Goal: Use online tool/utility: Use online tool/utility

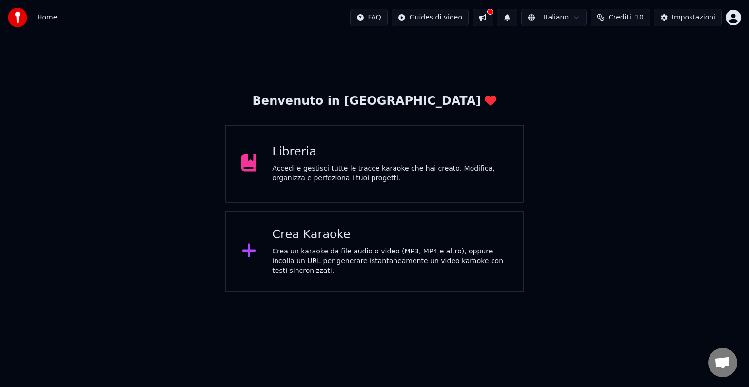
click at [296, 152] on div "Libreria" at bounding box center [389, 152] width 235 height 16
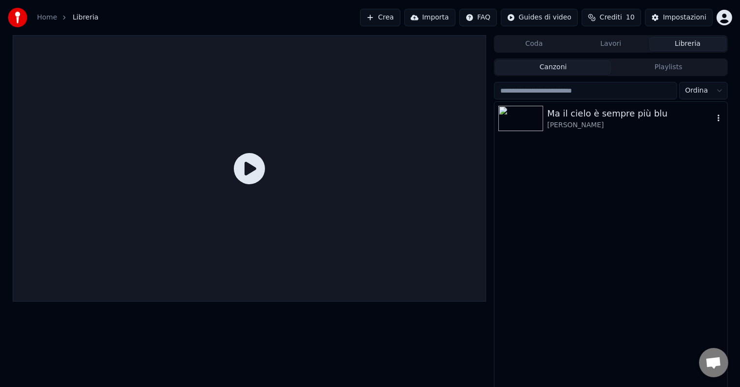
click at [609, 122] on div "[PERSON_NAME]" at bounding box center [630, 125] width 166 height 10
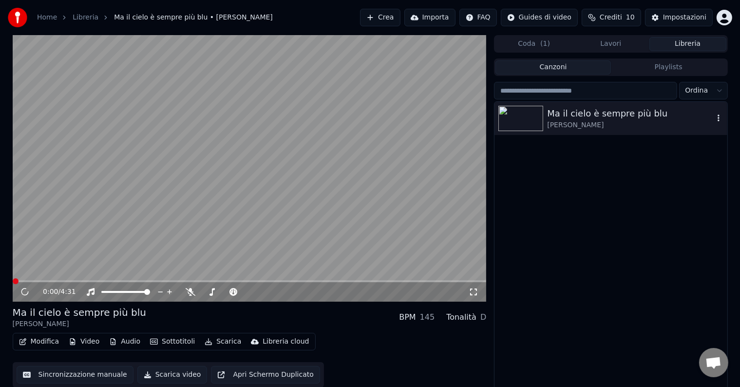
click at [718, 117] on icon "button" at bounding box center [719, 118] width 10 height 8
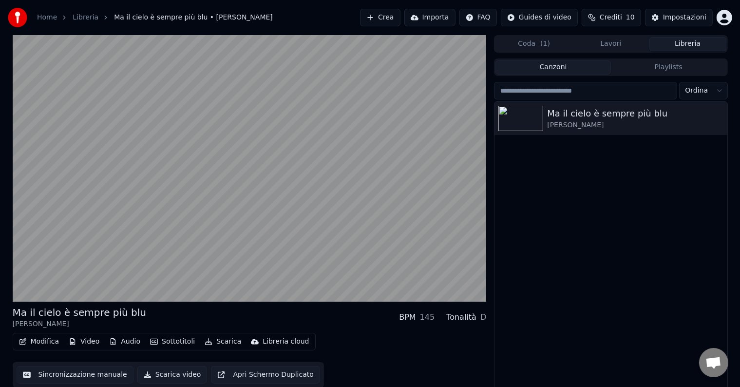
click at [577, 185] on div "Ma il cielo è sempre più blu [PERSON_NAME]" at bounding box center [611, 247] width 233 height 290
click at [568, 168] on div "Ma il cielo è sempre più blu [PERSON_NAME]" at bounding box center [611, 247] width 233 height 290
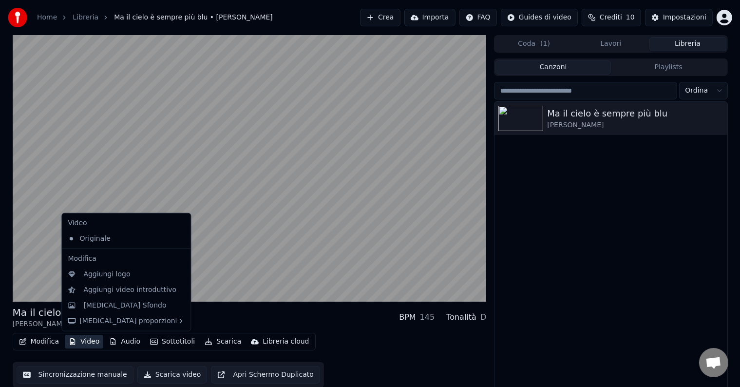
click at [85, 340] on button "Video" at bounding box center [84, 342] width 39 height 14
click at [118, 304] on div "[MEDICAL_DATA] Sfondo" at bounding box center [124, 306] width 83 height 10
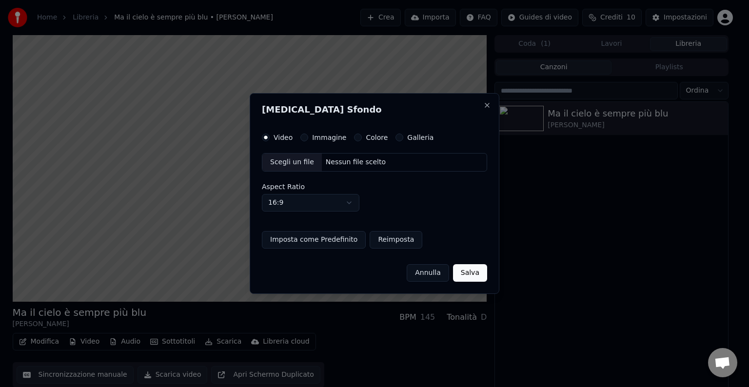
click at [300, 138] on button "Immagine" at bounding box center [304, 138] width 8 height 8
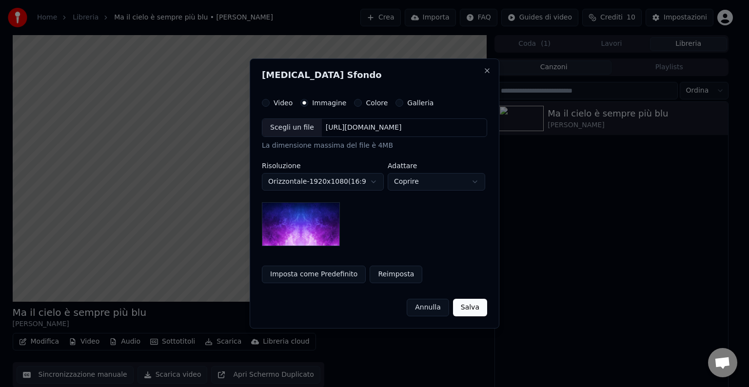
click at [354, 99] on button "Colore" at bounding box center [358, 103] width 8 height 8
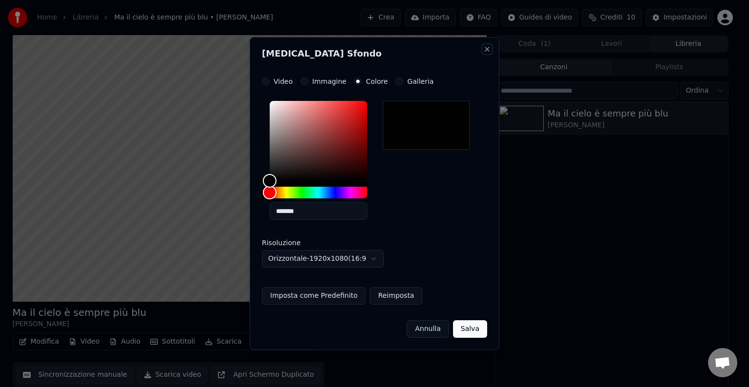
click at [488, 48] on button "Close" at bounding box center [487, 49] width 8 height 8
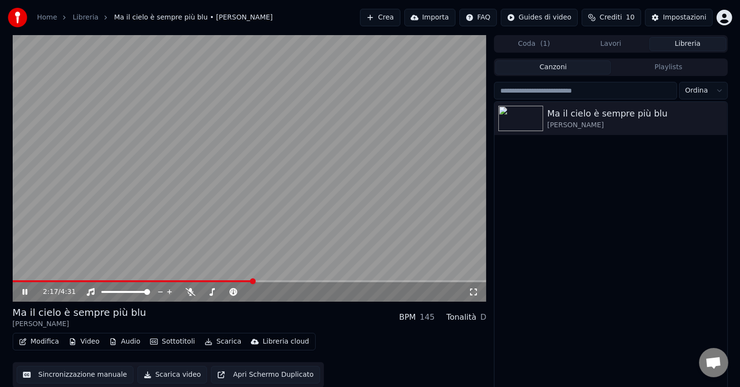
click at [25, 292] on icon at bounding box center [24, 292] width 5 height 6
click at [48, 355] on div "Modifica Video Audio Sottotitoli Scarica Libreria cloud Sincronizzazione manual…" at bounding box center [250, 360] width 474 height 55
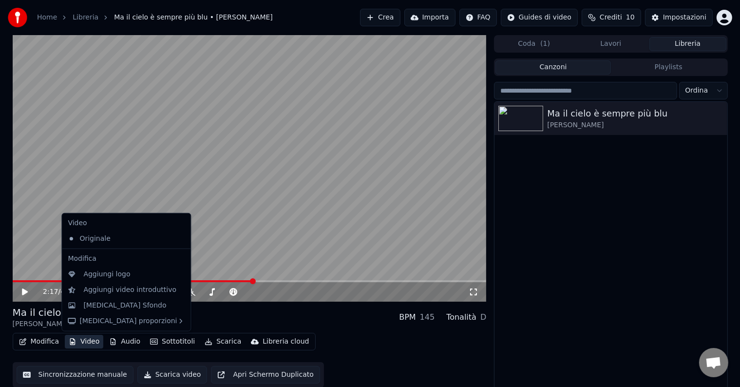
click at [80, 339] on button "Video" at bounding box center [84, 342] width 39 height 14
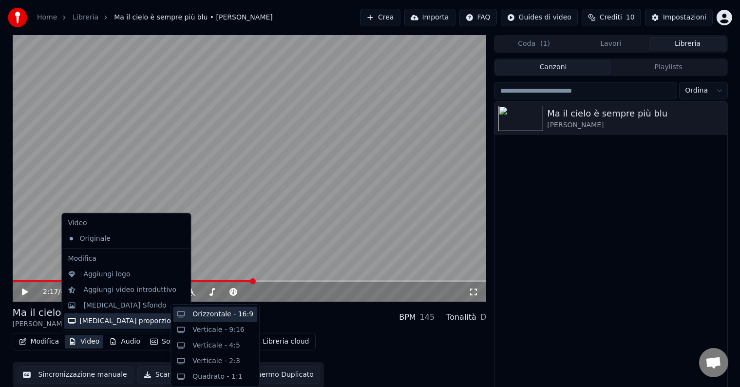
click at [214, 313] on div "Orizzontale - 16:9" at bounding box center [223, 315] width 61 height 10
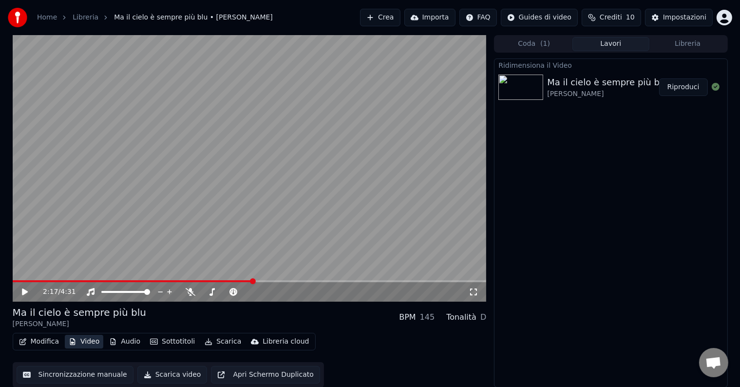
scroll to position [0, 0]
click at [85, 341] on button "Video" at bounding box center [84, 341] width 39 height 14
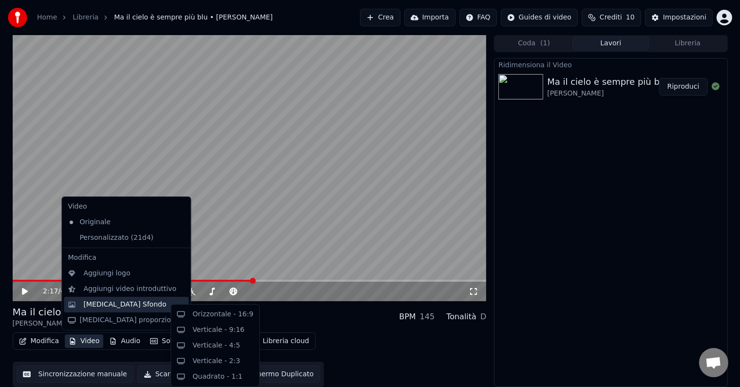
click at [107, 306] on div "[MEDICAL_DATA] Sfondo" at bounding box center [124, 305] width 83 height 10
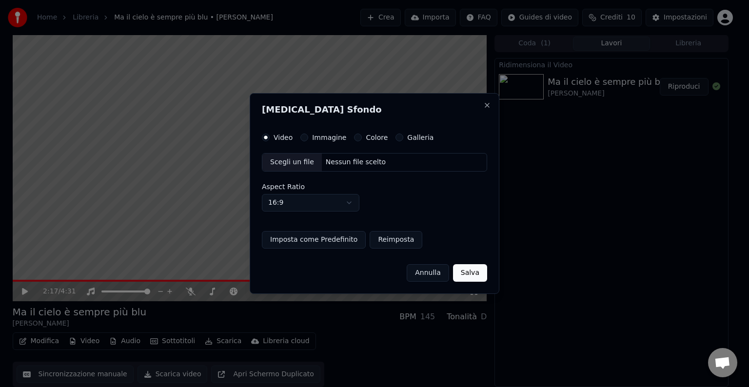
click at [302, 136] on button "Immagine" at bounding box center [304, 138] width 8 height 8
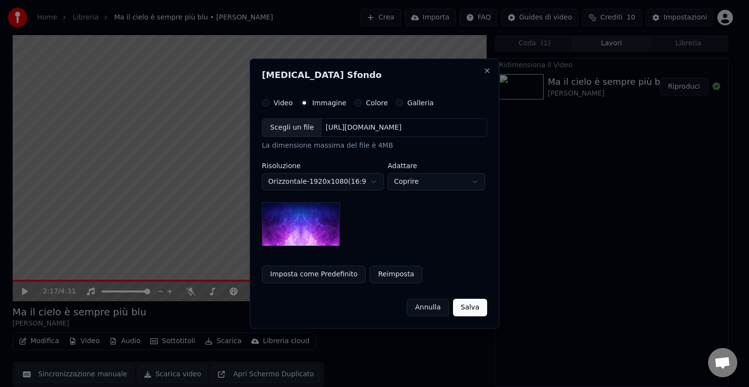
click at [304, 129] on div "Scegli un file" at bounding box center [291, 128] width 59 height 18
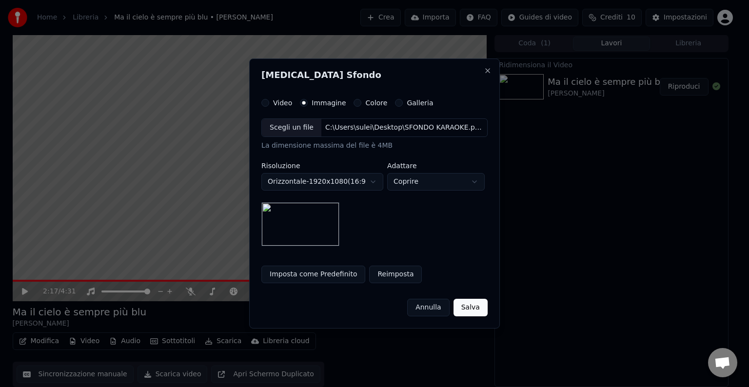
click at [417, 181] on body "**********" at bounding box center [370, 193] width 740 height 387
click at [429, 176] on body "**********" at bounding box center [370, 193] width 740 height 387
click at [433, 175] on body "**********" at bounding box center [370, 193] width 740 height 387
click at [425, 179] on body "**********" at bounding box center [370, 193] width 740 height 387
select select "*****"
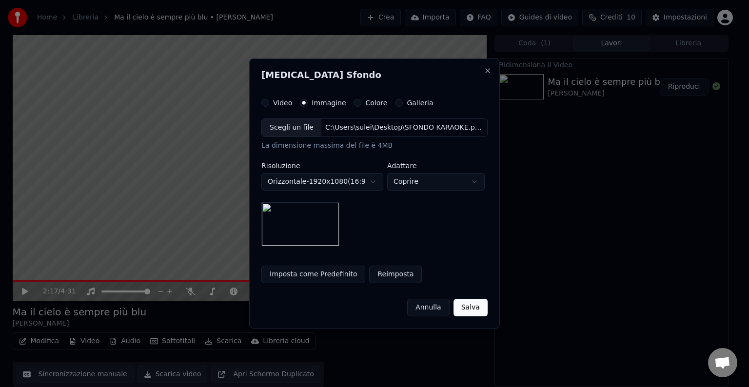
click at [473, 303] on button "Salva" at bounding box center [470, 308] width 34 height 18
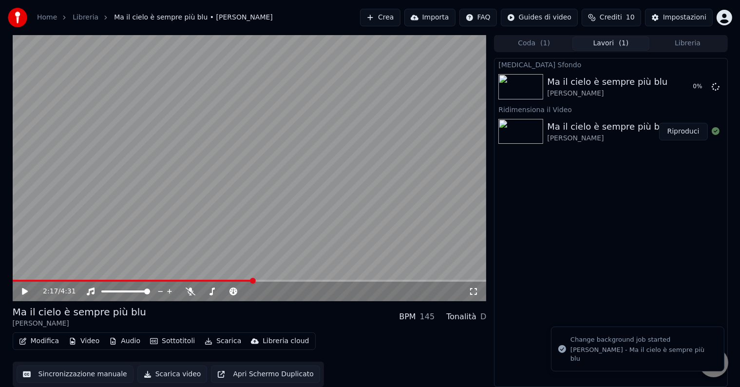
click at [14, 276] on video at bounding box center [250, 168] width 474 height 267
click at [14, 280] on span at bounding box center [14, 281] width 2 height 2
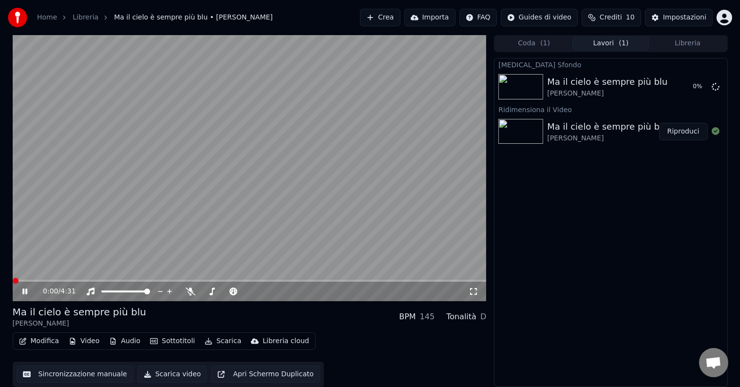
click at [13, 281] on span at bounding box center [16, 281] width 6 height 6
click at [22, 289] on icon at bounding box center [24, 292] width 5 height 6
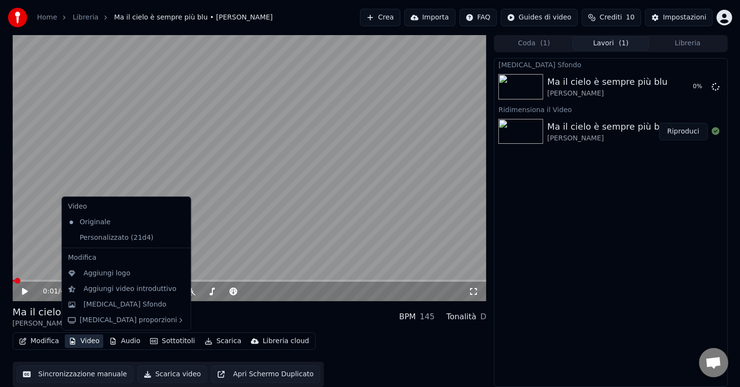
click at [87, 340] on button "Video" at bounding box center [84, 341] width 39 height 14
click at [91, 240] on div "Personalizzato (21d4)" at bounding box center [119, 238] width 110 height 16
click at [97, 342] on button "Video" at bounding box center [84, 341] width 39 height 14
click at [76, 226] on div "Originale" at bounding box center [119, 222] width 110 height 16
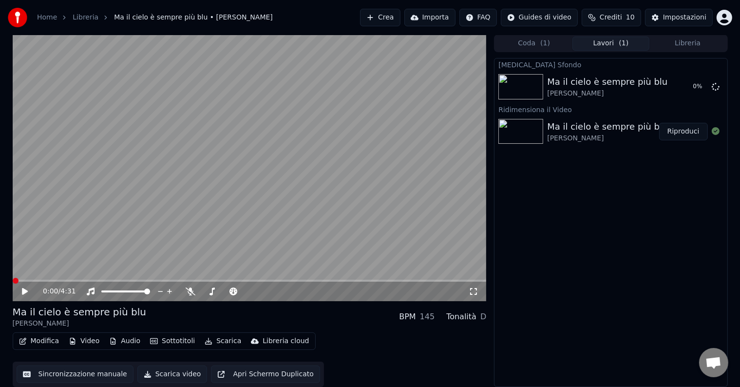
click at [80, 343] on button "Video" at bounding box center [84, 341] width 39 height 14
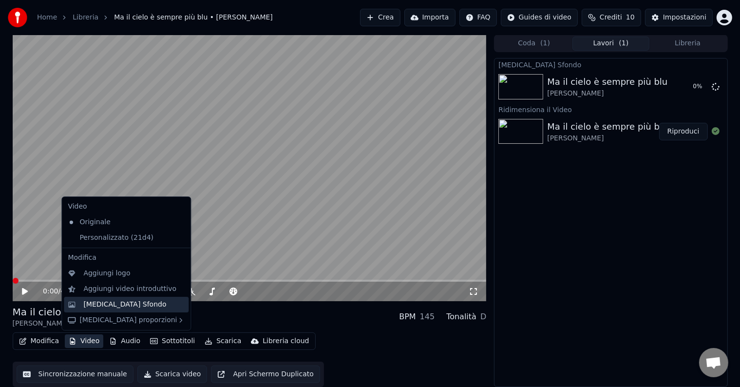
click at [123, 306] on div "[MEDICAL_DATA] Sfondo" at bounding box center [124, 305] width 83 height 10
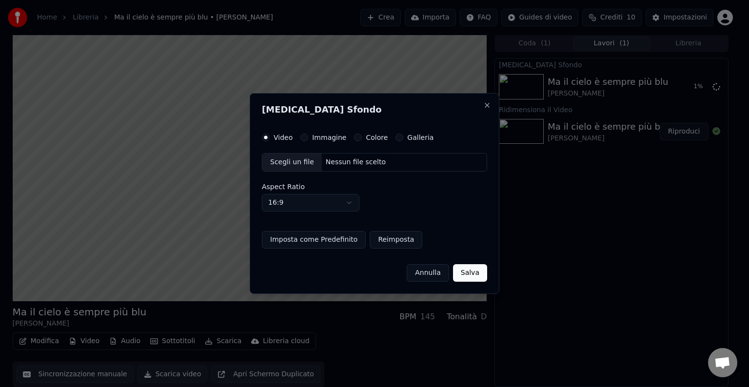
click at [302, 136] on button "Immagine" at bounding box center [304, 138] width 8 height 8
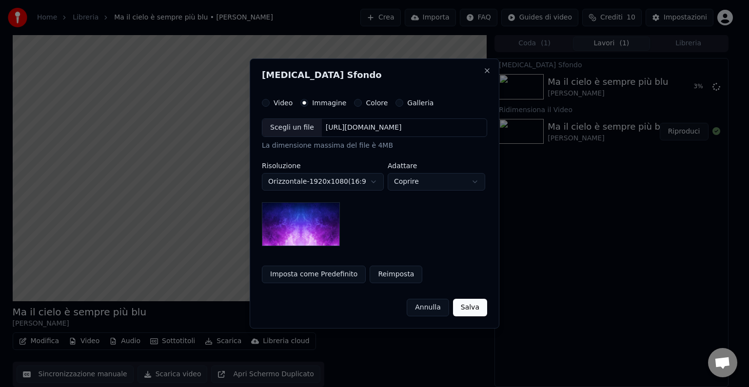
click at [294, 124] on div "Scegli un file" at bounding box center [291, 128] width 59 height 18
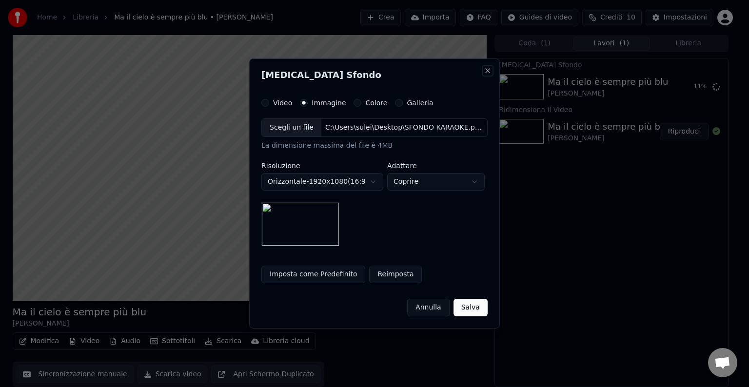
click at [485, 67] on button "Close" at bounding box center [488, 71] width 8 height 8
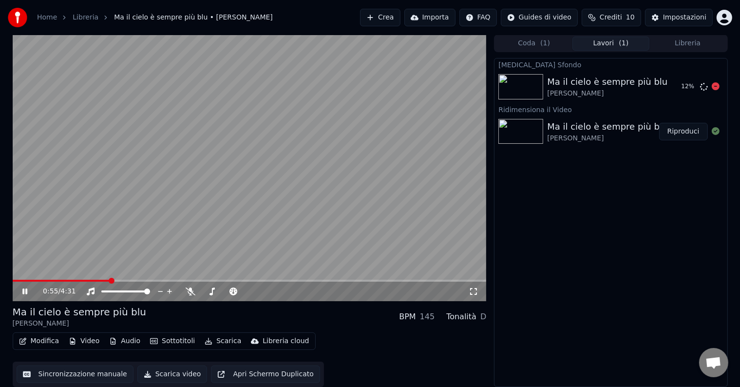
click at [588, 91] on div "[PERSON_NAME]" at bounding box center [607, 94] width 120 height 10
click at [25, 291] on icon at bounding box center [24, 292] width 5 height 6
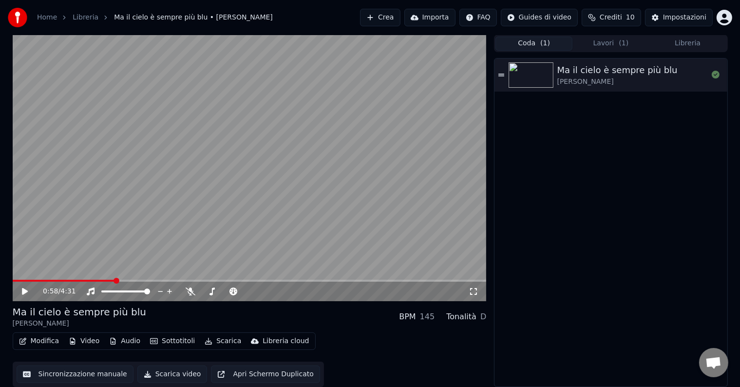
click at [556, 42] on button "Coda ( 1 )" at bounding box center [534, 44] width 77 height 14
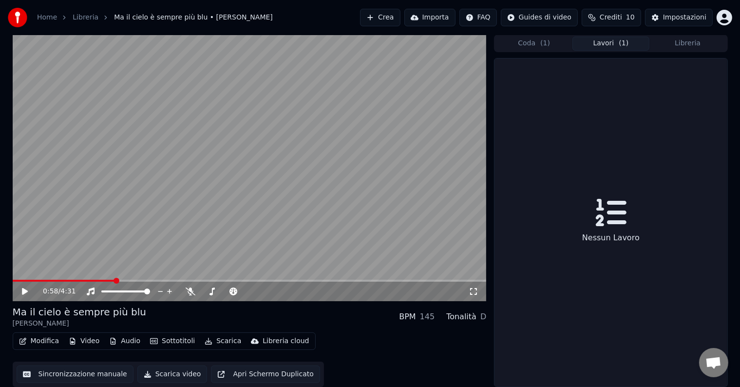
click at [609, 41] on button "Lavori ( 1 )" at bounding box center [611, 44] width 77 height 14
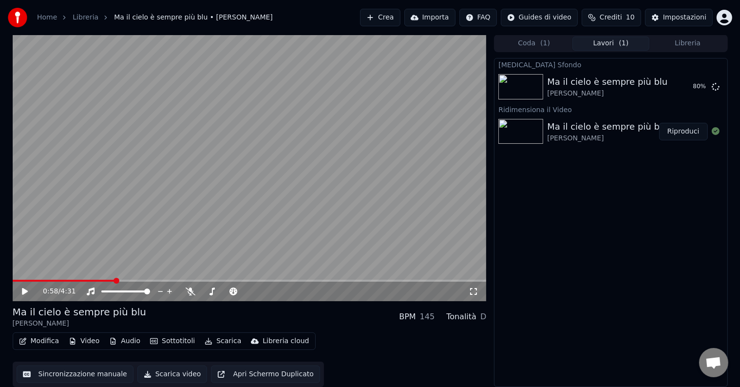
click at [686, 44] on button "Libreria" at bounding box center [688, 44] width 77 height 14
click at [626, 41] on span "( 1 )" at bounding box center [624, 44] width 10 height 10
click at [603, 89] on div "[PERSON_NAME]" at bounding box center [607, 94] width 120 height 10
drag, startPoint x: 684, startPoint y: 93, endPoint x: 681, endPoint y: 88, distance: 6.2
click at [684, 92] on button "Riproduci" at bounding box center [684, 87] width 49 height 18
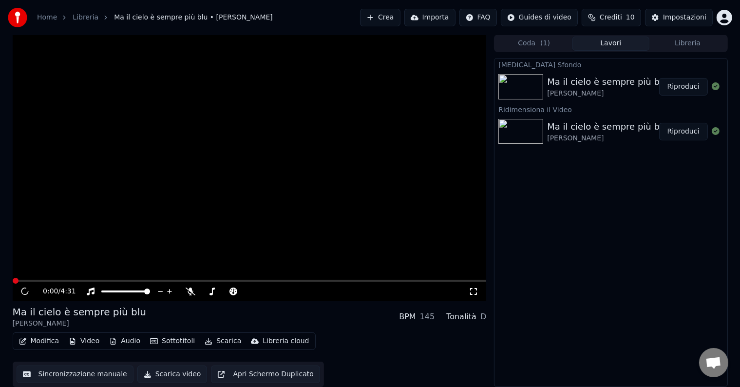
click at [680, 86] on button "Riproduci" at bounding box center [684, 87] width 49 height 18
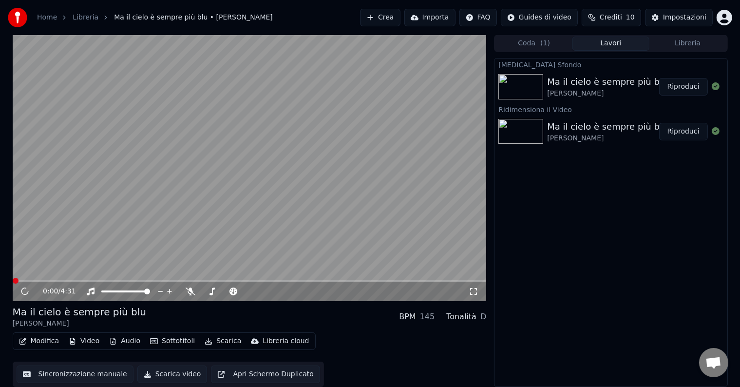
click at [187, 293] on icon at bounding box center [191, 292] width 10 height 8
click at [542, 168] on div "[MEDICAL_DATA] Sfondo Ma il cielo è sempre più blu [PERSON_NAME] Ridimensiona i…" at bounding box center [611, 222] width 234 height 329
click at [300, 201] on video at bounding box center [250, 168] width 474 height 267
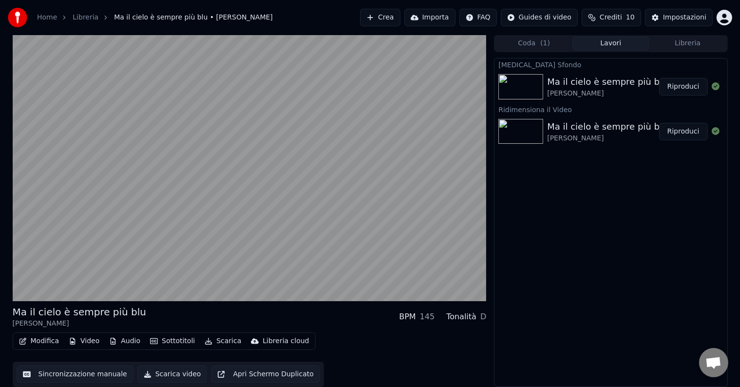
click at [130, 340] on button "Audio" at bounding box center [124, 341] width 39 height 14
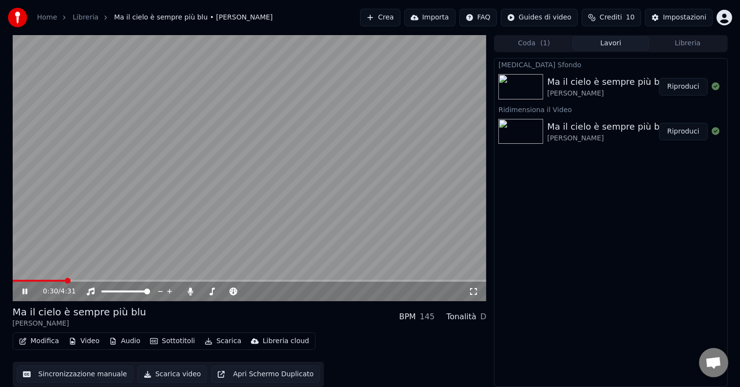
click at [632, 225] on div "[MEDICAL_DATA] Sfondo Ma il cielo è sempre più blu [PERSON_NAME] Ridimensiona i…" at bounding box center [611, 222] width 234 height 329
click at [91, 374] on button "Sincronizzazione manuale" at bounding box center [75, 375] width 117 height 18
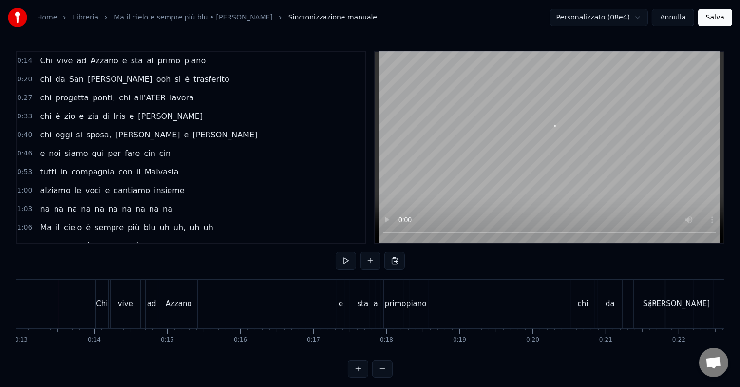
scroll to position [0, 940]
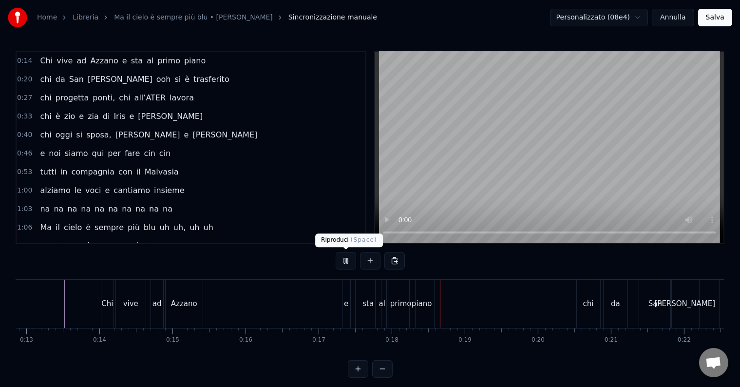
click at [342, 263] on button at bounding box center [346, 261] width 20 height 18
click at [366, 299] on div "sta" at bounding box center [368, 303] width 11 height 11
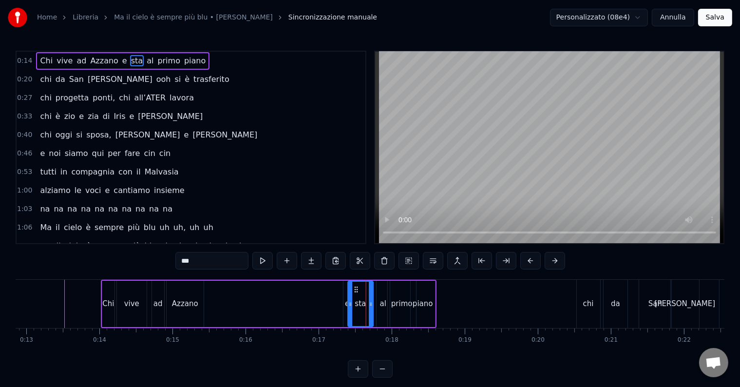
drag, startPoint x: 363, startPoint y: 285, endPoint x: 354, endPoint y: 285, distance: 8.8
click at [354, 286] on icon at bounding box center [356, 290] width 8 height 8
click at [384, 299] on div "al" at bounding box center [383, 303] width 6 height 11
type input "**"
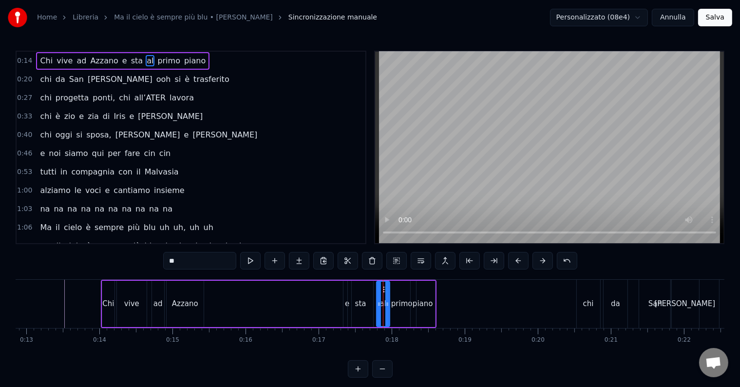
drag, startPoint x: 383, startPoint y: 284, endPoint x: 382, endPoint y: 291, distance: 6.9
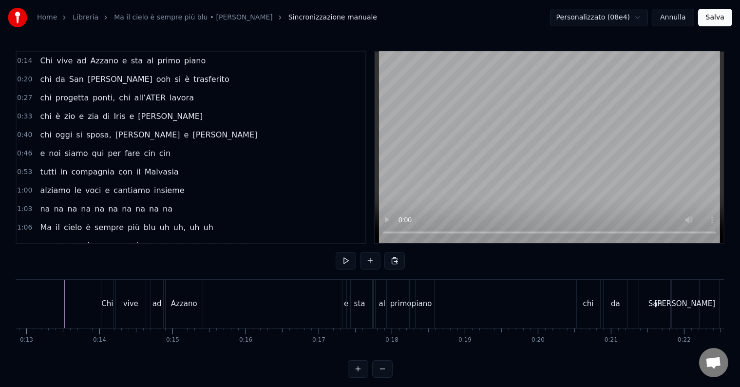
click at [390, 304] on div "primo" at bounding box center [401, 304] width 28 height 48
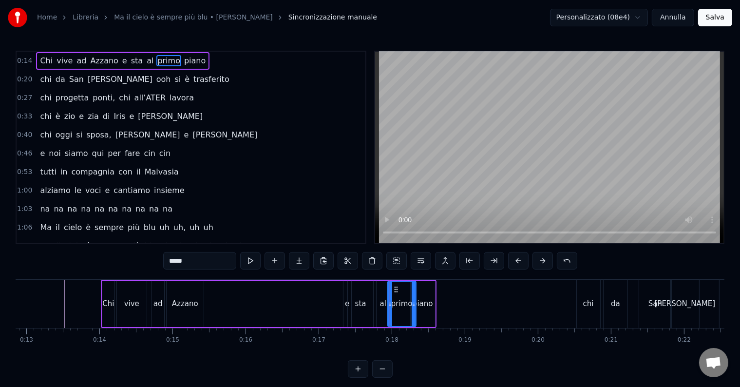
click at [385, 302] on div "al" at bounding box center [383, 303] width 6 height 11
drag, startPoint x: 383, startPoint y: 290, endPoint x: 372, endPoint y: 289, distance: 10.3
click at [372, 289] on icon at bounding box center [375, 290] width 8 height 8
click at [396, 305] on div "primo" at bounding box center [401, 303] width 21 height 11
type input "*****"
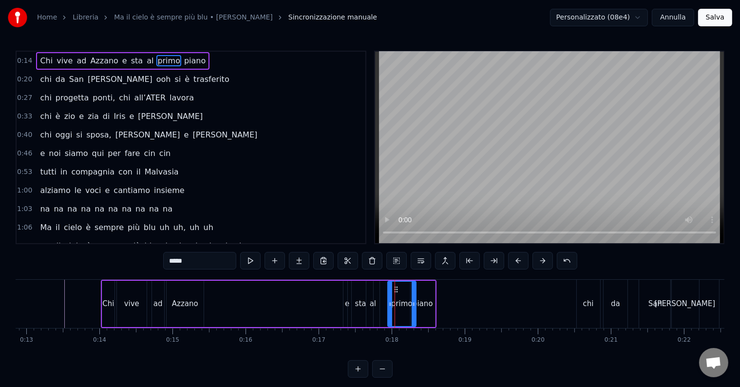
drag, startPoint x: 395, startPoint y: 286, endPoint x: 394, endPoint y: 291, distance: 5.0
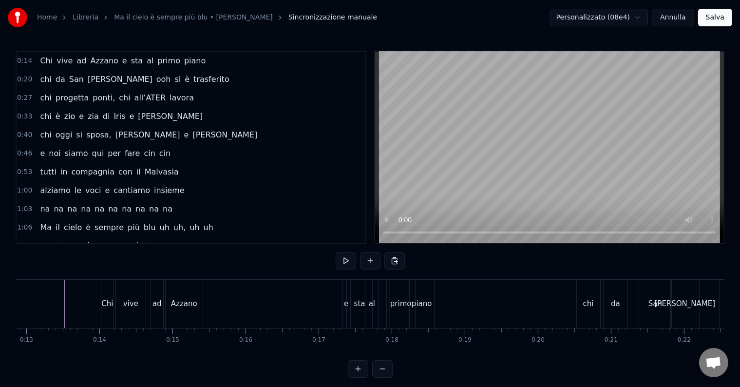
click at [403, 304] on div "primo" at bounding box center [400, 303] width 21 height 11
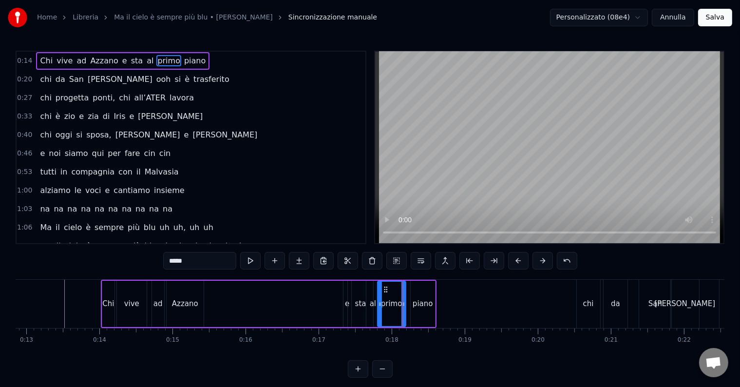
drag, startPoint x: 394, startPoint y: 289, endPoint x: 384, endPoint y: 288, distance: 10.3
click at [384, 288] on icon at bounding box center [386, 290] width 8 height 8
click at [417, 312] on div "piano" at bounding box center [423, 304] width 24 height 46
type input "*****"
drag, startPoint x: 418, startPoint y: 287, endPoint x: 413, endPoint y: 288, distance: 5.6
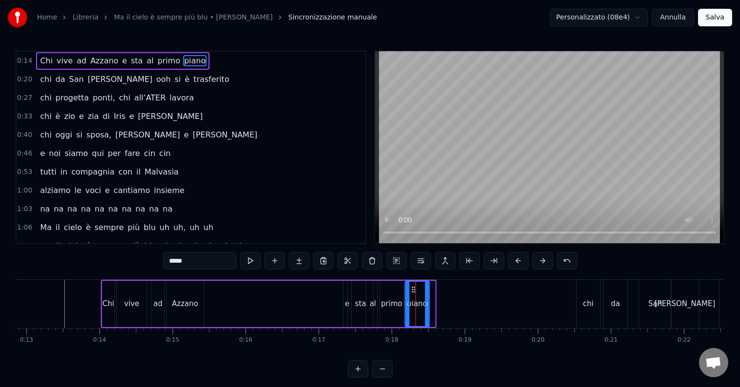
click at [413, 288] on icon at bounding box center [414, 290] width 8 height 8
click at [279, 280] on div "Chi vive ad [PERSON_NAME] e sta al primo piano" at bounding box center [266, 304] width 331 height 48
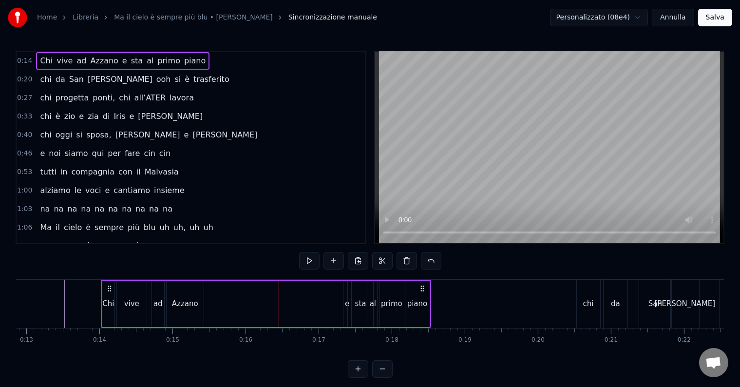
click at [279, 293] on div at bounding box center [279, 304] width 0 height 48
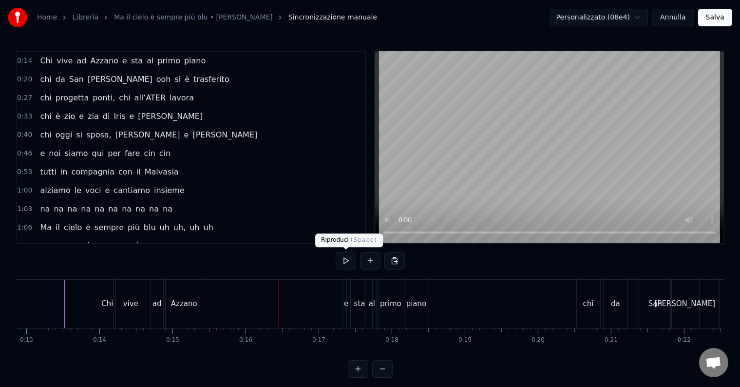
click at [352, 261] on button at bounding box center [346, 261] width 20 height 18
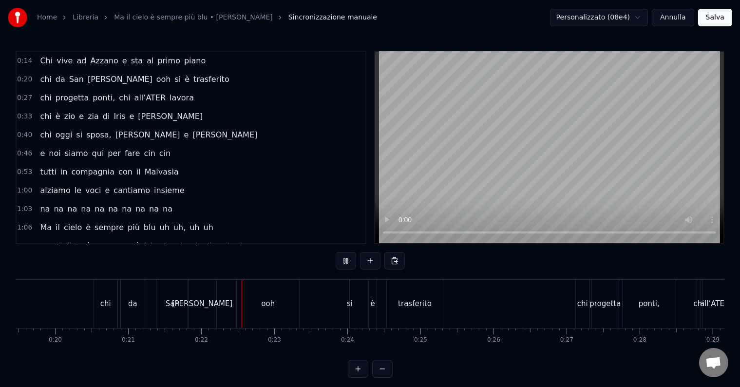
scroll to position [0, 1559]
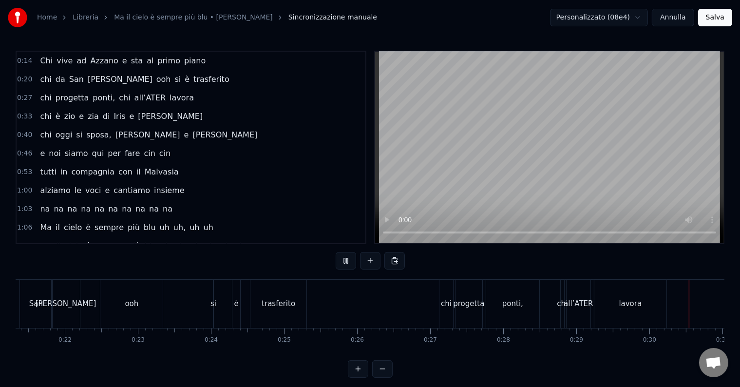
click at [347, 261] on button at bounding box center [346, 261] width 20 height 18
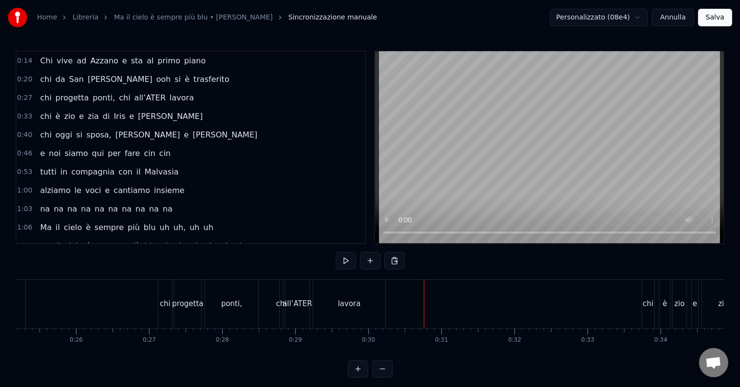
scroll to position [0, 1841]
drag, startPoint x: 295, startPoint y: 306, endPoint x: 302, endPoint y: 306, distance: 6.8
click at [302, 306] on div "all’ATER" at bounding box center [296, 303] width 29 height 11
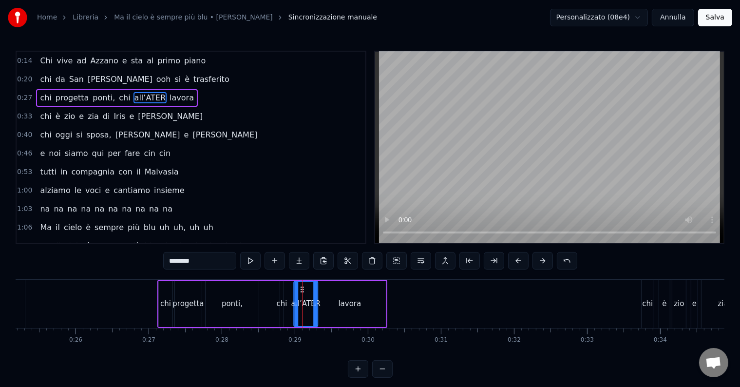
drag, startPoint x: 292, startPoint y: 286, endPoint x: 293, endPoint y: 294, distance: 7.8
click at [301, 287] on circle at bounding box center [301, 287] width 0 height 0
click at [281, 306] on div "chi" at bounding box center [281, 303] width 11 height 11
type input "***"
click at [292, 289] on circle at bounding box center [292, 289] width 0 height 0
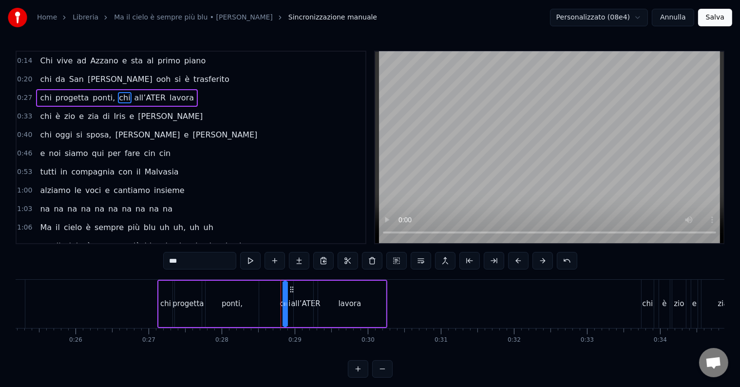
click at [262, 292] on div "chi progetta ponti, chi all’ATER lavora" at bounding box center [272, 304] width 230 height 48
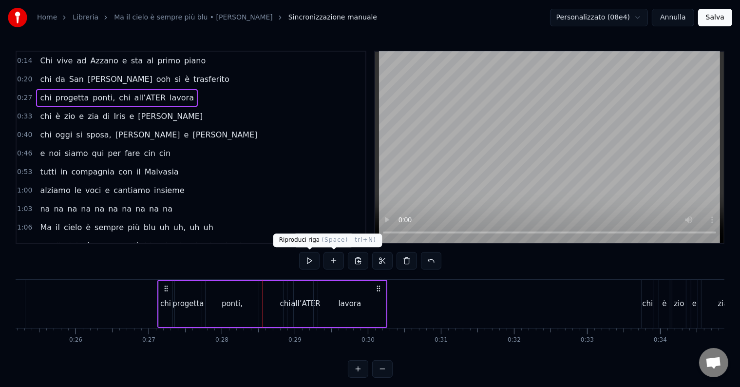
click at [308, 260] on button at bounding box center [309, 261] width 20 height 18
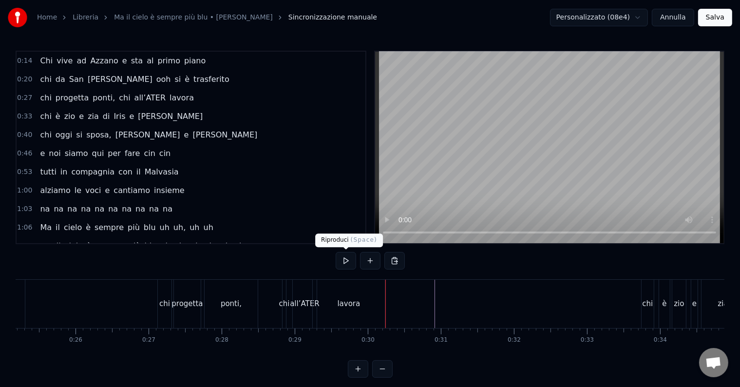
click at [351, 258] on button at bounding box center [346, 261] width 20 height 18
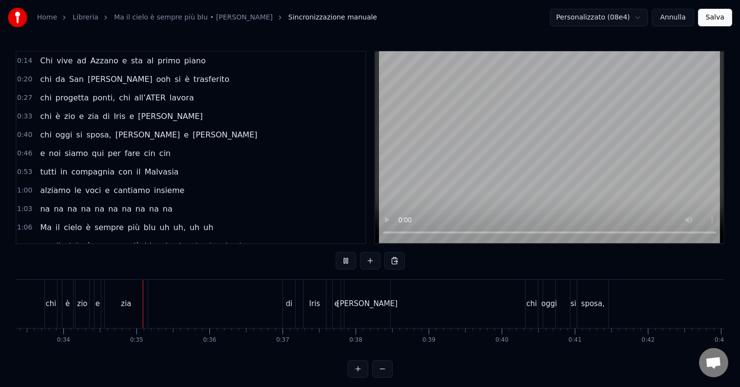
scroll to position [0, 2469]
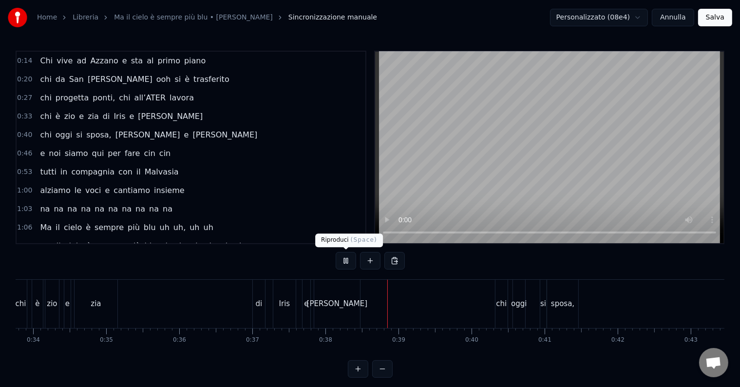
click at [345, 260] on button at bounding box center [346, 261] width 20 height 18
click at [342, 298] on div "[PERSON_NAME]" at bounding box center [337, 303] width 61 height 11
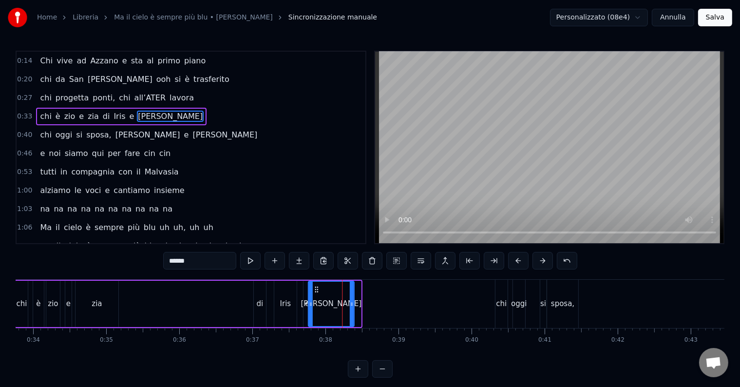
drag, startPoint x: 322, startPoint y: 291, endPoint x: 315, endPoint y: 290, distance: 6.8
click at [315, 290] on icon at bounding box center [317, 290] width 8 height 8
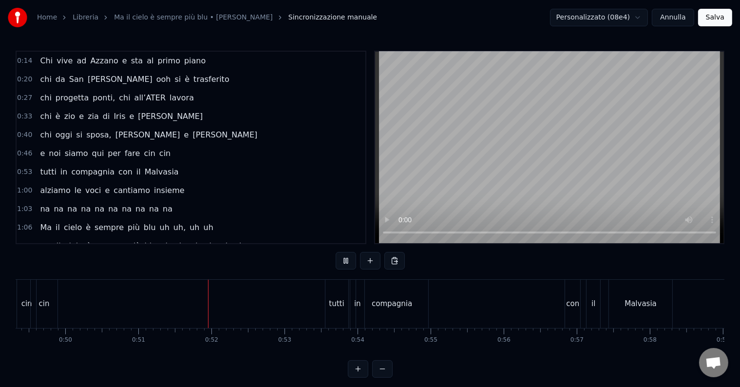
scroll to position [0, 3705]
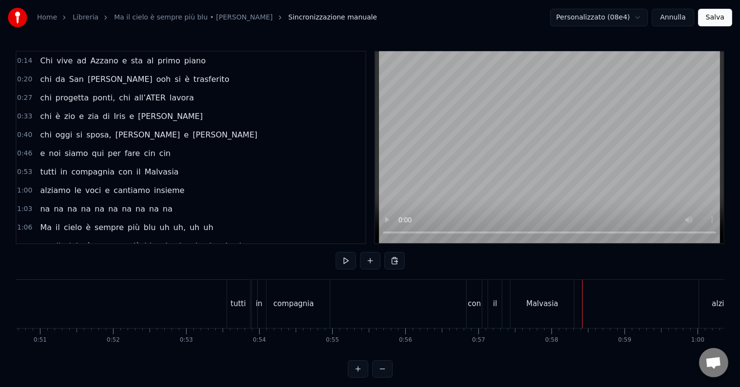
click at [523, 308] on div "Malvasia" at bounding box center [542, 304] width 63 height 48
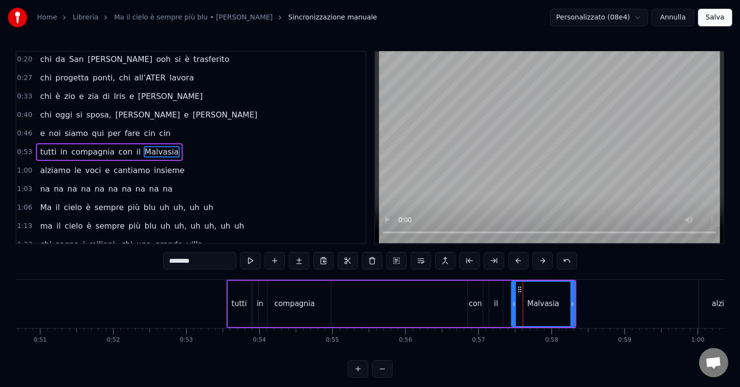
scroll to position [20, 0]
drag, startPoint x: 513, startPoint y: 306, endPoint x: 498, endPoint y: 304, distance: 14.8
click at [498, 304] on icon at bounding box center [499, 304] width 4 height 8
click at [416, 293] on div "tutti in compagnia con il Malvasia" at bounding box center [402, 304] width 351 height 48
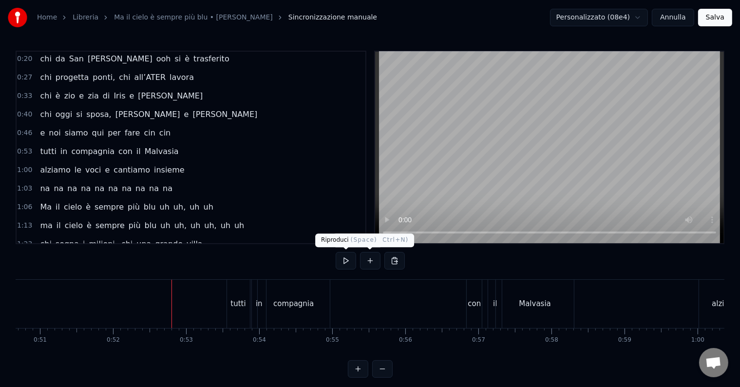
click at [343, 255] on button at bounding box center [346, 261] width 20 height 18
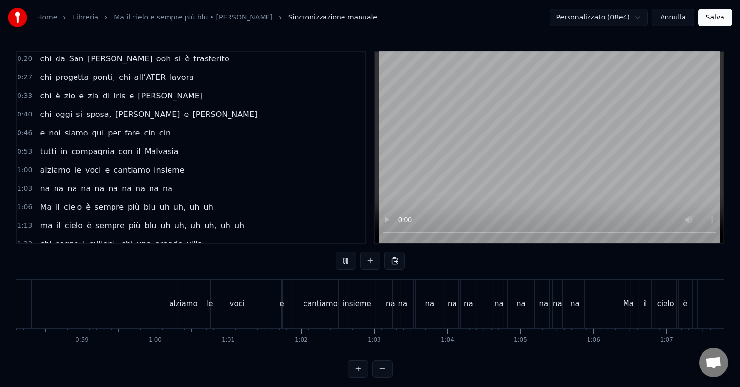
scroll to position [0, 4331]
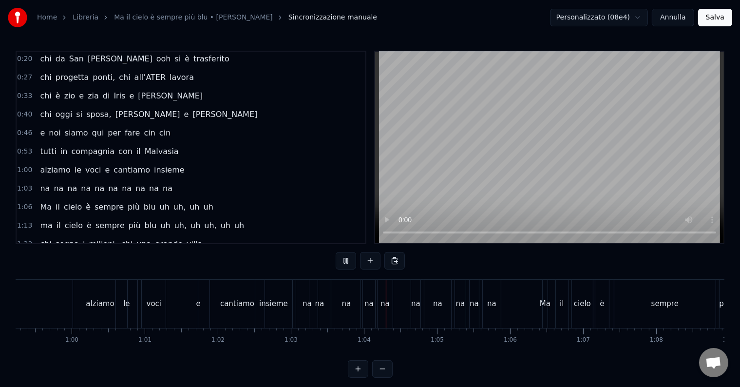
click at [346, 260] on button at bounding box center [346, 261] width 20 height 18
click at [350, 256] on button at bounding box center [346, 261] width 20 height 18
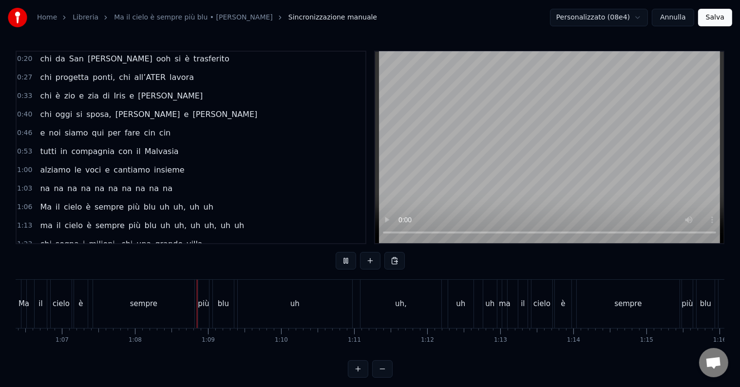
scroll to position [0, 4948]
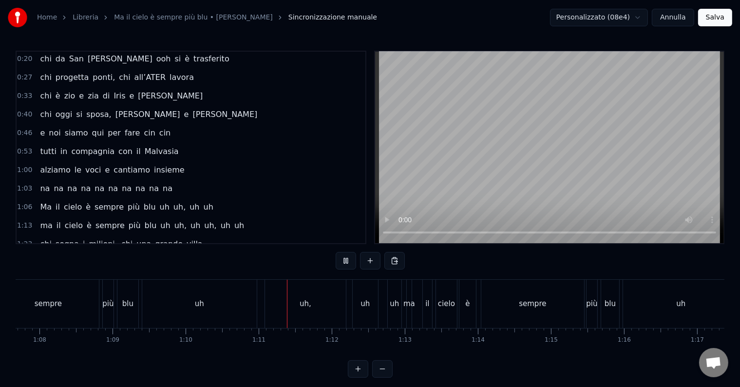
click at [350, 256] on button at bounding box center [346, 261] width 20 height 18
click at [218, 302] on div "uh" at bounding box center [199, 304] width 115 height 48
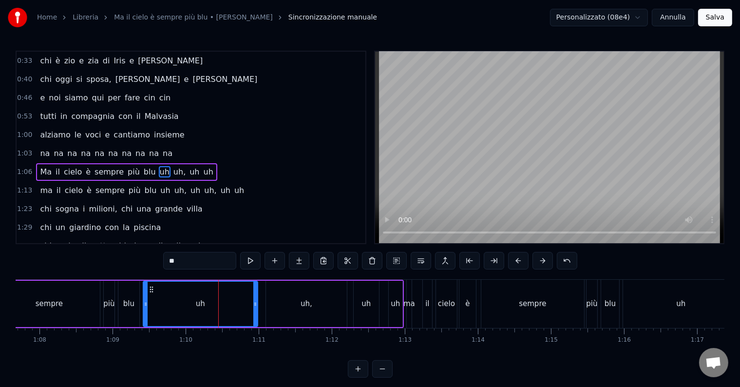
scroll to position [74, 0]
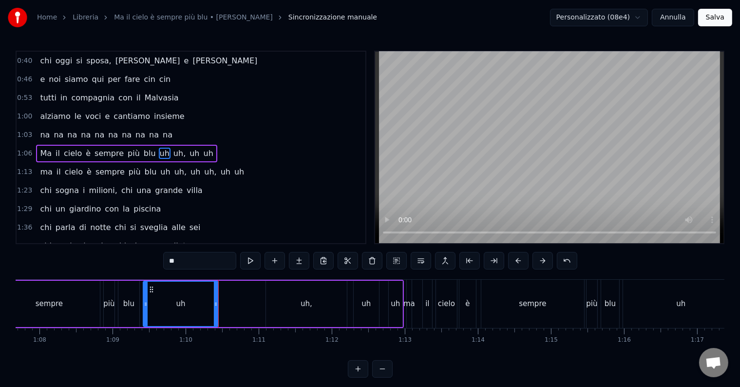
drag, startPoint x: 257, startPoint y: 300, endPoint x: 217, endPoint y: 302, distance: 39.5
click at [217, 302] on icon at bounding box center [216, 304] width 4 height 8
click at [302, 299] on div "uh," at bounding box center [307, 303] width 12 height 11
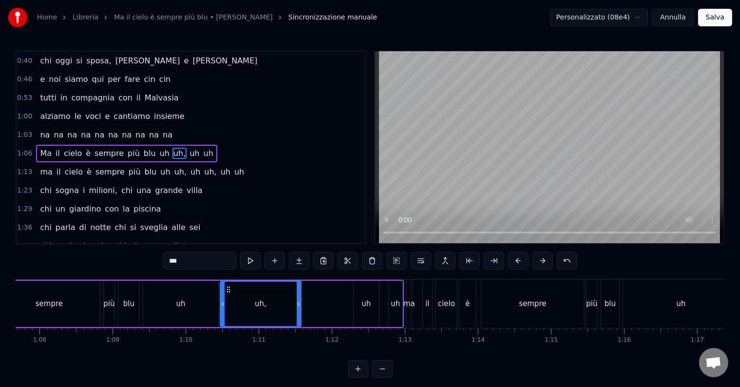
drag, startPoint x: 273, startPoint y: 287, endPoint x: 228, endPoint y: 289, distance: 45.4
click at [228, 289] on icon at bounding box center [229, 290] width 8 height 8
click at [367, 308] on div "uh" at bounding box center [366, 303] width 9 height 11
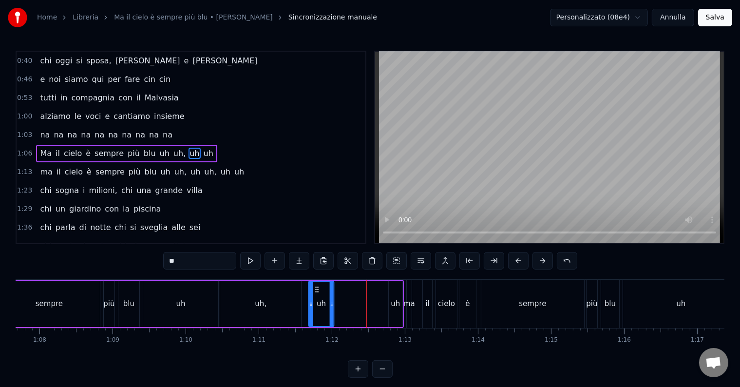
drag, startPoint x: 362, startPoint y: 289, endPoint x: 317, endPoint y: 287, distance: 44.9
click at [317, 287] on icon at bounding box center [317, 290] width 8 height 8
click at [394, 291] on div "uh" at bounding box center [396, 304] width 14 height 46
drag, startPoint x: 395, startPoint y: 289, endPoint x: 349, endPoint y: 295, distance: 46.3
click at [361, 293] on div "uh" at bounding box center [360, 304] width 13 height 44
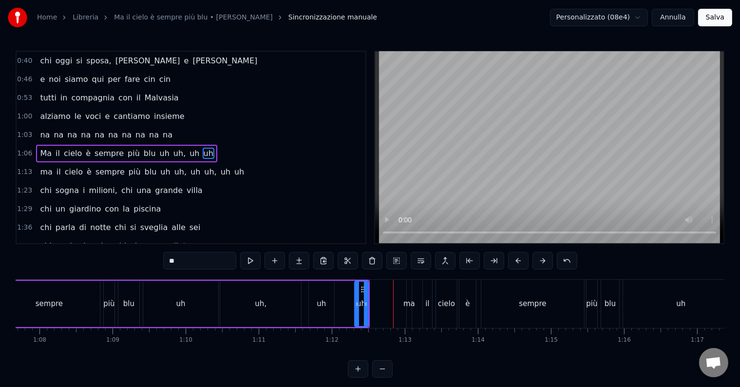
click at [109, 281] on div "più" at bounding box center [109, 304] width 11 height 46
click at [132, 264] on div "0:14 Chi vive ad [GEOGRAPHIC_DATA] e sta al primo piano 0:20 chi da San [PERSON…" at bounding box center [370, 214] width 709 height 327
click at [136, 275] on div "0:14 Chi vive ad [GEOGRAPHIC_DATA] e sta al primo piano 0:20 chi da San [PERSON…" at bounding box center [370, 214] width 709 height 327
click at [134, 273] on div "0:14 Chi vive ad [GEOGRAPHIC_DATA] e sta al primo piano 0:20 chi da San [PERSON…" at bounding box center [370, 214] width 709 height 327
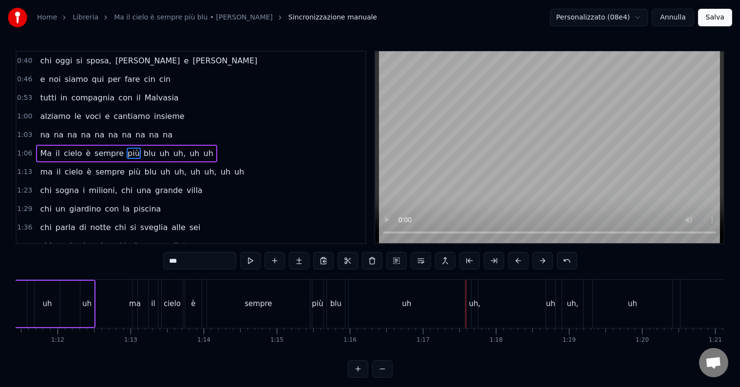
scroll to position [0, 5234]
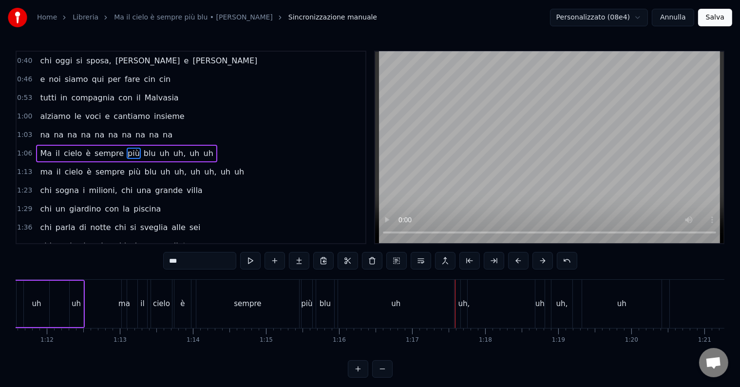
click at [307, 308] on div "più" at bounding box center [306, 303] width 11 height 11
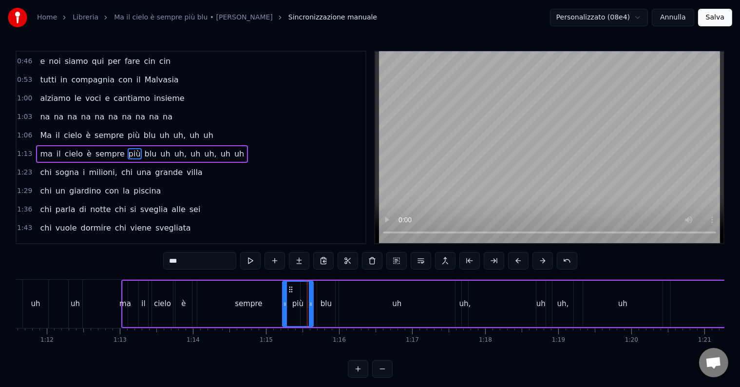
drag, startPoint x: 305, startPoint y: 305, endPoint x: 285, endPoint y: 306, distance: 20.0
click at [285, 306] on icon at bounding box center [285, 304] width 4 height 8
drag, startPoint x: 310, startPoint y: 304, endPoint x: 299, endPoint y: 305, distance: 11.3
click at [299, 305] on icon at bounding box center [300, 304] width 4 height 8
click at [322, 302] on div "blu" at bounding box center [326, 303] width 11 height 11
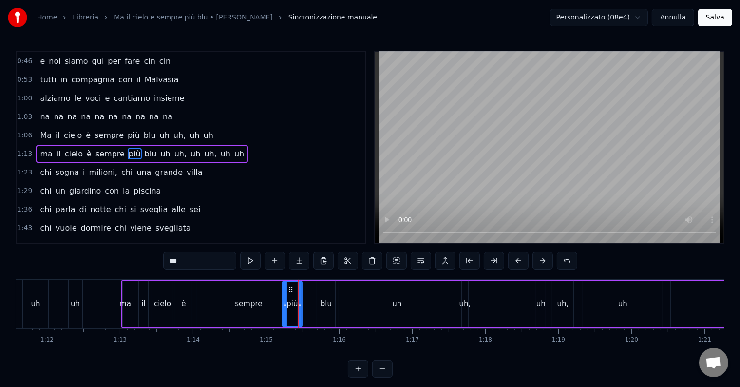
type input "***"
drag, startPoint x: 324, startPoint y: 300, endPoint x: 319, endPoint y: 296, distance: 6.6
click at [304, 302] on div "ma il cielo è sempre più blu uh uh, uh uh, uh uh" at bounding box center [460, 304] width 678 height 48
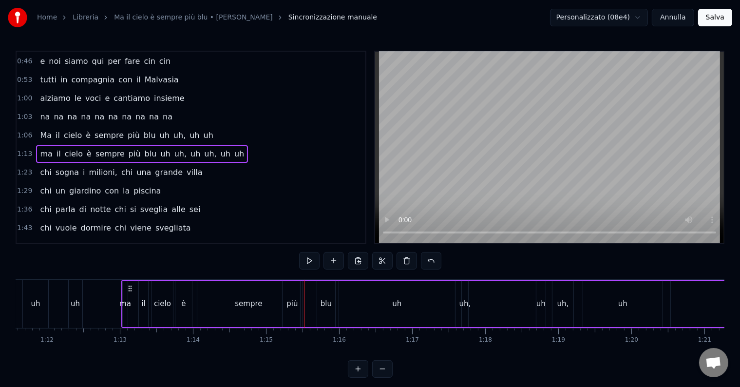
click at [211, 269] on div "0:14 Chi vive ad [GEOGRAPHIC_DATA] e sta al primo piano 0:20 chi da San [PERSON…" at bounding box center [370, 214] width 709 height 327
click at [210, 295] on div "sempre" at bounding box center [248, 304] width 103 height 46
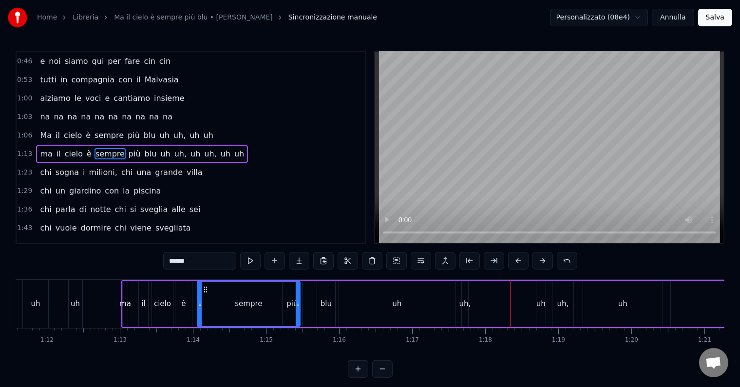
click at [397, 304] on div "uh" at bounding box center [396, 303] width 9 height 11
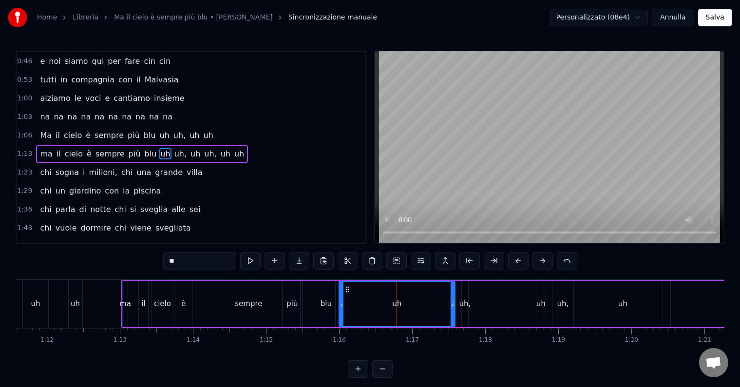
click at [467, 302] on div "uh," at bounding box center [466, 303] width 12 height 11
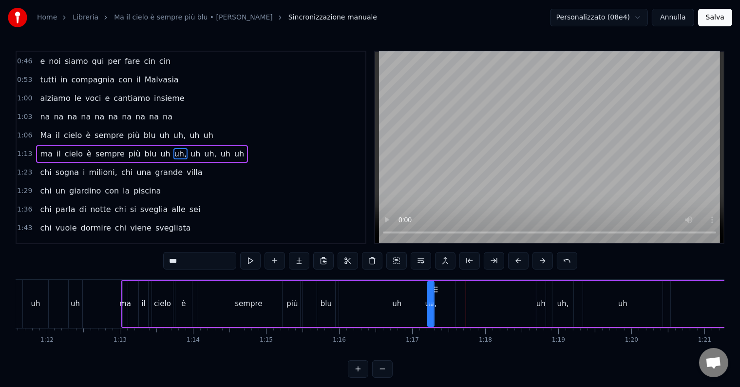
drag, startPoint x: 468, startPoint y: 286, endPoint x: 434, endPoint y: 285, distance: 33.7
click at [434, 286] on icon at bounding box center [436, 290] width 8 height 8
click at [539, 306] on div "uh" at bounding box center [541, 303] width 9 height 11
drag, startPoint x: 546, startPoint y: 289, endPoint x: 454, endPoint y: 294, distance: 92.3
click at [454, 294] on div "ma il cielo è sempre più blu uh uh, uh uh, uh uh" at bounding box center [460, 304] width 678 height 48
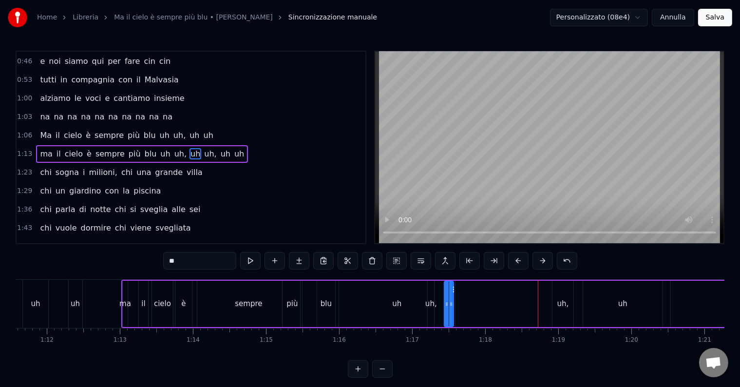
click at [553, 299] on div "uh," at bounding box center [563, 304] width 21 height 46
type input "***"
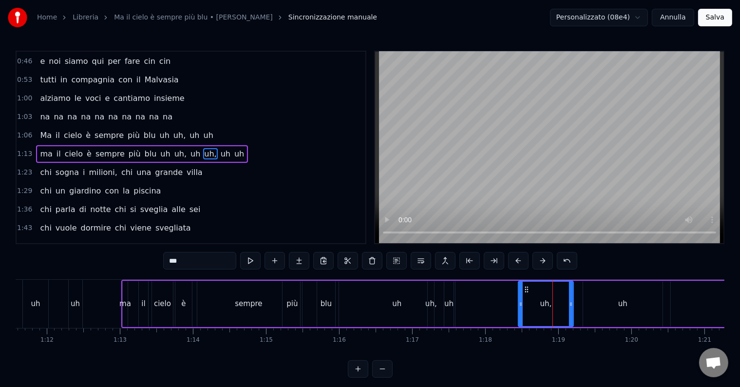
drag, startPoint x: 556, startPoint y: 289, endPoint x: 521, endPoint y: 291, distance: 34.6
click at [521, 291] on div at bounding box center [521, 304] width 4 height 44
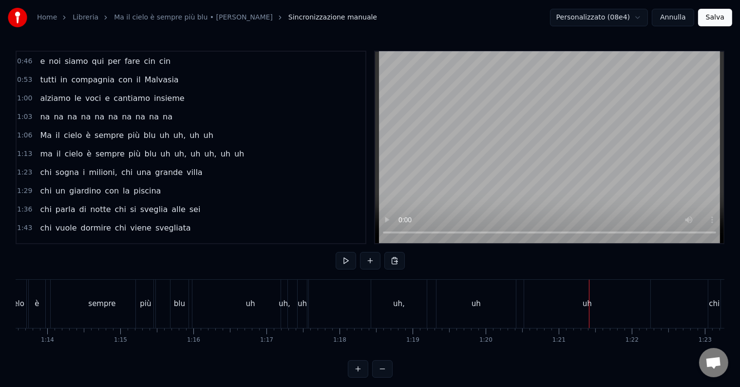
scroll to position [0, 5390]
click at [174, 303] on div "blu" at bounding box center [169, 304] width 18 height 48
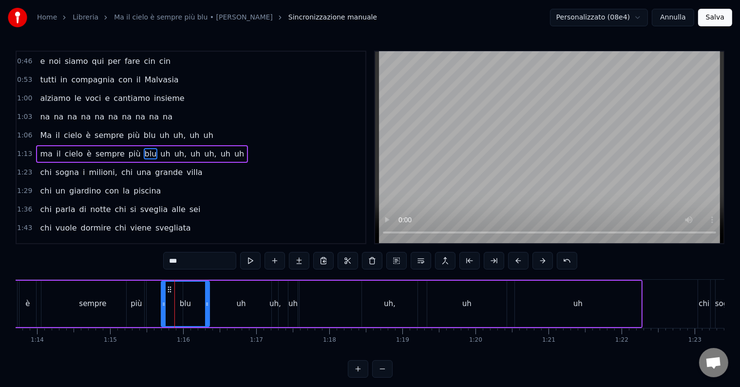
drag, startPoint x: 177, startPoint y: 303, endPoint x: 208, endPoint y: 307, distance: 30.5
click at [208, 307] on icon at bounding box center [207, 304] width 4 height 8
click at [238, 303] on div "uh" at bounding box center [240, 303] width 9 height 11
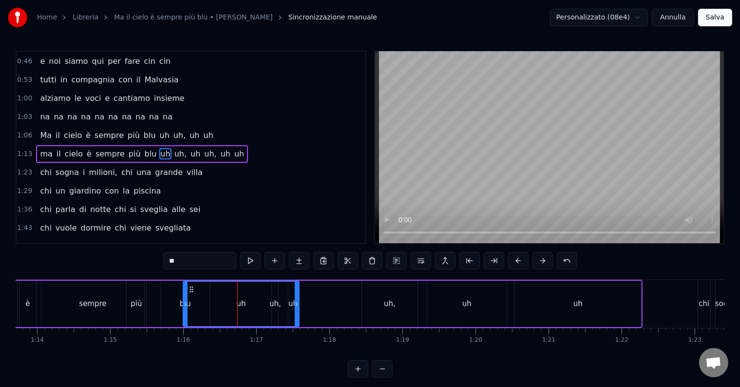
click at [295, 307] on icon at bounding box center [297, 304] width 4 height 8
drag, startPoint x: 294, startPoint y: 307, endPoint x: 261, endPoint y: 310, distance: 33.3
click at [261, 310] on div at bounding box center [263, 304] width 4 height 44
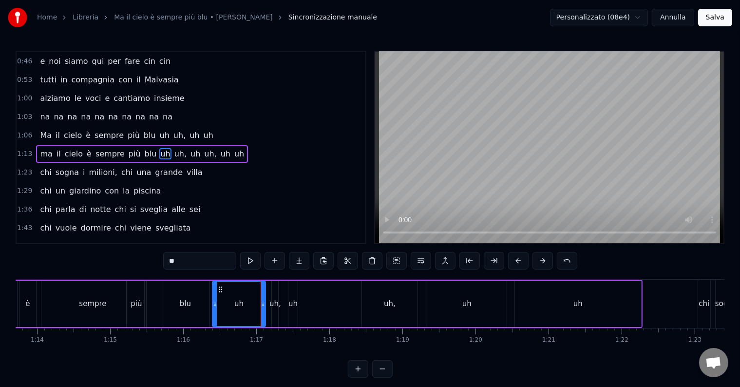
drag, startPoint x: 184, startPoint y: 302, endPoint x: 214, endPoint y: 312, distance: 30.8
click at [214, 312] on div at bounding box center [215, 304] width 4 height 44
click at [276, 302] on div "uh," at bounding box center [276, 303] width 12 height 11
click at [177, 292] on div "blu" at bounding box center [185, 304] width 48 height 46
type input "***"
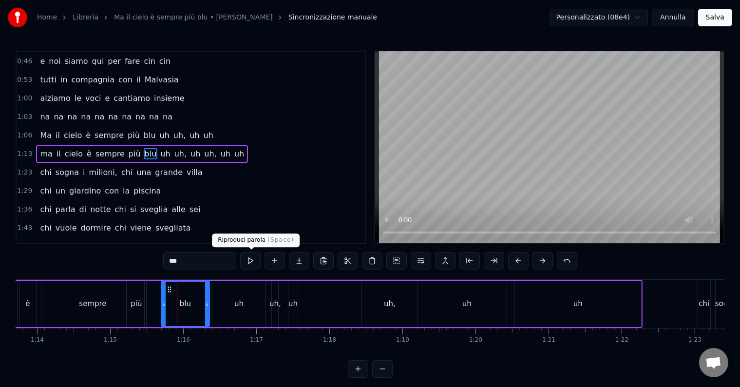
click at [252, 262] on button at bounding box center [250, 261] width 20 height 18
click at [246, 261] on button at bounding box center [250, 261] width 20 height 18
click at [221, 275] on div "0:14 Chi vive ad [GEOGRAPHIC_DATA] e sta al primo piano 0:20 chi da San [PERSON…" at bounding box center [370, 214] width 709 height 327
click at [252, 257] on button at bounding box center [250, 261] width 20 height 18
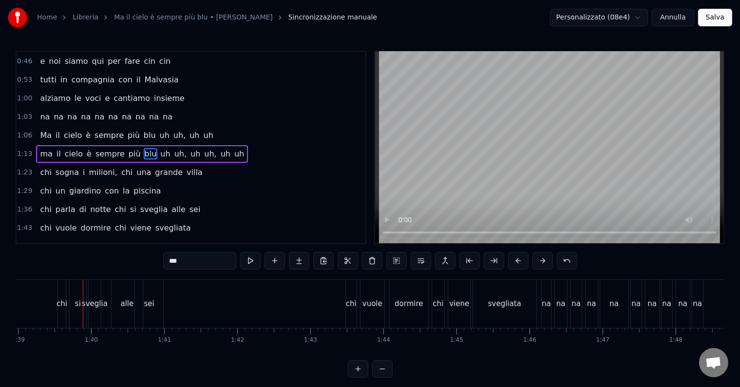
scroll to position [0, 7255]
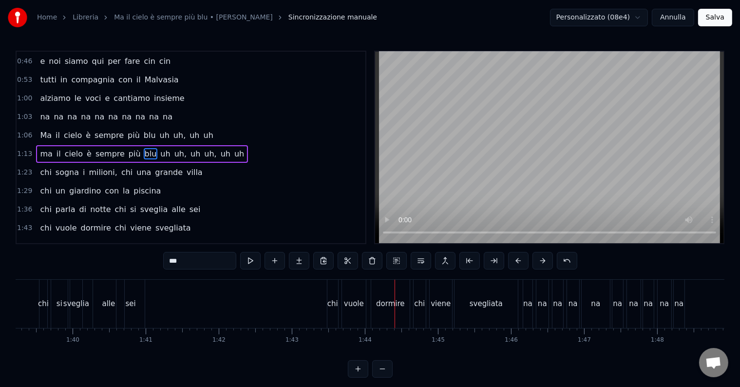
click at [339, 301] on div "chi vuole dormire chi viene svegliata" at bounding box center [424, 304] width 194 height 48
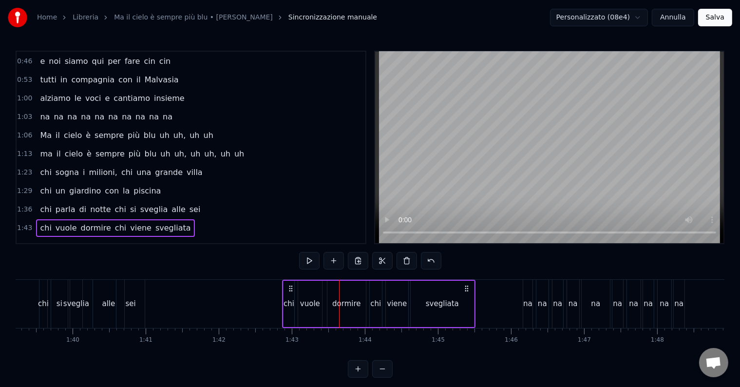
drag, startPoint x: 331, startPoint y: 286, endPoint x: 290, endPoint y: 281, distance: 41.7
click at [290, 281] on div "chi vuole dormire chi viene svegliata" at bounding box center [379, 304] width 194 height 48
click at [383, 286] on div "chi vuole dormire chi viene svegliata" at bounding box center [379, 304] width 194 height 48
click at [374, 291] on div "chi" at bounding box center [376, 304] width 12 height 46
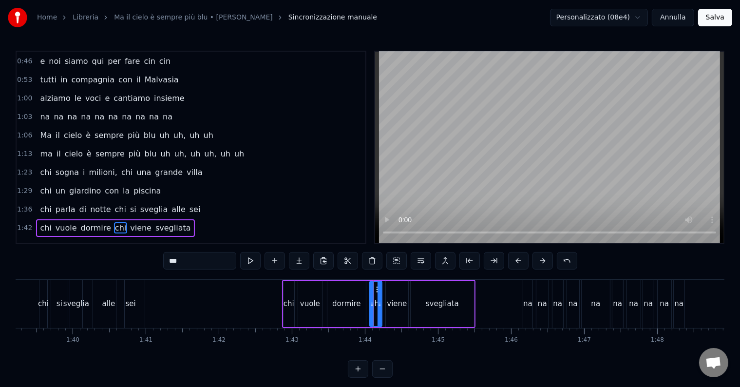
scroll to position [164, 0]
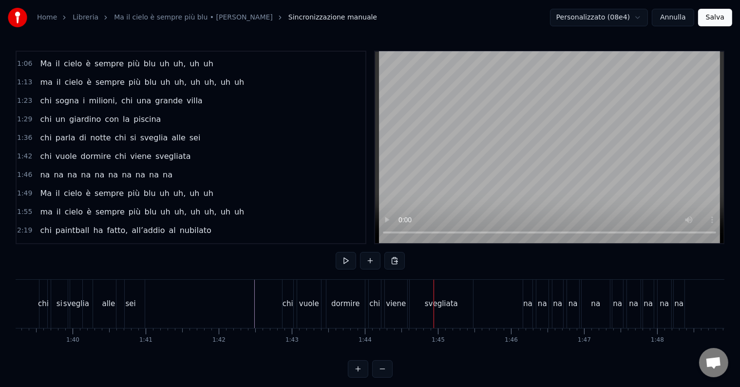
click at [433, 304] on div "svegliata" at bounding box center [441, 303] width 33 height 11
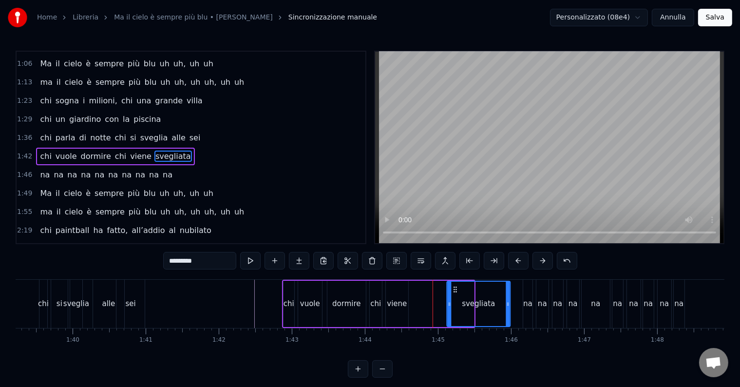
drag, startPoint x: 417, startPoint y: 288, endPoint x: 454, endPoint y: 289, distance: 36.6
click at [454, 289] on icon at bounding box center [455, 290] width 8 height 8
click at [402, 304] on div "viene" at bounding box center [397, 303] width 20 height 11
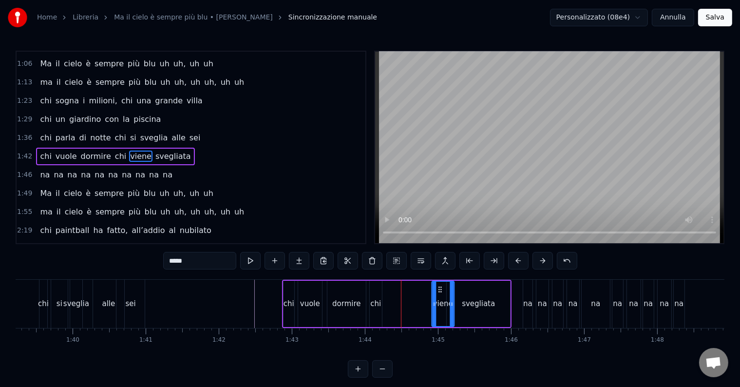
drag, startPoint x: 392, startPoint y: 285, endPoint x: 430, endPoint y: 296, distance: 39.2
click at [438, 292] on div "viene" at bounding box center [442, 304] width 21 height 44
click at [378, 302] on div "chi" at bounding box center [375, 303] width 11 height 11
type input "***"
drag, startPoint x: 376, startPoint y: 287, endPoint x: 415, endPoint y: 296, distance: 40.1
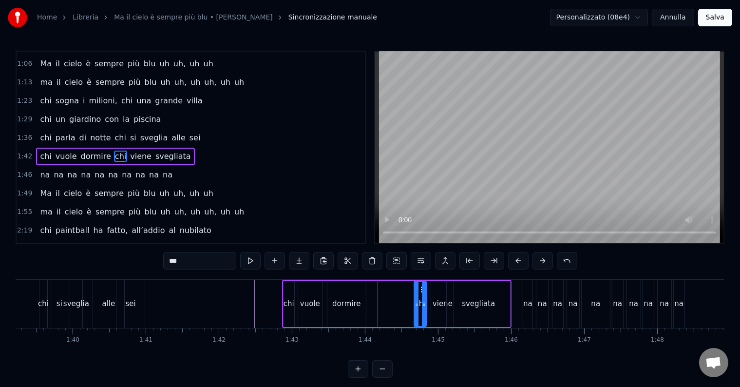
click at [421, 295] on div "chi" at bounding box center [420, 304] width 11 height 44
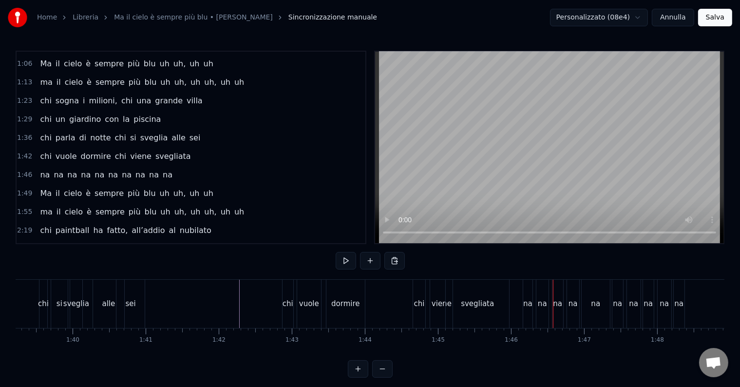
click at [394, 280] on div "chi vuole dormire chi viene svegliata" at bounding box center [397, 304] width 230 height 48
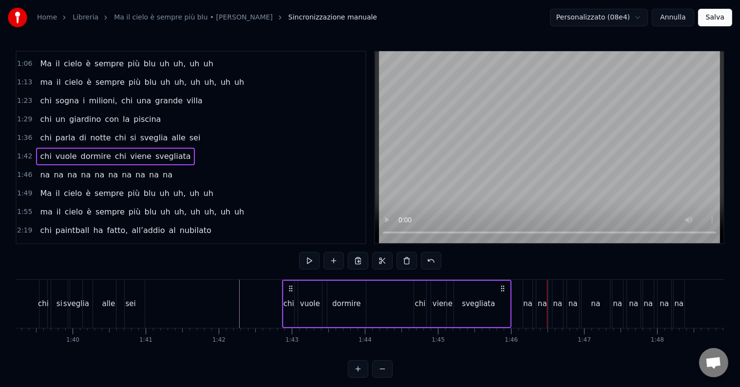
click at [416, 297] on div "chi" at bounding box center [420, 304] width 12 height 46
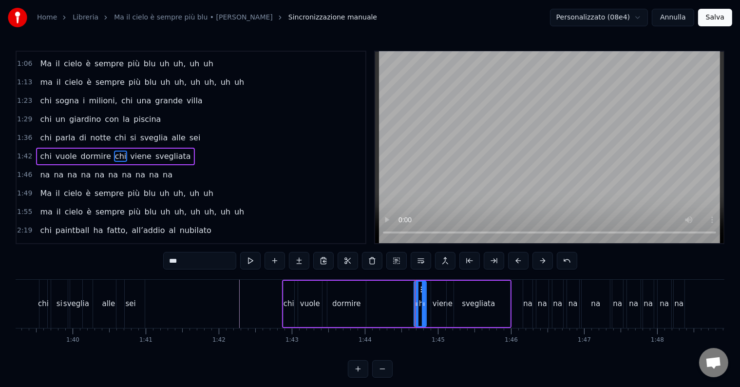
click at [378, 278] on div "0:14 Chi vive ad [GEOGRAPHIC_DATA] e sta al primo piano 0:20 chi da San [PERSON…" at bounding box center [370, 214] width 709 height 327
click at [390, 288] on div "chi vuole dormire chi viene svegliata" at bounding box center [397, 304] width 230 height 48
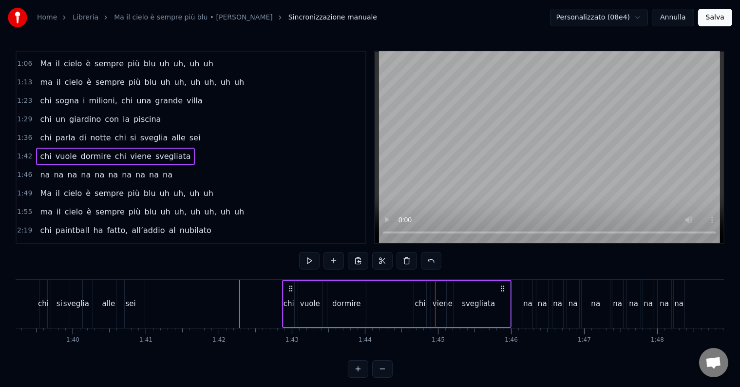
click at [414, 300] on div "chi" at bounding box center [420, 304] width 12 height 46
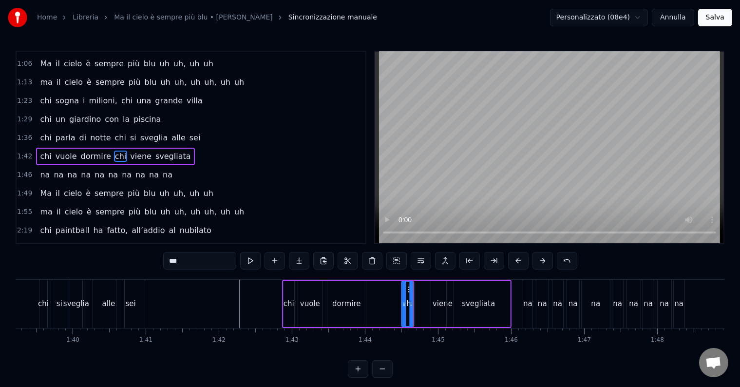
drag, startPoint x: 421, startPoint y: 289, endPoint x: 408, endPoint y: 289, distance: 12.7
click at [409, 289] on circle at bounding box center [409, 289] width 0 height 0
click at [441, 302] on div "viene" at bounding box center [443, 303] width 20 height 11
click at [426, 288] on icon at bounding box center [428, 290] width 8 height 8
click at [472, 296] on div "svegliata" at bounding box center [478, 304] width 63 height 46
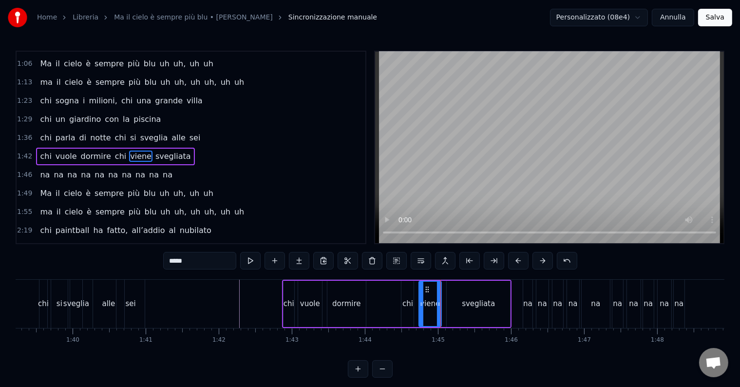
type input "*********"
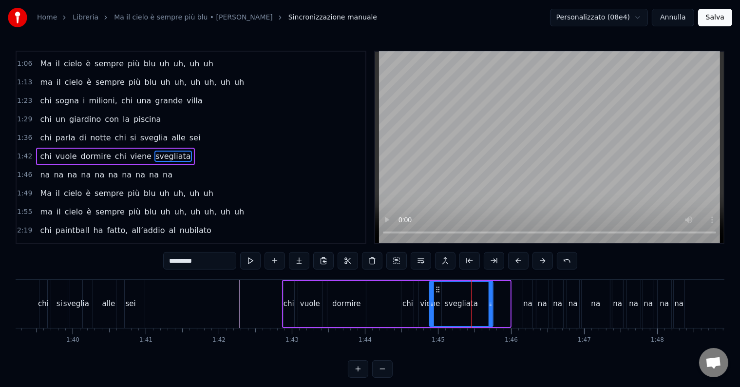
drag, startPoint x: 453, startPoint y: 289, endPoint x: 438, endPoint y: 292, distance: 16.0
click at [437, 292] on icon at bounding box center [438, 290] width 8 height 8
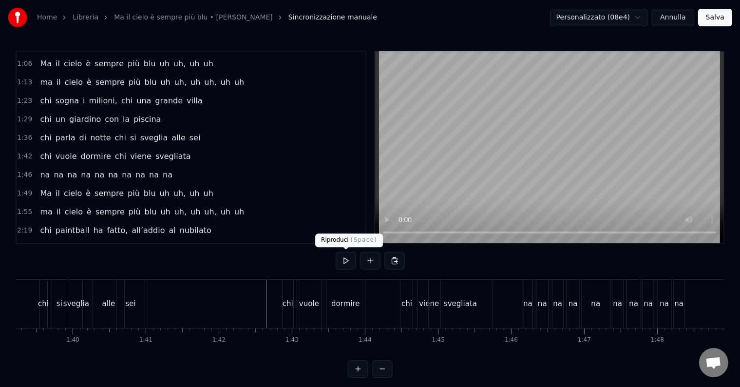
click at [346, 254] on button at bounding box center [346, 261] width 20 height 18
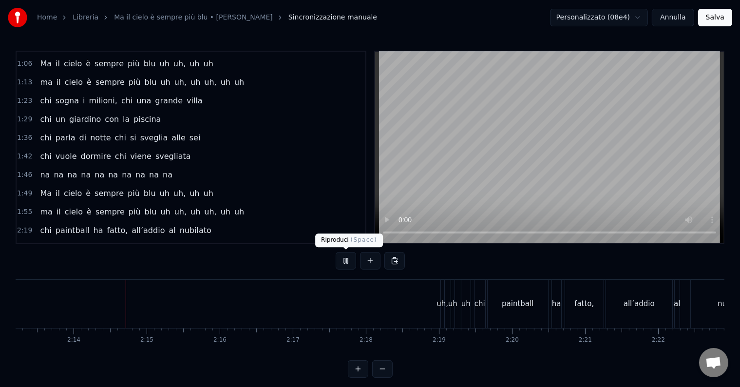
scroll to position [0, 9754]
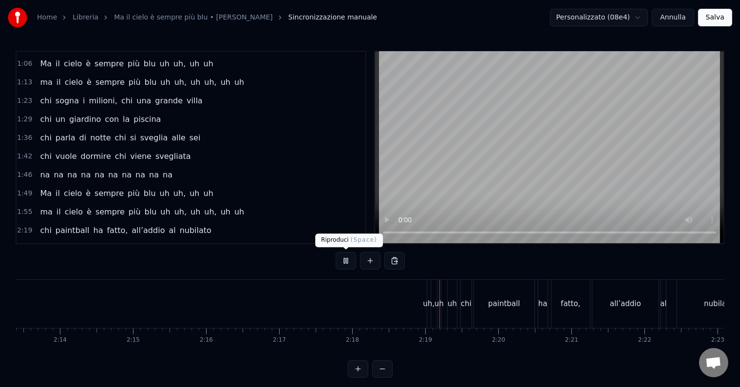
click at [347, 262] on button at bounding box center [346, 261] width 20 height 18
click at [429, 304] on div "uh," at bounding box center [429, 303] width 12 height 11
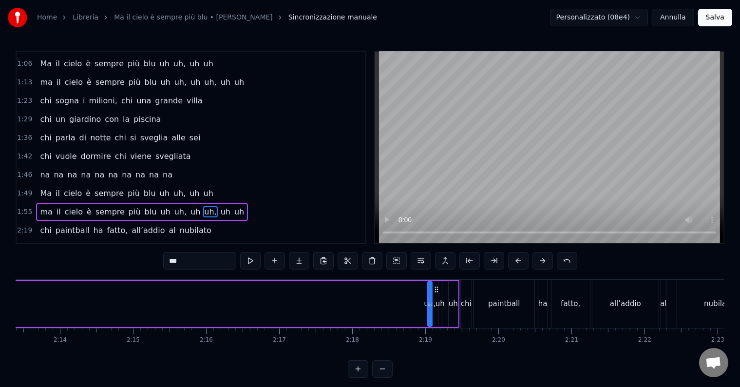
scroll to position [218, 0]
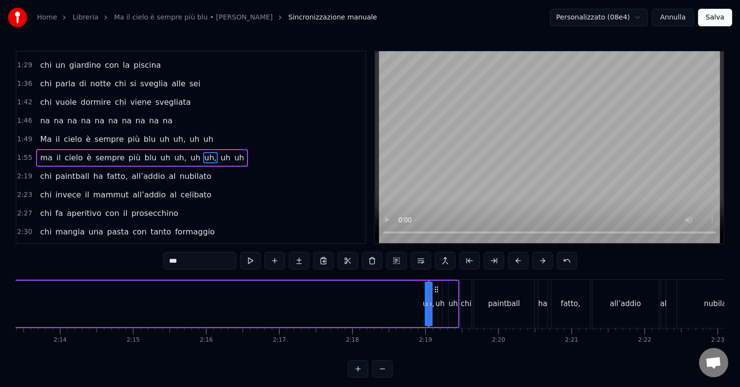
drag, startPoint x: 428, startPoint y: 306, endPoint x: 398, endPoint y: 305, distance: 29.8
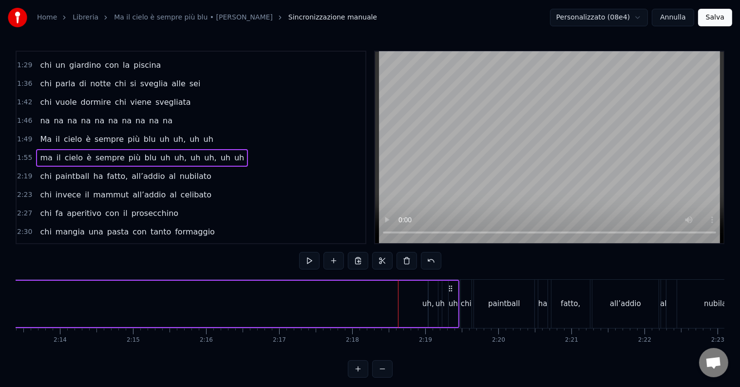
click at [427, 308] on div "uh," at bounding box center [429, 303] width 12 height 11
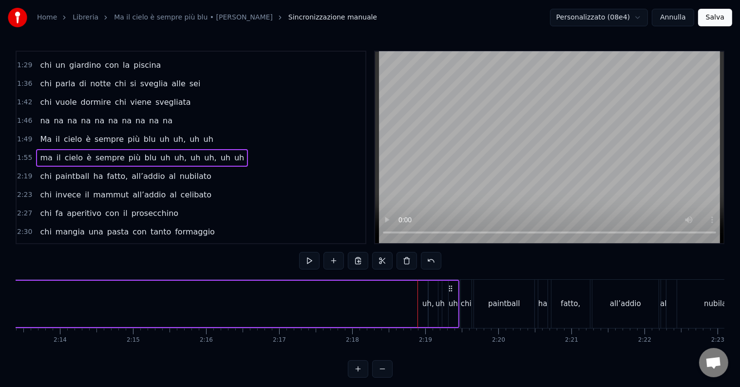
click at [425, 307] on div "uh," at bounding box center [429, 303] width 12 height 11
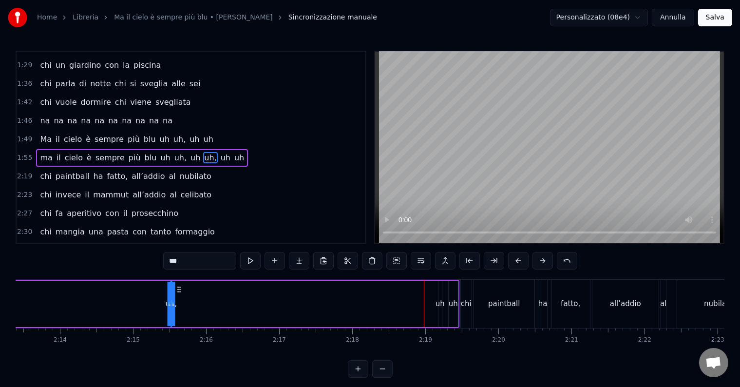
drag, startPoint x: 428, startPoint y: 291, endPoint x: 161, endPoint y: 275, distance: 267.1
click at [158, 271] on div "0:14 Chi vive ad [GEOGRAPHIC_DATA] e sta al primo piano 0:20 chi da San [PERSON…" at bounding box center [370, 214] width 709 height 327
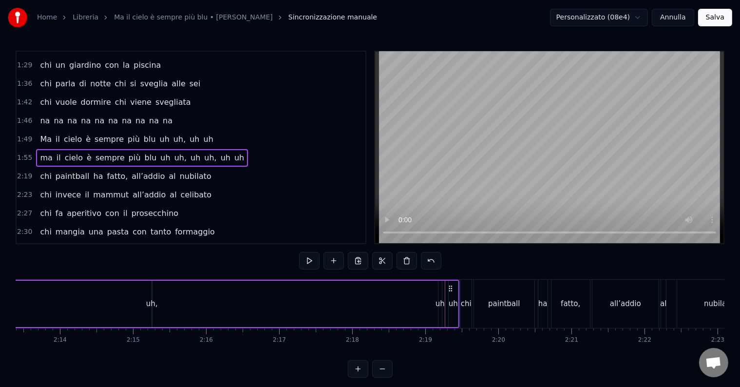
click at [443, 303] on div "uh" at bounding box center [440, 303] width 9 height 11
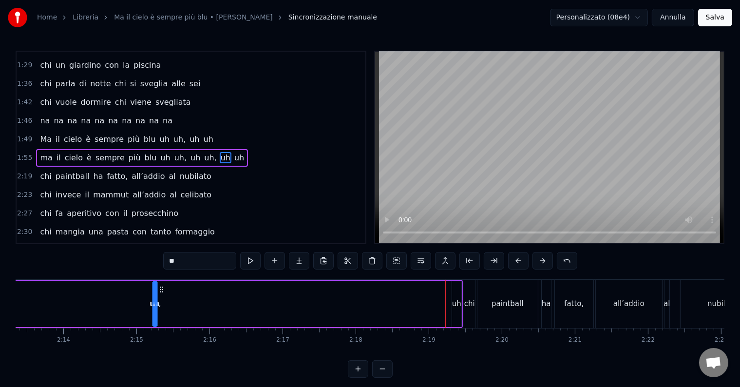
drag, startPoint x: 445, startPoint y: 286, endPoint x: 157, endPoint y: 305, distance: 288.2
click at [457, 292] on div "uh" at bounding box center [457, 304] width 9 height 46
drag, startPoint x: 455, startPoint y: 291, endPoint x: 398, endPoint y: 300, distance: 57.9
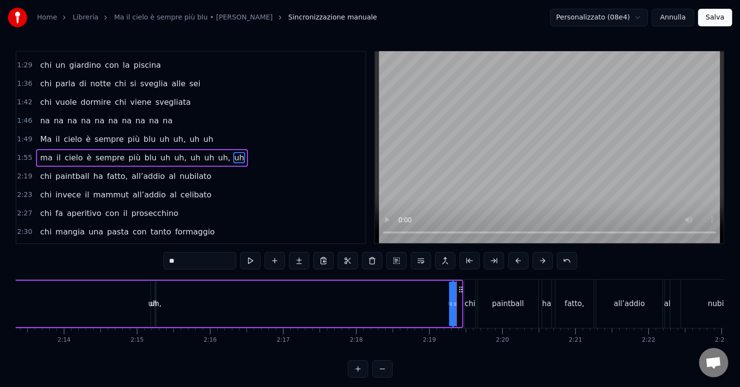
click at [196, 275] on div "0:14 Chi vive ad [GEOGRAPHIC_DATA] e sta al primo piano 0:20 chi da San [PERSON…" at bounding box center [370, 214] width 709 height 327
drag, startPoint x: 459, startPoint y: 289, endPoint x: 175, endPoint y: 308, distance: 284.4
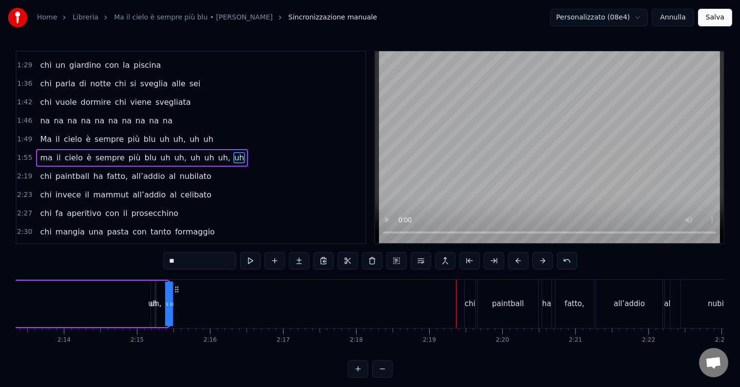
click at [384, 376] on button at bounding box center [382, 369] width 20 height 18
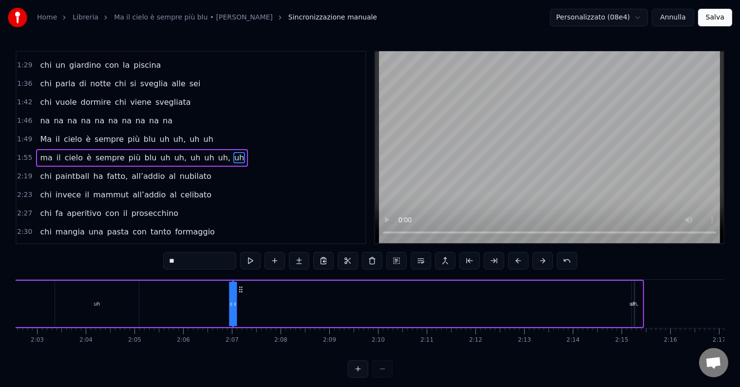
scroll to position [0, 5971]
drag, startPoint x: 641, startPoint y: 291, endPoint x: 163, endPoint y: 312, distance: 477.7
click at [163, 312] on div "ma il cielo è sempre più blu uh uh, uh uh uh, uh" at bounding box center [168, 304] width 958 height 48
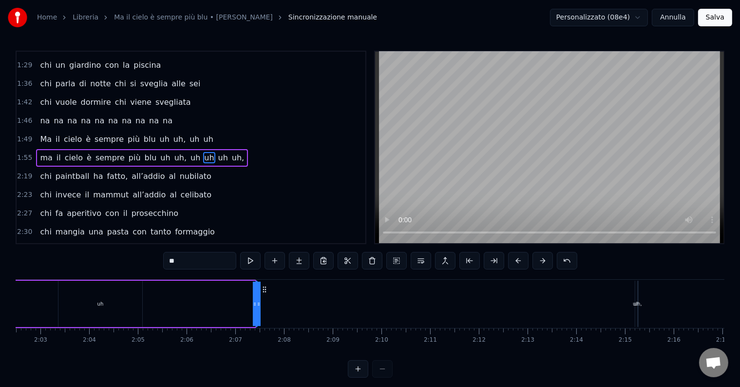
click at [639, 300] on div "uh," at bounding box center [639, 303] width 8 height 7
drag, startPoint x: 644, startPoint y: 291, endPoint x: 180, endPoint y: 301, distance: 464.2
click at [635, 299] on div "uh" at bounding box center [636, 304] width 3 height 46
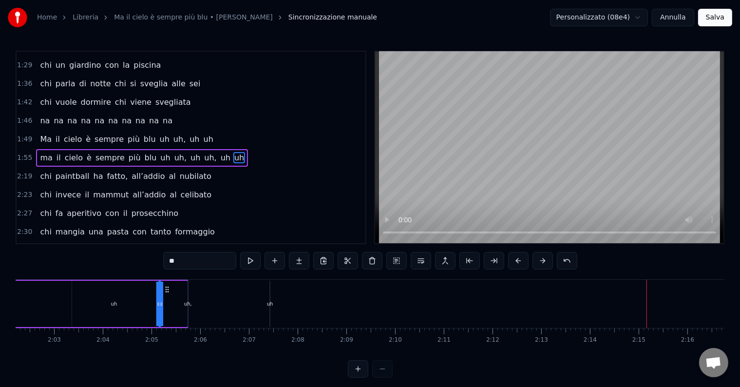
drag, startPoint x: 642, startPoint y: 289, endPoint x: 141, endPoint y: 302, distance: 500.8
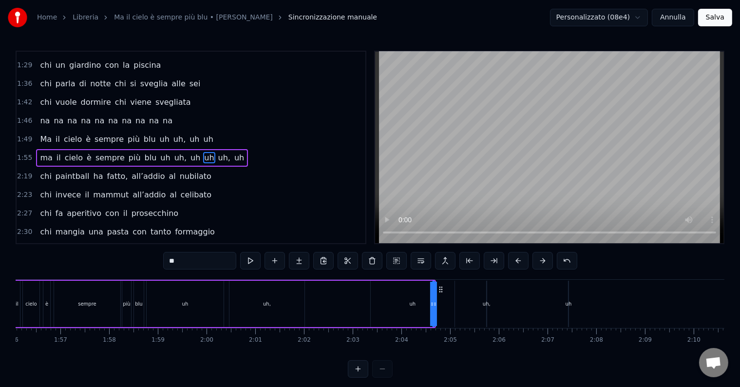
scroll to position [0, 5644]
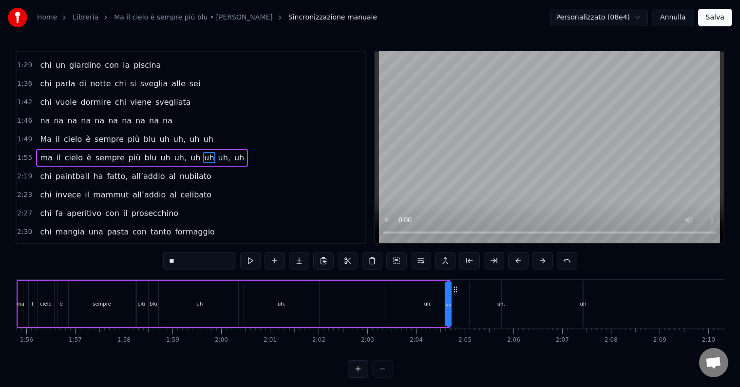
click at [189, 295] on div "uh" at bounding box center [199, 304] width 77 height 46
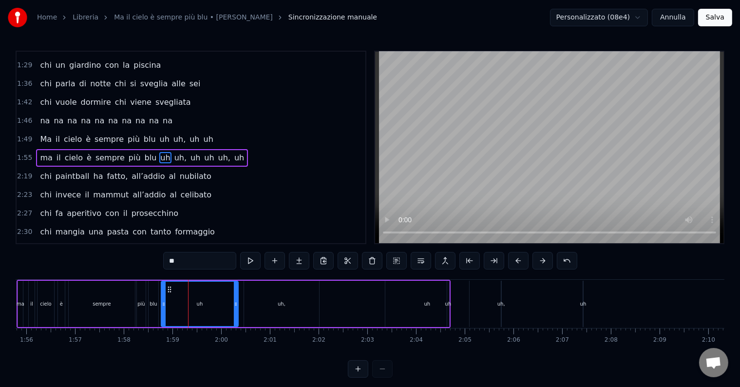
click at [165, 276] on div "0:14 Chi vive ad [GEOGRAPHIC_DATA] e sta al primo piano 0:20 chi da San [PERSON…" at bounding box center [370, 214] width 709 height 327
click at [153, 288] on div "blu" at bounding box center [154, 304] width 10 height 46
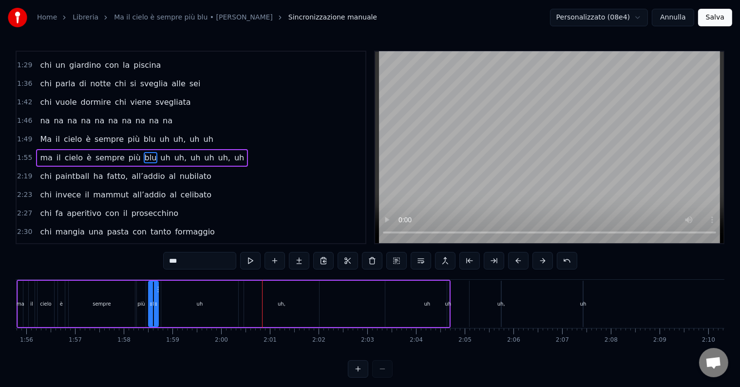
click at [281, 303] on div "uh," at bounding box center [282, 303] width 8 height 7
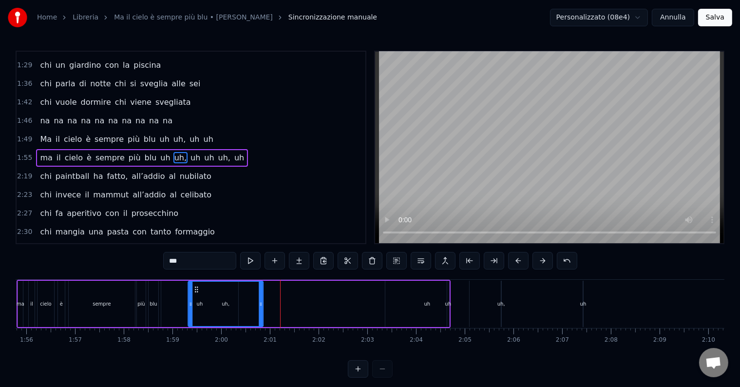
drag, startPoint x: 250, startPoint y: 289, endPoint x: 194, endPoint y: 287, distance: 56.1
click at [194, 287] on icon at bounding box center [197, 290] width 8 height 8
click at [429, 304] on div "uh" at bounding box center [428, 303] width 6 height 7
type input "**"
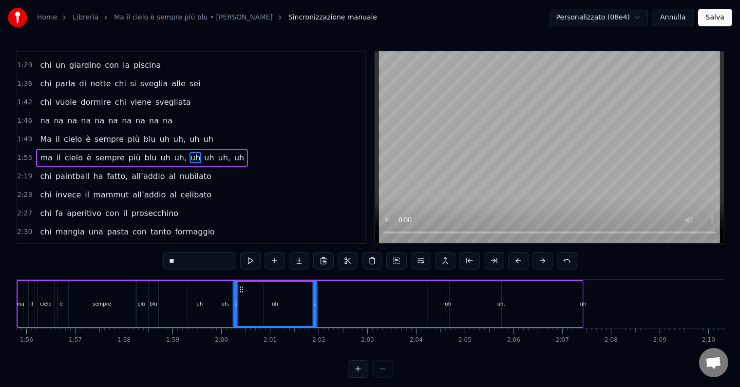
drag, startPoint x: 370, startPoint y: 292, endPoint x: 338, endPoint y: 290, distance: 32.3
click at [239, 292] on div "uh" at bounding box center [275, 304] width 83 height 44
click at [441, 306] on div "ma il cielo è sempre più blu uh uh, uh uh uh, uh" at bounding box center [300, 304] width 567 height 48
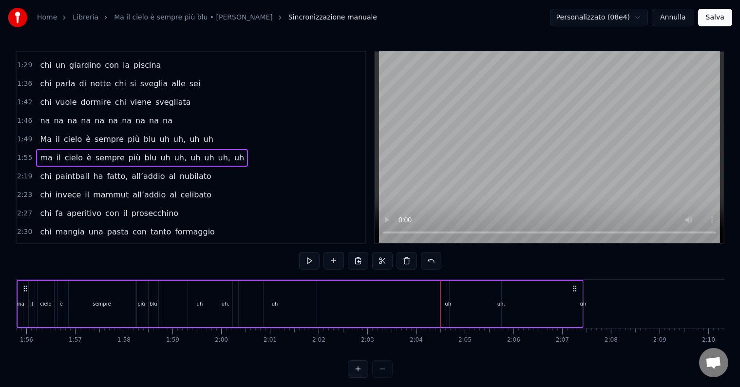
click at [448, 305] on div "uh" at bounding box center [448, 303] width 6 height 7
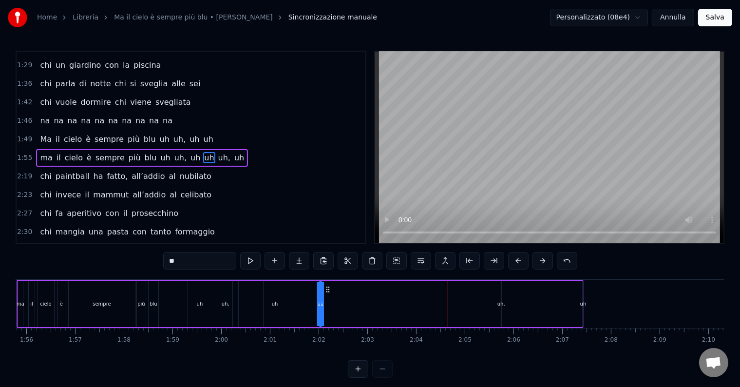
drag, startPoint x: 456, startPoint y: 287, endPoint x: 328, endPoint y: 298, distance: 128.7
click at [328, 298] on div "ma il cielo è sempre più blu uh uh, uh uh uh, uh" at bounding box center [300, 304] width 567 height 48
drag, startPoint x: 320, startPoint y: 304, endPoint x: 346, endPoint y: 305, distance: 25.9
click at [346, 305] on icon at bounding box center [345, 304] width 4 height 8
drag, startPoint x: 328, startPoint y: 291, endPoint x: 305, endPoint y: 290, distance: 22.9
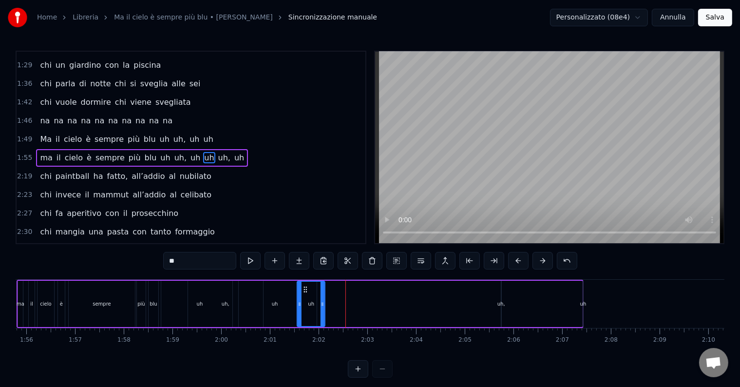
click at [305, 290] on icon at bounding box center [306, 290] width 8 height 8
click at [498, 303] on div "uh," at bounding box center [502, 303] width 8 height 7
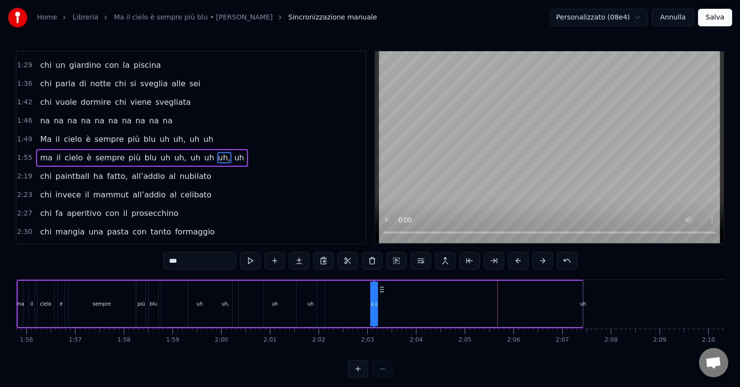
drag, startPoint x: 507, startPoint y: 287, endPoint x: 379, endPoint y: 295, distance: 128.0
click at [379, 295] on div "ma il cielo è sempre più blu uh uh, uh uh uh, uh" at bounding box center [300, 304] width 567 height 48
click at [582, 306] on div "uh" at bounding box center [584, 303] width 6 height 7
type input "**"
drag, startPoint x: 589, startPoint y: 288, endPoint x: 405, endPoint y: 298, distance: 185.0
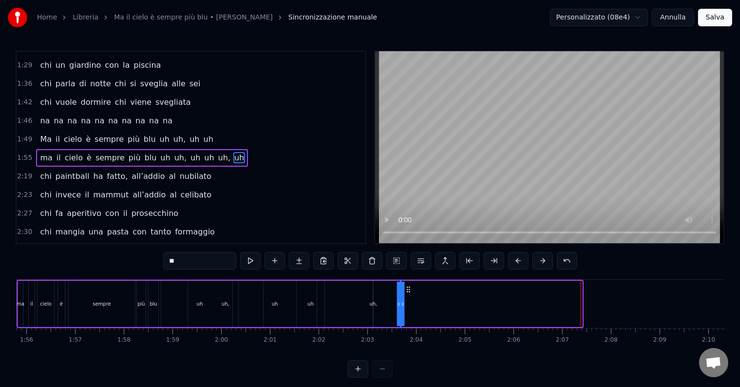
click at [405, 298] on div "ma il cielo è sempre più blu uh uh, uh uh uh, uh" at bounding box center [300, 304] width 567 height 48
click at [136, 292] on div "ma il cielo è sempre più blu uh uh, uh uh uh, uh" at bounding box center [208, 304] width 383 height 48
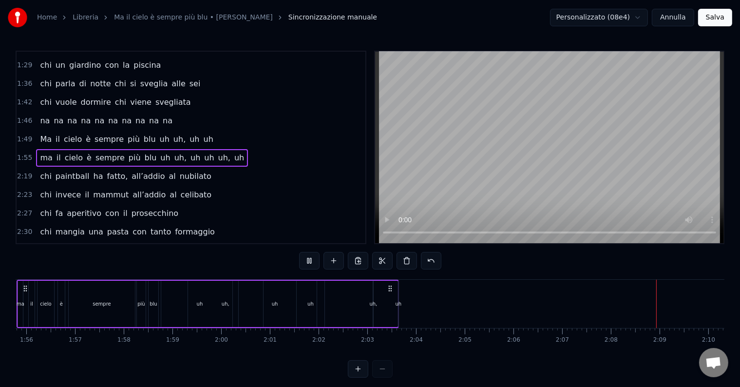
drag, startPoint x: 334, startPoint y: 361, endPoint x: 347, endPoint y: 367, distance: 13.5
click at [347, 367] on div "0:14 Chi vive ad [GEOGRAPHIC_DATA] e sta al primo piano 0:20 chi da San [PERSON…" at bounding box center [370, 214] width 709 height 327
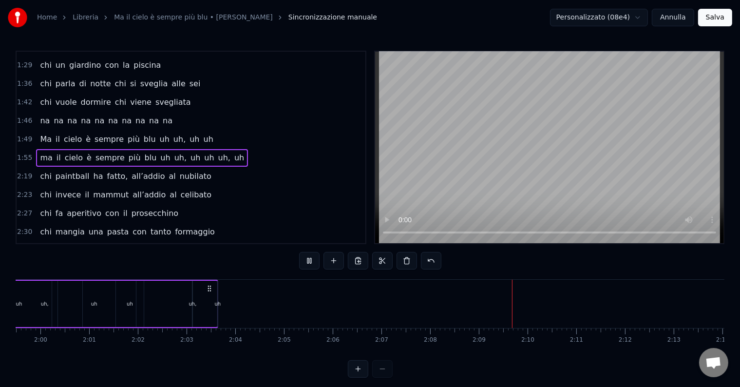
click at [352, 376] on button at bounding box center [358, 369] width 20 height 18
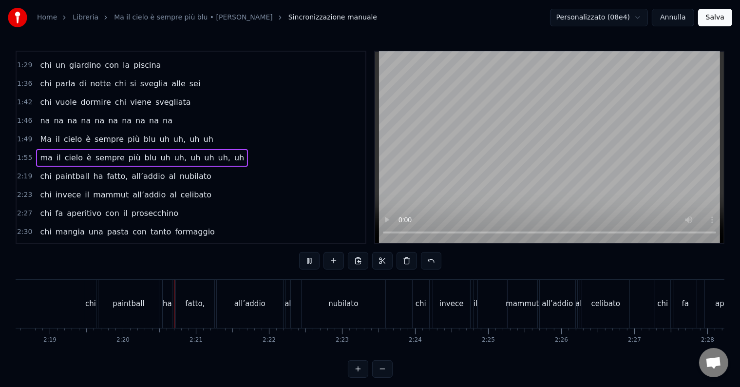
scroll to position [0, 10198]
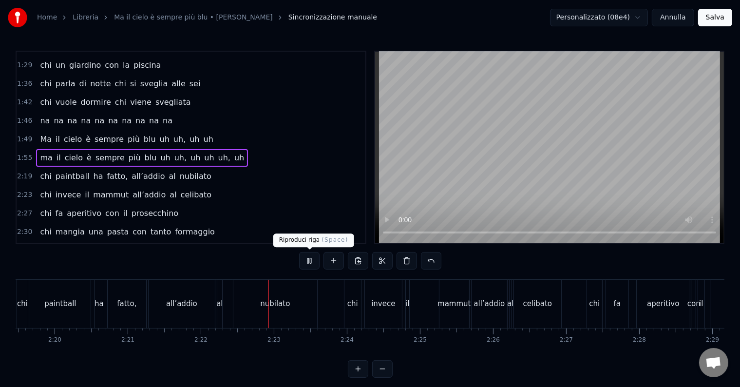
click at [310, 263] on button at bounding box center [309, 261] width 20 height 18
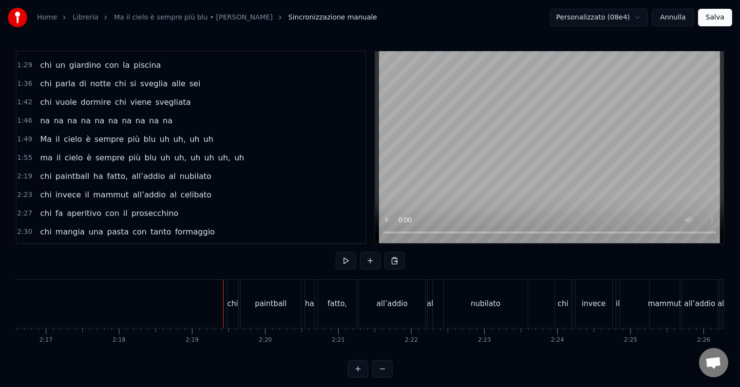
click at [231, 306] on div "chi" at bounding box center [233, 303] width 11 height 11
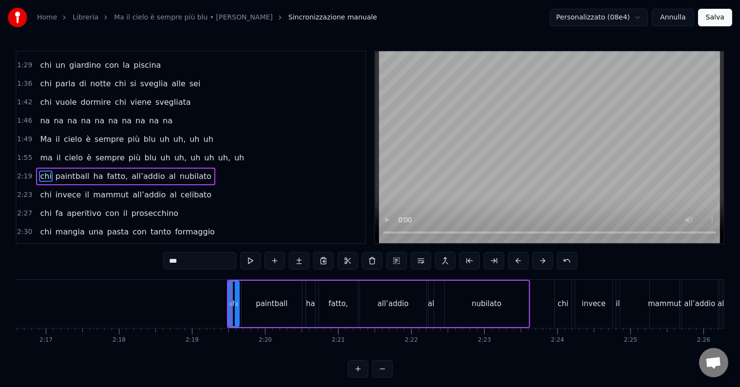
scroll to position [236, 0]
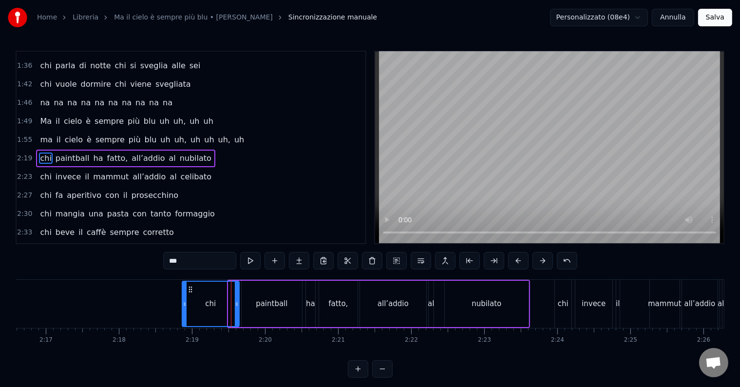
drag, startPoint x: 228, startPoint y: 306, endPoint x: 182, endPoint y: 299, distance: 46.7
click at [183, 299] on div at bounding box center [185, 304] width 4 height 44
drag, startPoint x: 237, startPoint y: 302, endPoint x: 216, endPoint y: 303, distance: 21.0
click at [216, 303] on icon at bounding box center [216, 304] width 4 height 8
click at [274, 302] on div "paintball" at bounding box center [272, 303] width 32 height 11
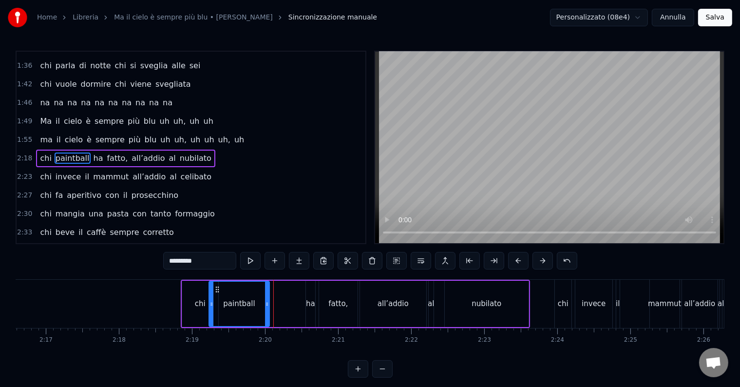
drag, startPoint x: 241, startPoint y: 287, endPoint x: 216, endPoint y: 278, distance: 26.4
click at [216, 278] on div "0:14 Chi vive ad [GEOGRAPHIC_DATA] e sta al primo piano 0:20 chi da San [PERSON…" at bounding box center [370, 214] width 709 height 327
click at [308, 300] on div "ha" at bounding box center [310, 303] width 9 height 11
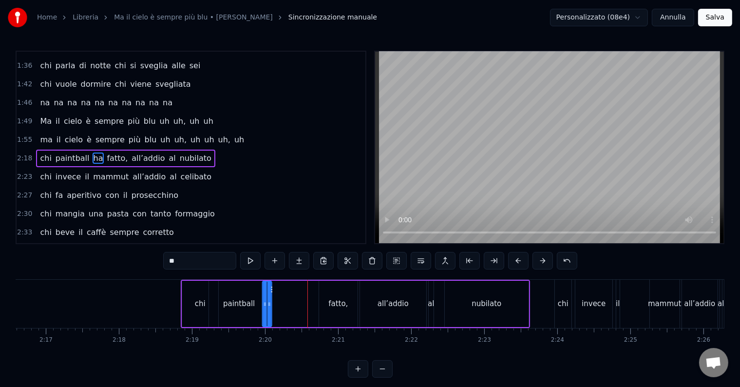
drag, startPoint x: 315, startPoint y: 289, endPoint x: 271, endPoint y: 291, distance: 43.9
click at [271, 291] on icon at bounding box center [271, 290] width 8 height 8
click at [331, 305] on div "fatto," at bounding box center [338, 303] width 19 height 11
type input "******"
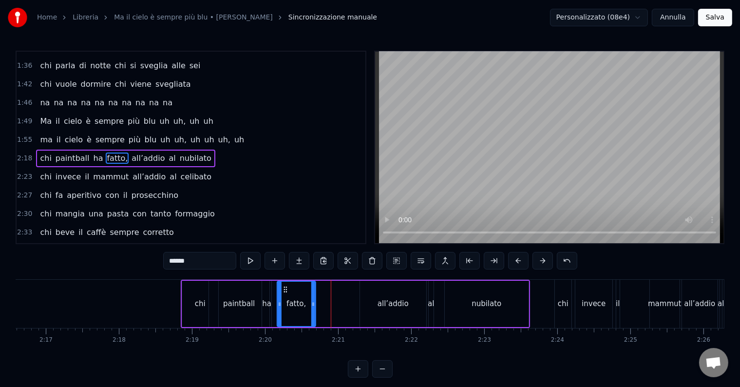
drag, startPoint x: 326, startPoint y: 285, endPoint x: 284, endPoint y: 290, distance: 42.2
click at [284, 290] on icon at bounding box center [285, 290] width 8 height 8
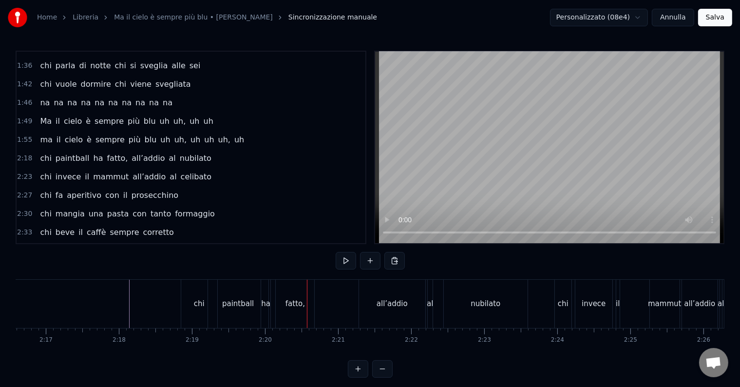
click at [224, 308] on div "paintball" at bounding box center [238, 303] width 32 height 11
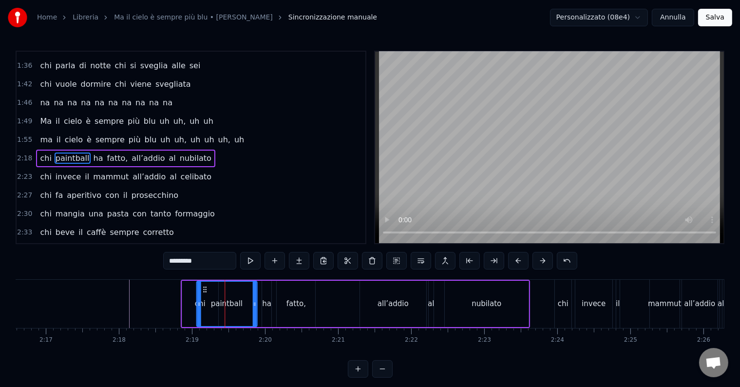
drag, startPoint x: 214, startPoint y: 289, endPoint x: 201, endPoint y: 288, distance: 12.7
click at [201, 288] on icon at bounding box center [205, 290] width 8 height 8
click at [263, 304] on div "ha" at bounding box center [266, 303] width 9 height 11
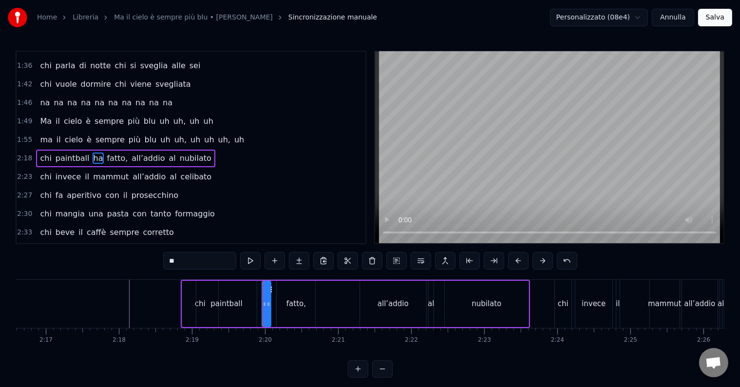
click at [270, 288] on div at bounding box center [269, 304] width 4 height 44
drag, startPoint x: 264, startPoint y: 303, endPoint x: 242, endPoint y: 302, distance: 22.0
click at [242, 302] on icon at bounding box center [244, 304] width 4 height 8
drag, startPoint x: 267, startPoint y: 303, endPoint x: 284, endPoint y: 306, distance: 16.8
click at [253, 306] on icon at bounding box center [255, 304] width 4 height 8
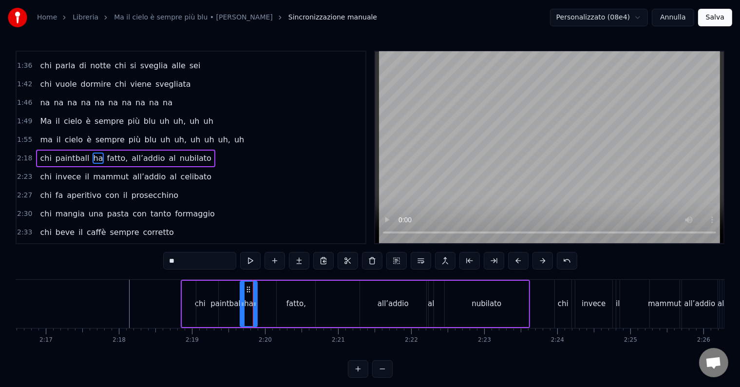
click at [292, 302] on div "fatto," at bounding box center [296, 303] width 19 height 11
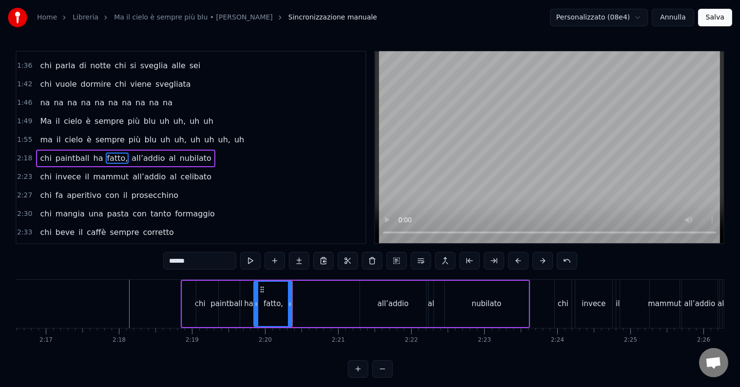
drag, startPoint x: 283, startPoint y: 288, endPoint x: 261, endPoint y: 288, distance: 21.9
click at [261, 288] on icon at bounding box center [262, 290] width 8 height 8
click at [388, 306] on div "all’addio" at bounding box center [393, 303] width 31 height 11
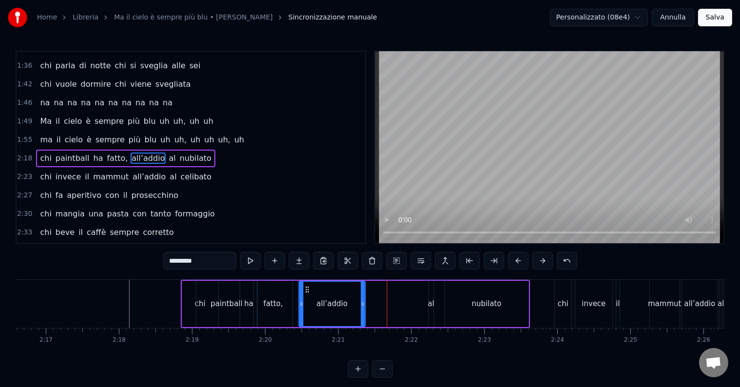
drag, startPoint x: 368, startPoint y: 289, endPoint x: 308, endPoint y: 289, distance: 59.5
click at [306, 289] on icon at bounding box center [307, 290] width 8 height 8
click at [431, 305] on div "al" at bounding box center [431, 303] width 6 height 11
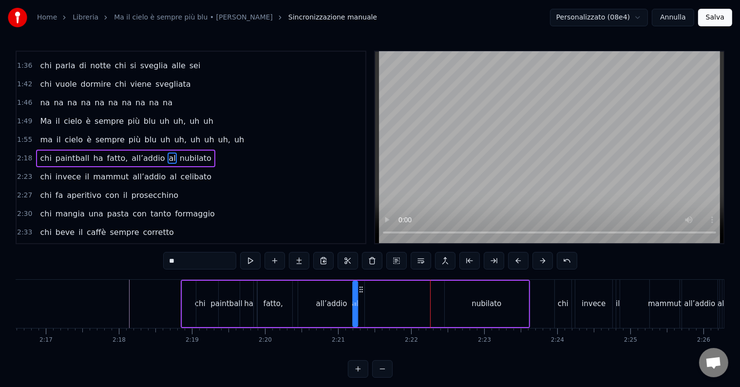
drag, startPoint x: 429, startPoint y: 290, endPoint x: 359, endPoint y: 291, distance: 70.2
click at [359, 291] on icon at bounding box center [361, 290] width 8 height 8
click at [485, 303] on div "nubilato" at bounding box center [487, 303] width 30 height 11
type input "********"
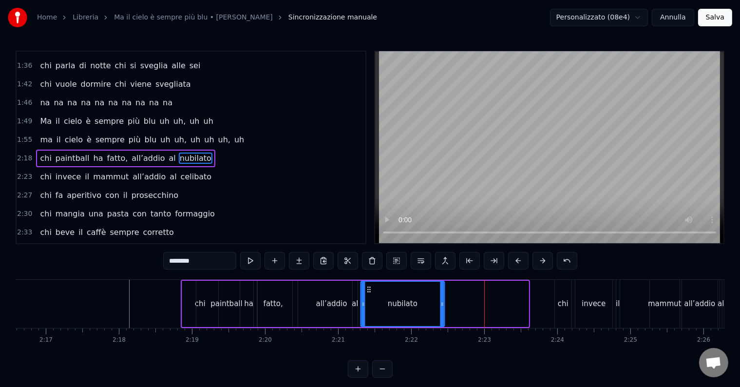
drag, startPoint x: 450, startPoint y: 288, endPoint x: 367, endPoint y: 291, distance: 83.9
click at [367, 291] on icon at bounding box center [369, 290] width 8 height 8
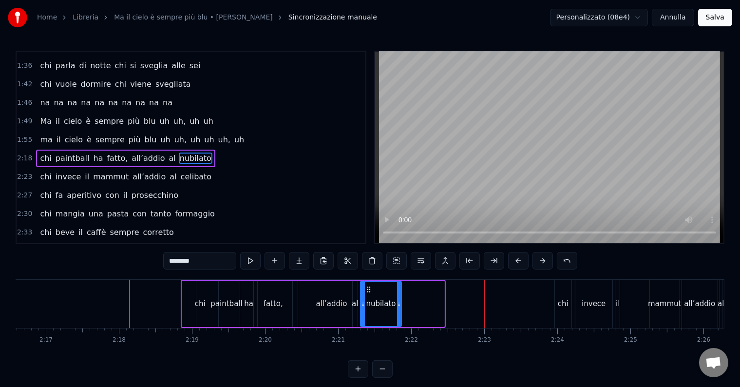
drag, startPoint x: 443, startPoint y: 304, endPoint x: 400, endPoint y: 304, distance: 42.9
click at [400, 304] on icon at bounding box center [399, 304] width 4 height 8
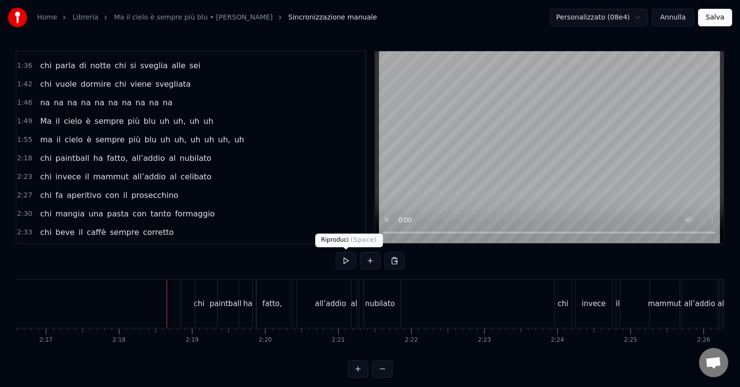
click at [347, 264] on button at bounding box center [346, 261] width 20 height 18
click at [349, 259] on button at bounding box center [346, 261] width 20 height 18
click at [562, 305] on div "chi" at bounding box center [563, 303] width 11 height 11
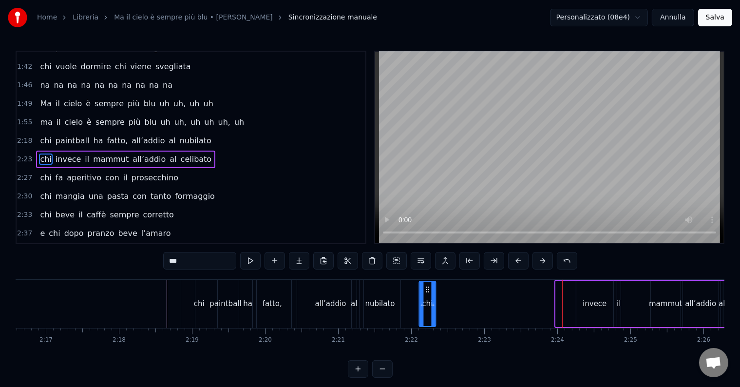
drag, startPoint x: 563, startPoint y: 288, endPoint x: 426, endPoint y: 300, distance: 137.5
click at [426, 300] on div "chi" at bounding box center [428, 304] width 16 height 44
click at [587, 299] on div "invece" at bounding box center [595, 303] width 24 height 11
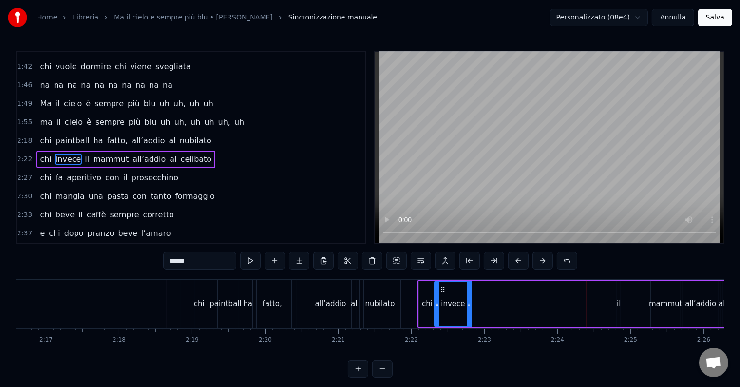
drag, startPoint x: 563, startPoint y: 291, endPoint x: 443, endPoint y: 299, distance: 120.7
click at [443, 299] on div "invece" at bounding box center [453, 304] width 36 height 44
click at [618, 299] on div "il" at bounding box center [619, 303] width 4 height 11
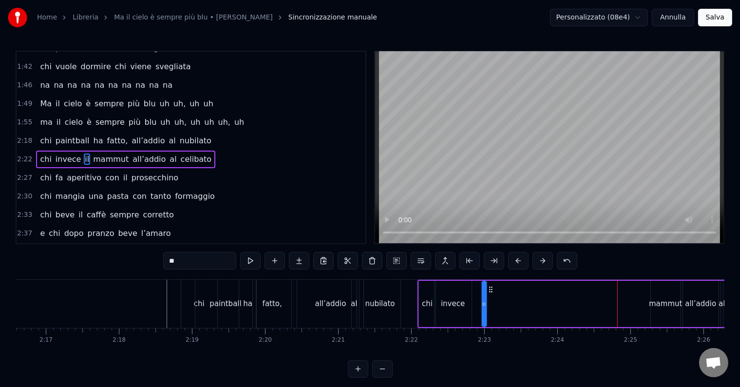
drag, startPoint x: 625, startPoint y: 290, endPoint x: 490, endPoint y: 305, distance: 135.8
click at [490, 305] on div "chi invece il mammut all’addio al celibato" at bounding box center [596, 304] width 357 height 48
click at [665, 302] on div "mammut" at bounding box center [665, 303] width 33 height 11
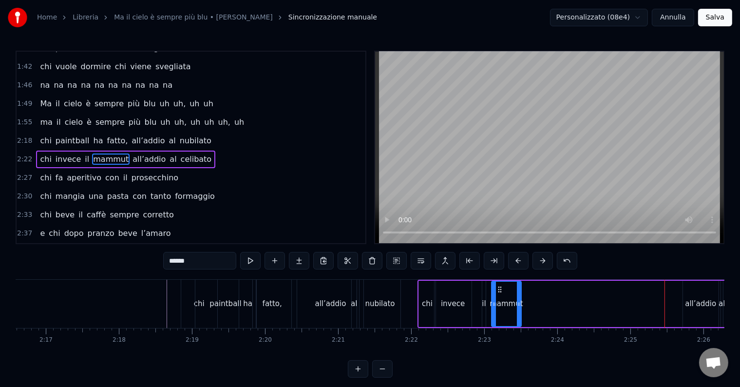
drag, startPoint x: 654, startPoint y: 288, endPoint x: 498, endPoint y: 308, distance: 157.7
click at [498, 308] on div "mammut" at bounding box center [506, 304] width 29 height 44
click at [698, 305] on div "all’addio" at bounding box center [700, 303] width 31 height 11
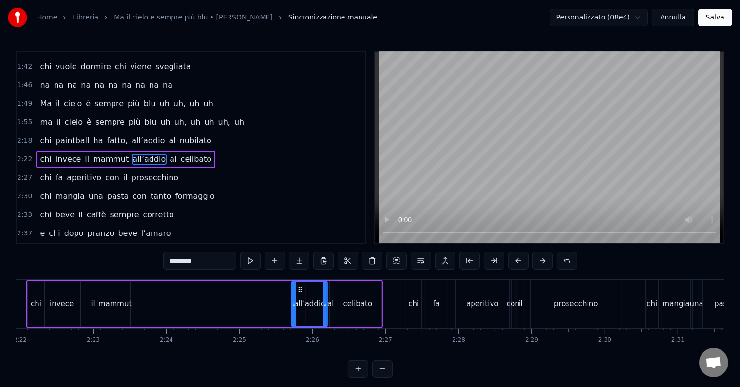
scroll to position [0, 10311]
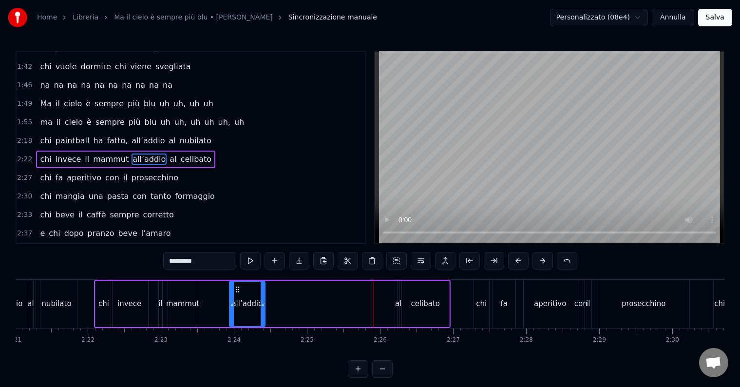
drag, startPoint x: 363, startPoint y: 289, endPoint x: 236, endPoint y: 293, distance: 126.8
click at [236, 293] on div "all’addio" at bounding box center [247, 304] width 35 height 44
click at [397, 300] on div "al" at bounding box center [398, 303] width 6 height 11
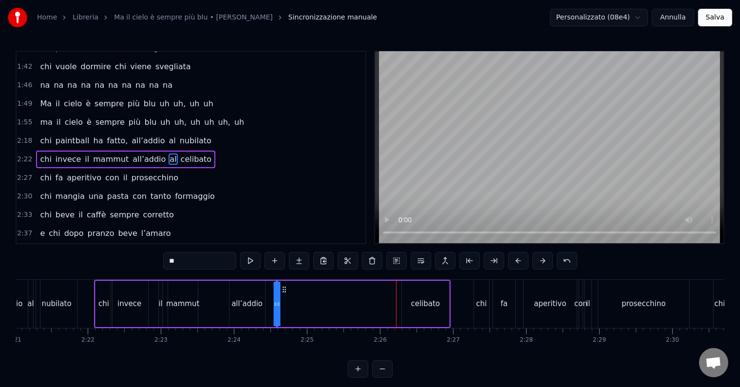
drag, startPoint x: 404, startPoint y: 288, endPoint x: 282, endPoint y: 294, distance: 122.1
click at [282, 294] on div "chi invece il mammut all’addio al celibato" at bounding box center [272, 304] width 357 height 48
click at [425, 302] on div "celibato" at bounding box center [425, 303] width 29 height 11
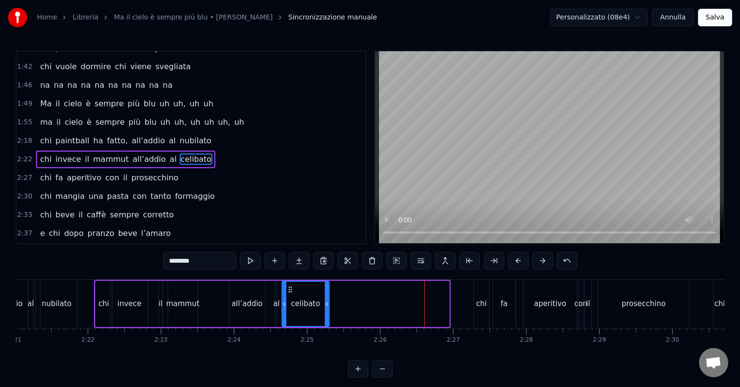
drag, startPoint x: 375, startPoint y: 289, endPoint x: 287, endPoint y: 287, distance: 88.2
click at [287, 287] on icon at bounding box center [290, 290] width 8 height 8
click at [484, 305] on div "chi" at bounding box center [481, 303] width 11 height 11
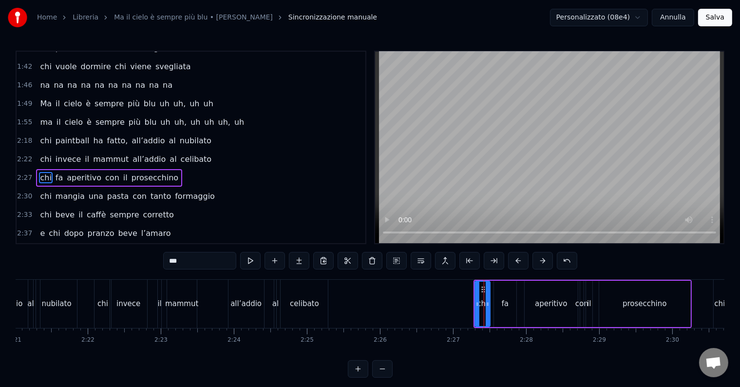
scroll to position [272, 0]
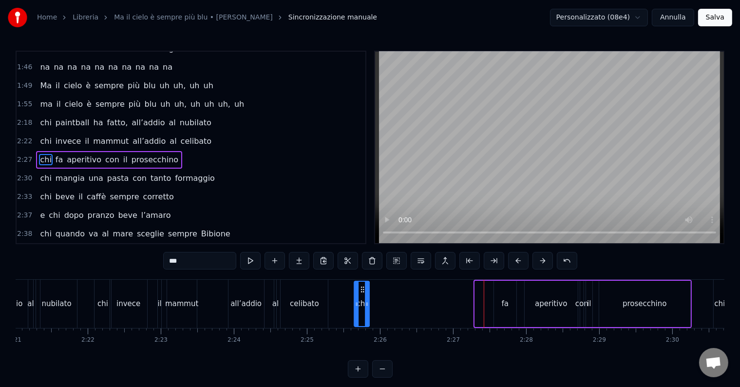
drag, startPoint x: 482, startPoint y: 289, endPoint x: 361, endPoint y: 289, distance: 120.9
click at [361, 289] on circle at bounding box center [361, 289] width 0 height 0
click at [507, 300] on div "fa" at bounding box center [505, 303] width 7 height 11
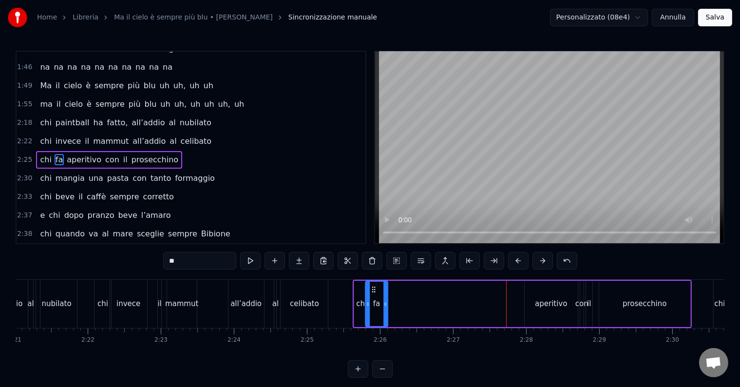
drag, startPoint x: 503, startPoint y: 290, endPoint x: 374, endPoint y: 289, distance: 128.7
click at [374, 289] on icon at bounding box center [374, 290] width 8 height 8
click at [546, 298] on div "aperitivo" at bounding box center [551, 303] width 32 height 11
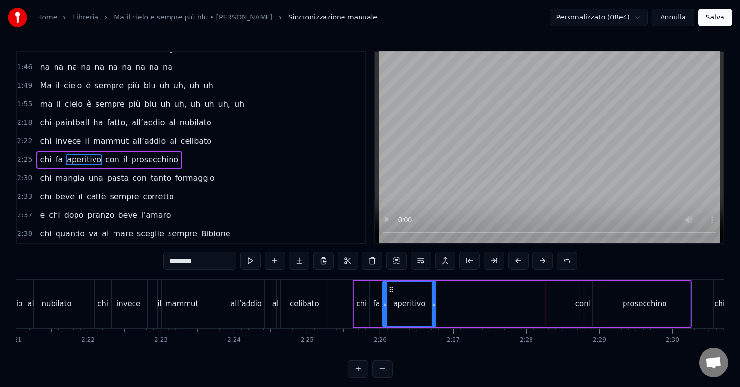
drag, startPoint x: 533, startPoint y: 288, endPoint x: 392, endPoint y: 283, distance: 141.0
click at [392, 283] on div "aperitivo" at bounding box center [410, 304] width 52 height 44
click at [583, 302] on div "con" at bounding box center [582, 303] width 13 height 11
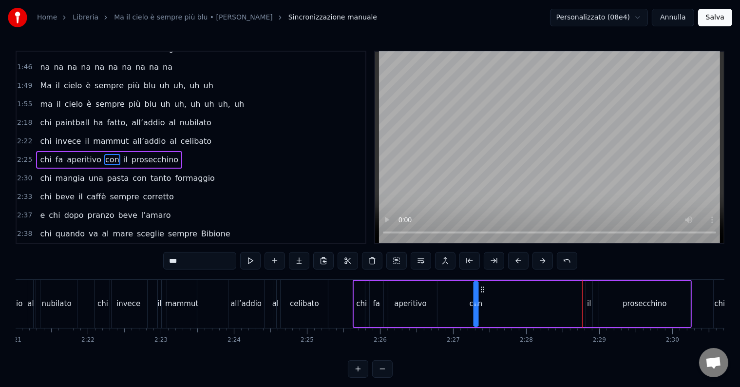
drag, startPoint x: 590, startPoint y: 287, endPoint x: 495, endPoint y: 303, distance: 96.4
click at [485, 302] on div "chi fa aperitivo con il prosecchino" at bounding box center [522, 304] width 339 height 48
click at [588, 302] on div "il" at bounding box center [589, 303] width 4 height 11
drag, startPoint x: 571, startPoint y: 293, endPoint x: 499, endPoint y: 294, distance: 71.7
click at [499, 294] on div "chi fa aperitivo con il prosecchino" at bounding box center [522, 304] width 339 height 48
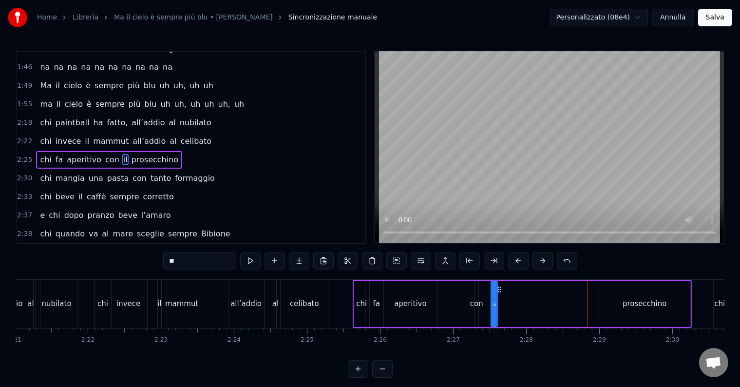
click at [631, 302] on div "prosecchino" at bounding box center [645, 303] width 44 height 11
type input "**********"
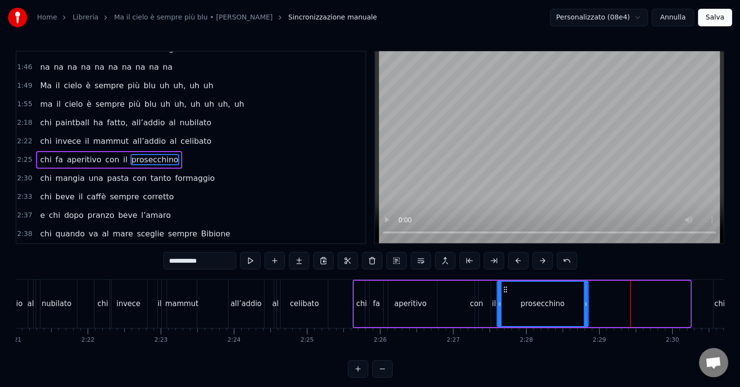
drag, startPoint x: 606, startPoint y: 287, endPoint x: 505, endPoint y: 290, distance: 100.9
click at [505, 290] on icon at bounding box center [506, 290] width 8 height 8
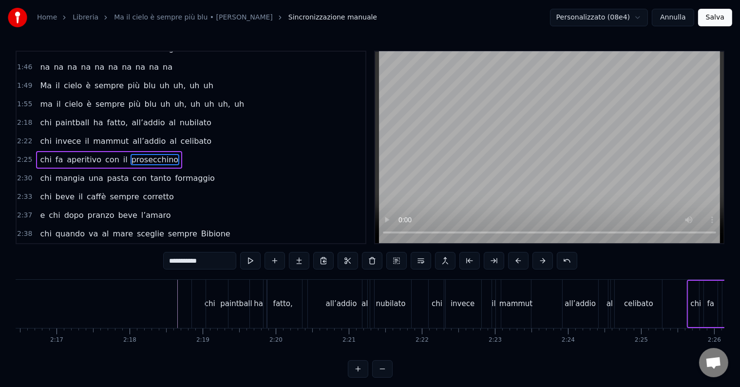
scroll to position [0, 9754]
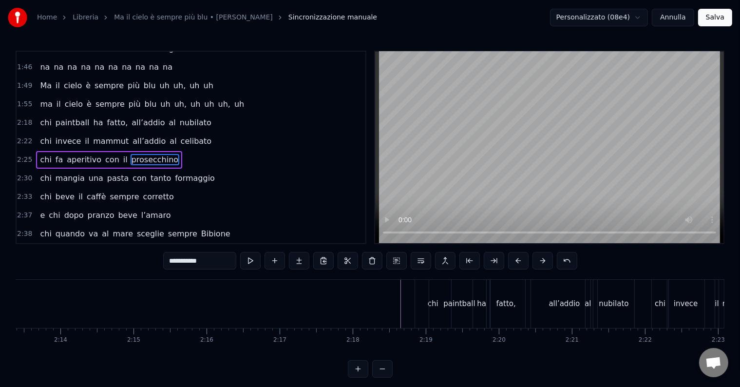
click at [399, 291] on div at bounding box center [175, 304] width 19827 height 48
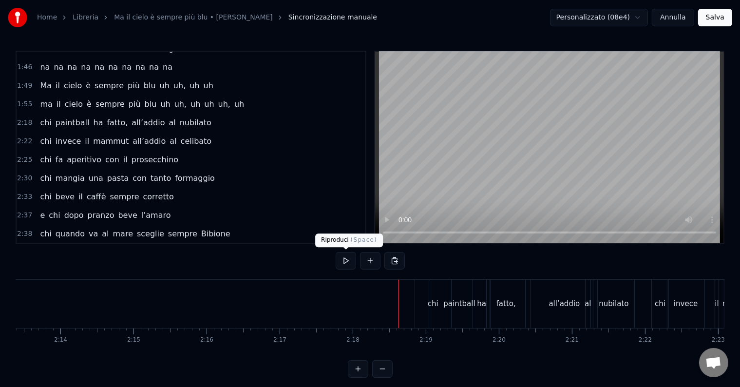
click at [346, 260] on button at bounding box center [346, 261] width 20 height 18
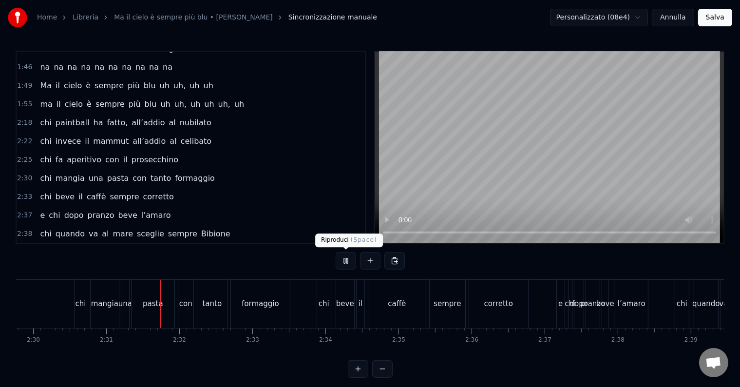
scroll to position [0, 11004]
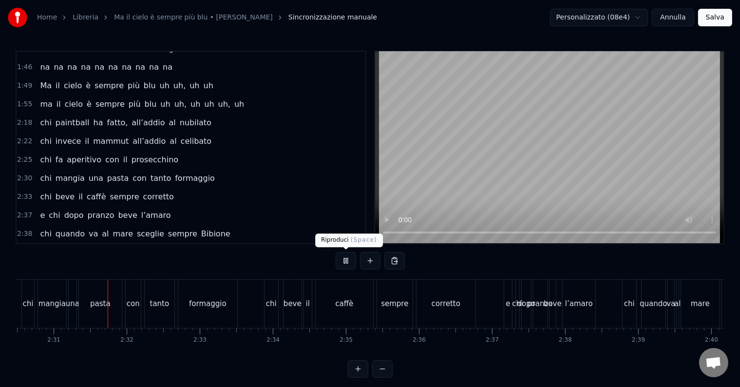
click at [348, 265] on button at bounding box center [346, 261] width 20 height 18
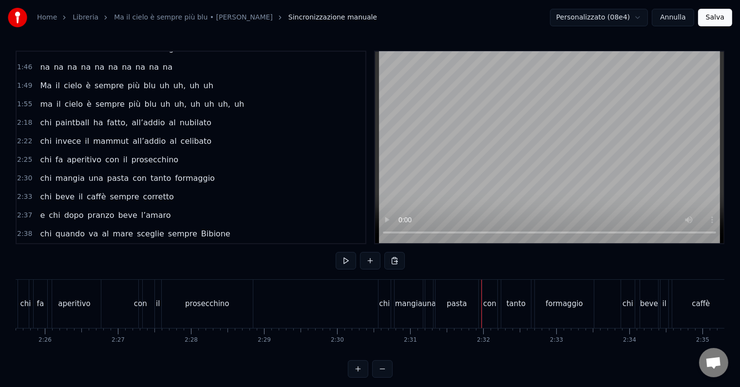
scroll to position [0, 10624]
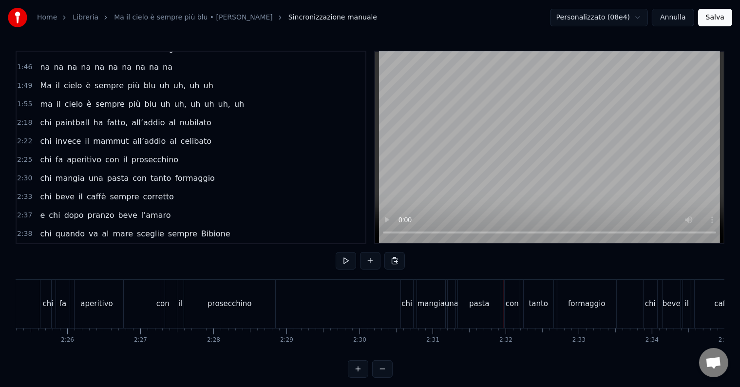
click at [407, 304] on div "chi" at bounding box center [407, 303] width 11 height 11
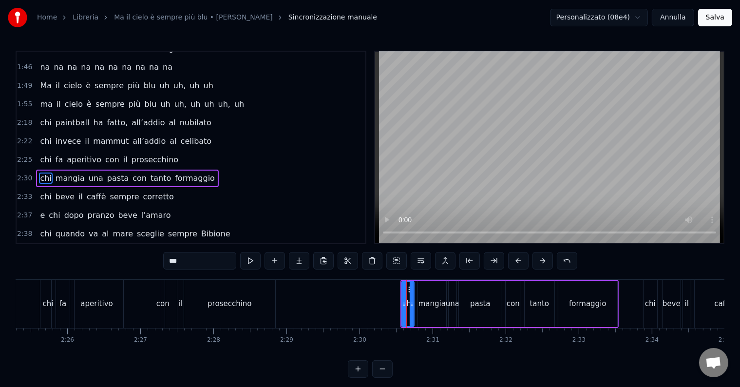
scroll to position [290, 0]
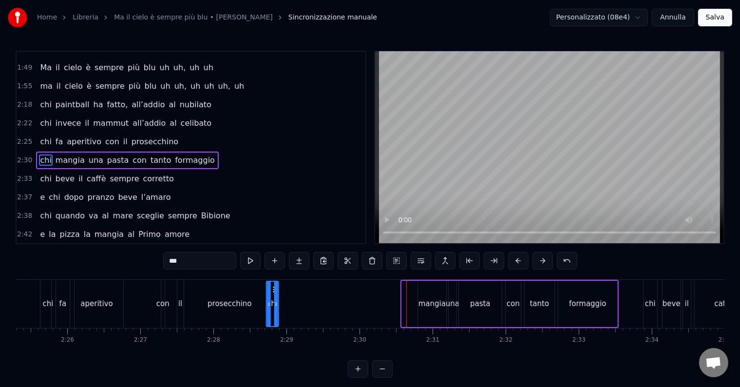
drag, startPoint x: 409, startPoint y: 292, endPoint x: 273, endPoint y: 300, distance: 136.2
click at [273, 300] on div "chi" at bounding box center [272, 304] width 11 height 44
click at [429, 301] on div "mangia" at bounding box center [432, 303] width 27 height 11
type input "******"
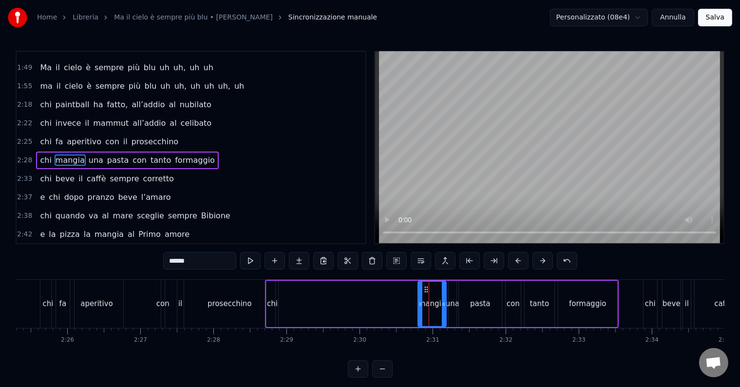
drag, startPoint x: 423, startPoint y: 285, endPoint x: 331, endPoint y: 295, distance: 92.3
click at [300, 293] on div "[PERSON_NAME] una pasta con tanto formaggio" at bounding box center [442, 304] width 354 height 48
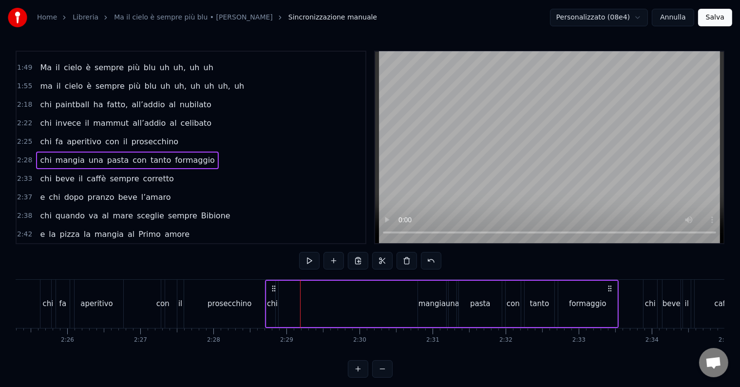
click at [437, 302] on div "mangia" at bounding box center [432, 303] width 27 height 11
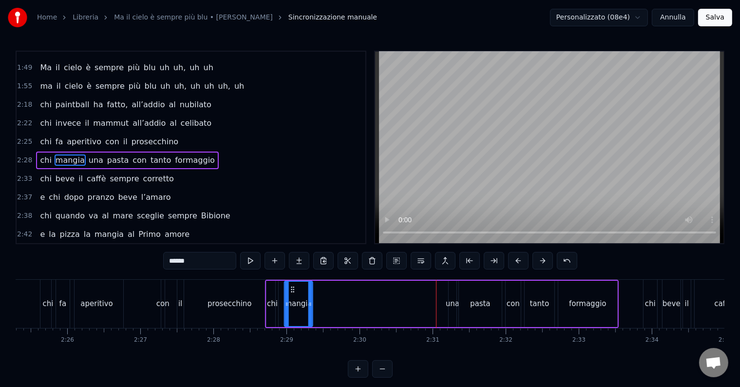
drag, startPoint x: 425, startPoint y: 285, endPoint x: 291, endPoint y: 296, distance: 135.0
click at [291, 296] on div "mangia" at bounding box center [298, 304] width 27 height 44
click at [461, 300] on div "pasta" at bounding box center [480, 304] width 43 height 46
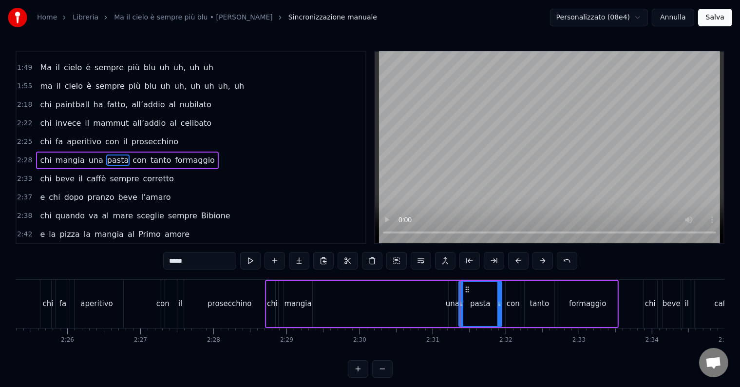
click at [456, 300] on div "una" at bounding box center [453, 303] width 14 height 11
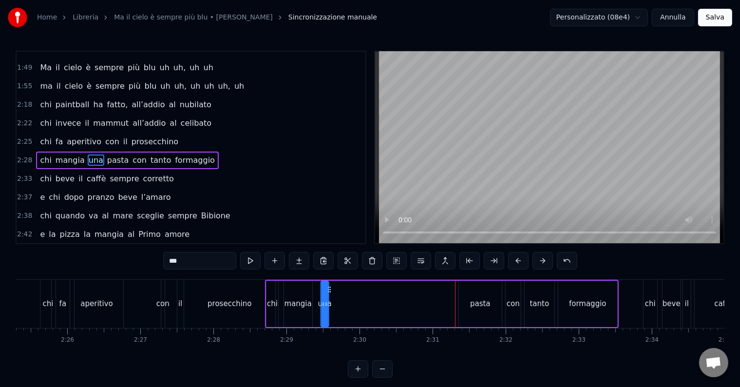
drag, startPoint x: 457, startPoint y: 288, endPoint x: 329, endPoint y: 292, distance: 127.8
click at [329, 292] on icon at bounding box center [329, 290] width 8 height 8
click at [485, 305] on div "pasta" at bounding box center [480, 303] width 20 height 11
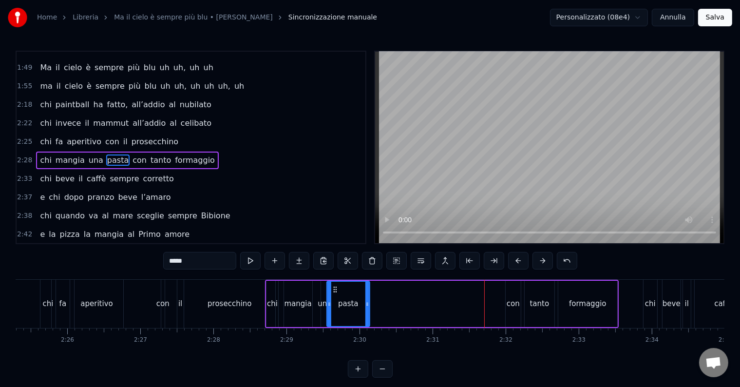
drag, startPoint x: 464, startPoint y: 285, endPoint x: 331, endPoint y: 305, distance: 134.2
click at [331, 305] on div "pasta" at bounding box center [349, 304] width 42 height 44
click at [512, 303] on div "con" at bounding box center [513, 303] width 13 height 11
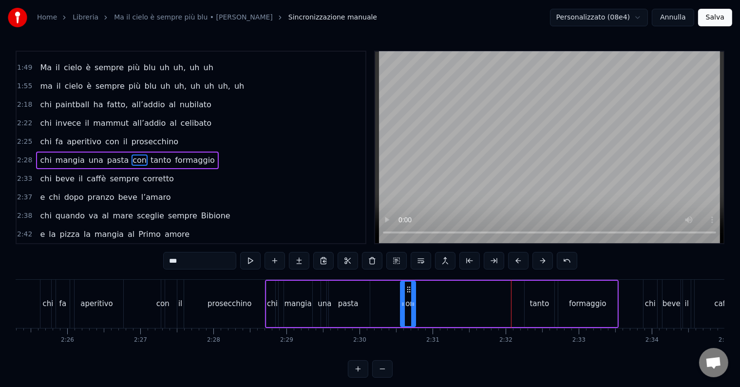
drag, startPoint x: 511, startPoint y: 287, endPoint x: 406, endPoint y: 303, distance: 107.0
click at [406, 303] on div "con" at bounding box center [408, 304] width 14 height 44
click at [544, 308] on div "tanto" at bounding box center [539, 303] width 19 height 11
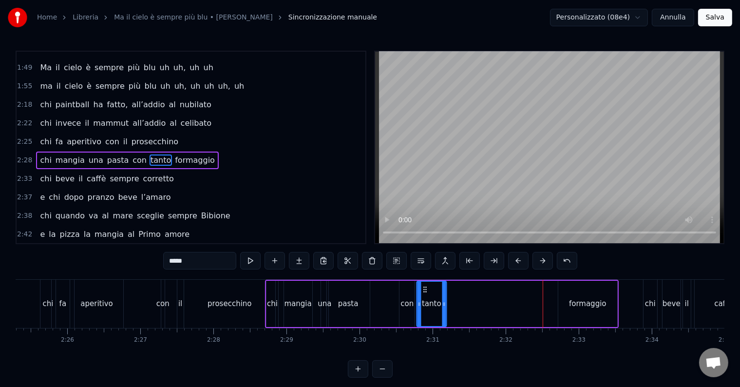
drag, startPoint x: 491, startPoint y: 289, endPoint x: 425, endPoint y: 292, distance: 66.4
click at [425, 292] on div "tanto" at bounding box center [431, 304] width 29 height 44
click at [586, 300] on div "formaggio" at bounding box center [588, 303] width 38 height 11
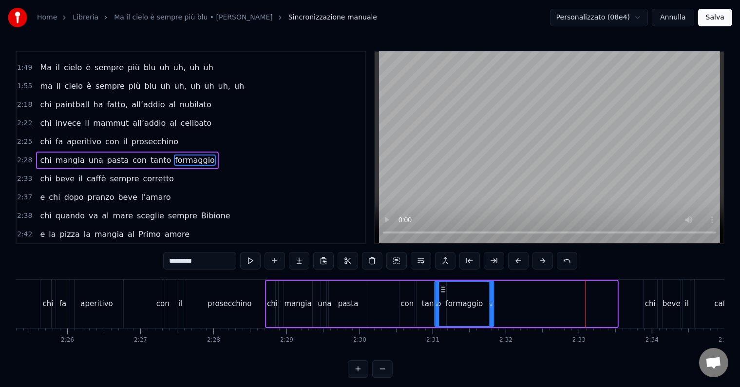
drag, startPoint x: 565, startPoint y: 289, endPoint x: 441, endPoint y: 291, distance: 124.8
click at [442, 291] on icon at bounding box center [443, 290] width 8 height 8
click at [653, 306] on div "chi" at bounding box center [650, 303] width 11 height 11
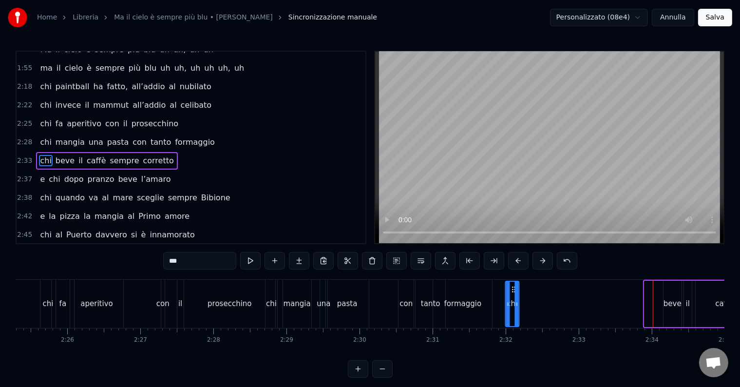
drag, startPoint x: 651, startPoint y: 291, endPoint x: 513, endPoint y: 291, distance: 138.0
click at [513, 292] on circle at bounding box center [513, 292] width 0 height 0
click at [669, 304] on div "beve" at bounding box center [673, 303] width 18 height 11
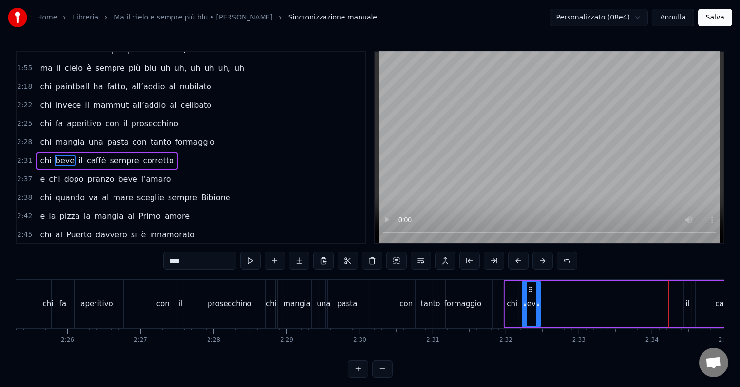
drag, startPoint x: 673, startPoint y: 285, endPoint x: 532, endPoint y: 298, distance: 141.0
click at [532, 298] on div "beve" at bounding box center [531, 304] width 17 height 44
click at [686, 298] on div "il" at bounding box center [688, 303] width 4 height 11
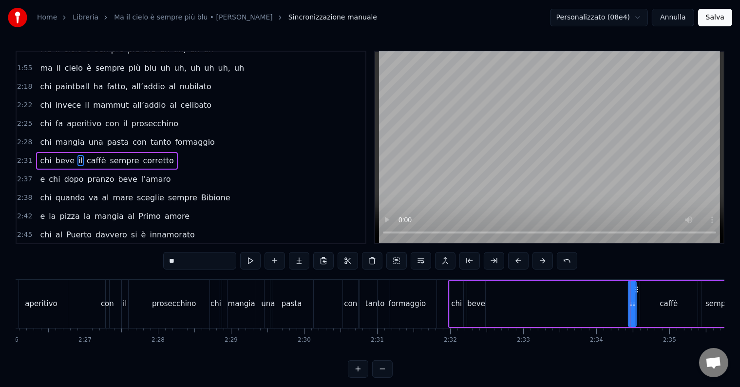
scroll to position [0, 10669]
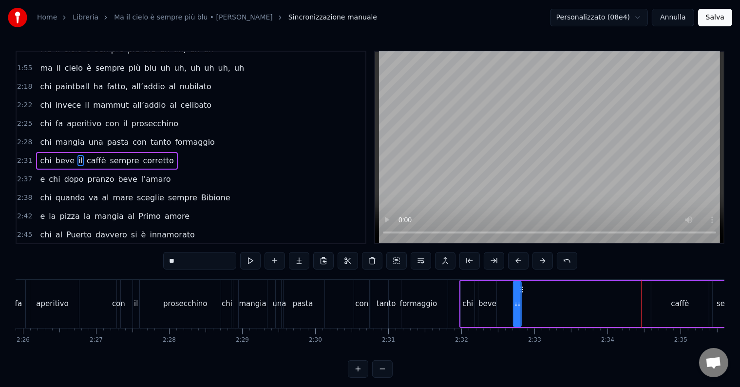
drag, startPoint x: 649, startPoint y: 290, endPoint x: 523, endPoint y: 300, distance: 126.7
click at [523, 300] on div "chi beve il caffè sempre corretto" at bounding box center [636, 304] width 353 height 48
click at [672, 296] on div "caffè" at bounding box center [681, 304] width 58 height 46
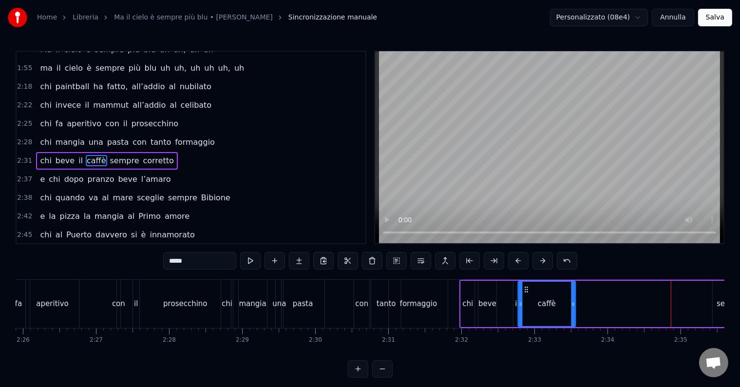
drag, startPoint x: 640, startPoint y: 291, endPoint x: 525, endPoint y: 296, distance: 115.2
click at [525, 296] on div "caffè" at bounding box center [547, 304] width 57 height 44
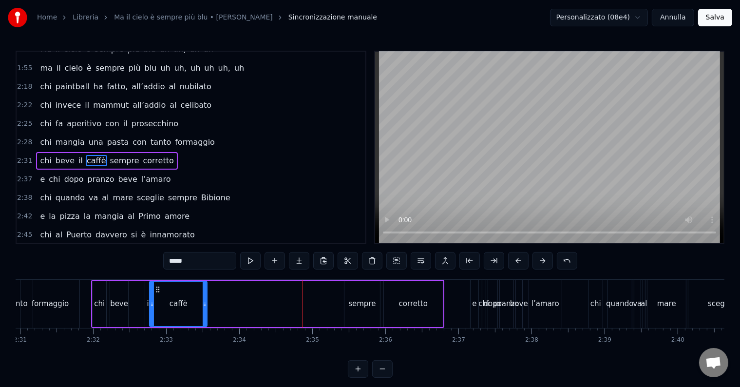
scroll to position [0, 11048]
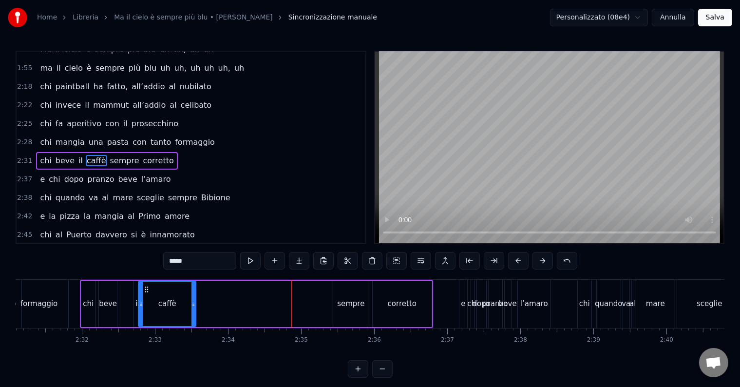
click at [346, 301] on div "sempre" at bounding box center [350, 303] width 27 height 11
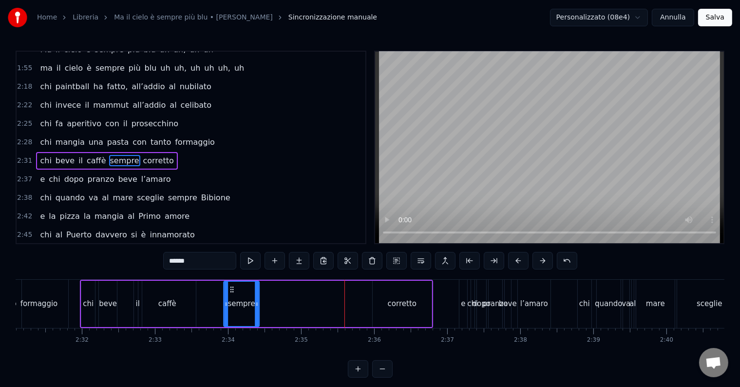
drag, startPoint x: 313, startPoint y: 294, endPoint x: 232, endPoint y: 292, distance: 81.9
click at [232, 292] on icon at bounding box center [232, 290] width 8 height 8
click at [404, 299] on div "corretto" at bounding box center [402, 303] width 29 height 11
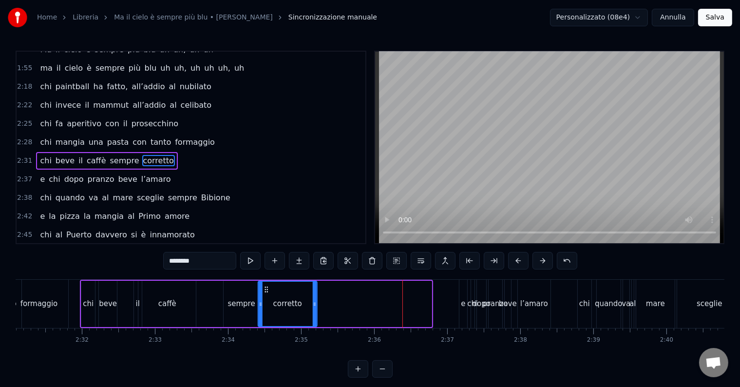
drag, startPoint x: 379, startPoint y: 290, endPoint x: 263, endPoint y: 296, distance: 115.7
click at [263, 296] on div "corretto" at bounding box center [288, 304] width 58 height 44
click at [464, 307] on div "e" at bounding box center [463, 303] width 4 height 11
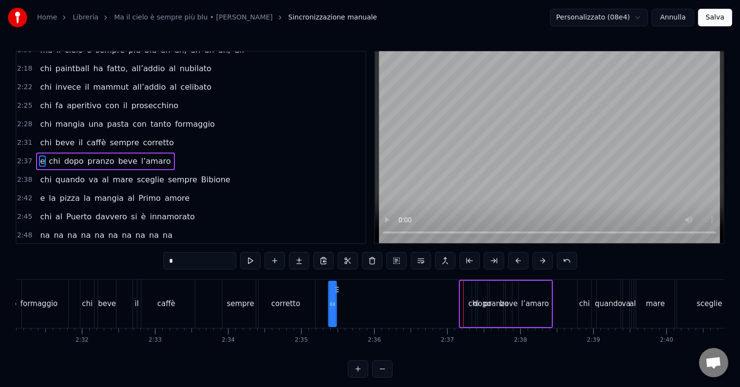
click at [480, 299] on div "dopo" at bounding box center [483, 303] width 18 height 11
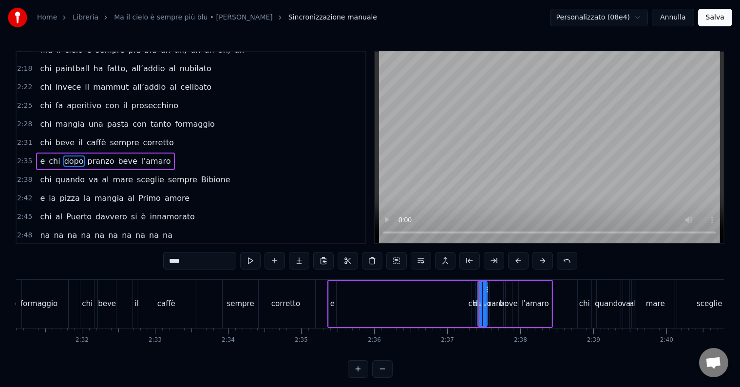
click at [473, 303] on div "chi" at bounding box center [473, 303] width 11 height 11
drag, startPoint x: 478, startPoint y: 285, endPoint x: 356, endPoint y: 307, distance: 123.8
click at [356, 307] on div "e chi dopo [PERSON_NAME] l’[PERSON_NAME]" at bounding box center [441, 304] width 226 height 48
click at [481, 302] on div "dopo" at bounding box center [483, 303] width 18 height 11
type input "****"
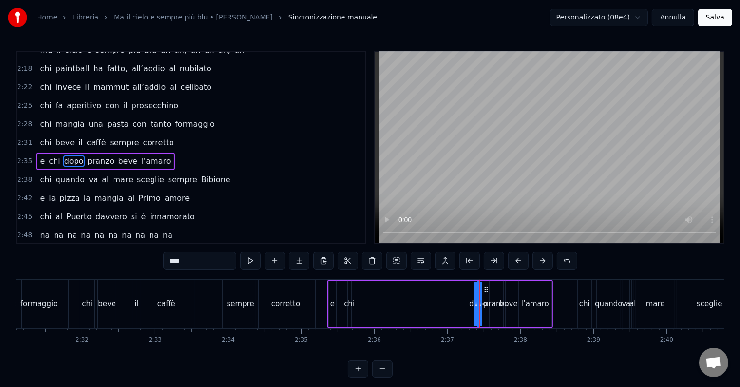
drag, startPoint x: 487, startPoint y: 286, endPoint x: 440, endPoint y: 295, distance: 47.2
click at [416, 302] on div "e chi dopo [PERSON_NAME] l’[PERSON_NAME]" at bounding box center [441, 304] width 226 height 48
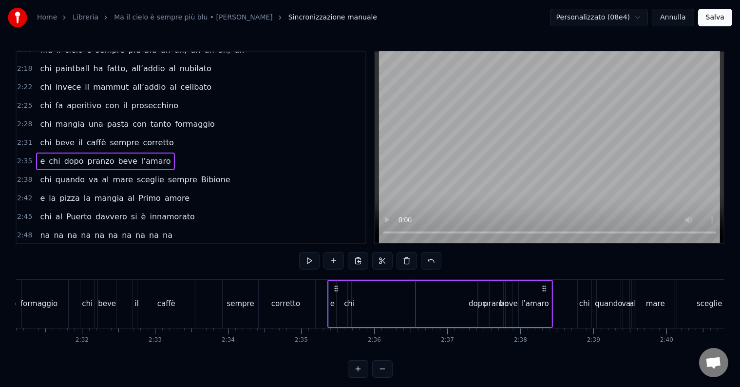
click at [474, 303] on div "dopo" at bounding box center [478, 303] width 18 height 11
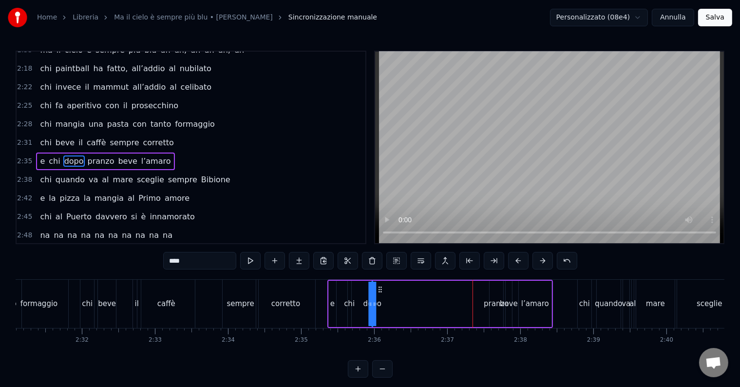
drag, startPoint x: 480, startPoint y: 289, endPoint x: 378, endPoint y: 300, distance: 102.0
click at [372, 300] on div "dopo" at bounding box center [372, 304] width 0 height 44
drag, startPoint x: 374, startPoint y: 304, endPoint x: 385, endPoint y: 304, distance: 10.7
click at [385, 304] on div "e chi dopo [PERSON_NAME] l’[PERSON_NAME]" at bounding box center [441, 304] width 226 height 48
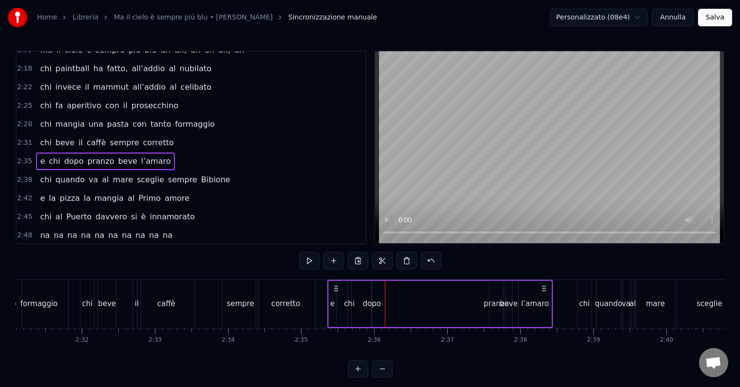
click at [365, 308] on div "dopo" at bounding box center [372, 303] width 18 height 11
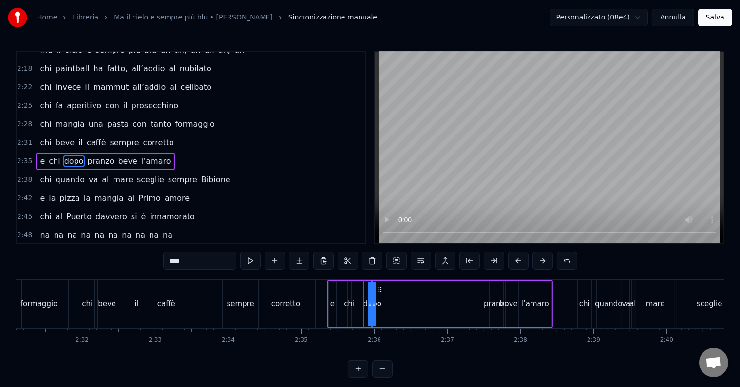
drag, startPoint x: 373, startPoint y: 302, endPoint x: 383, endPoint y: 301, distance: 9.8
click at [383, 301] on div "e chi dopo [PERSON_NAME] l’[PERSON_NAME]" at bounding box center [441, 304] width 226 height 48
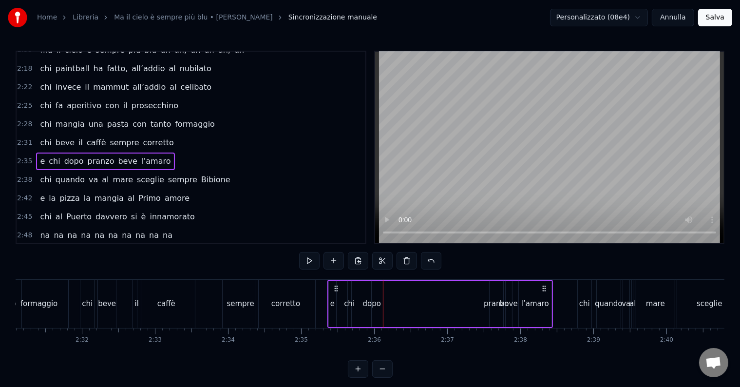
click at [361, 302] on div "e chi dopo [PERSON_NAME] l’[PERSON_NAME]" at bounding box center [441, 304] width 226 height 48
click at [368, 302] on div "dopo" at bounding box center [372, 303] width 18 height 11
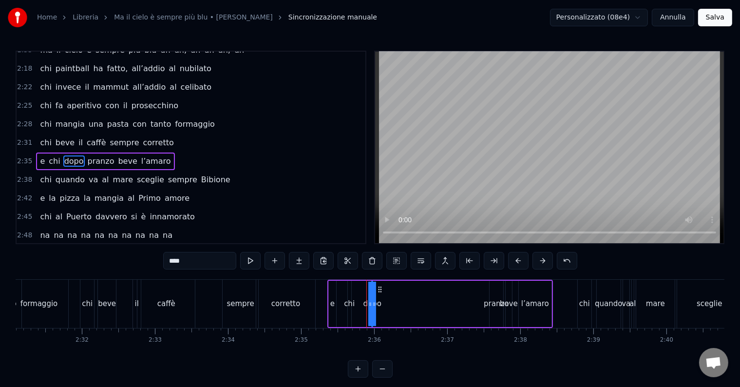
click at [384, 302] on div "e chi dopo [PERSON_NAME] l’[PERSON_NAME]" at bounding box center [441, 304] width 226 height 48
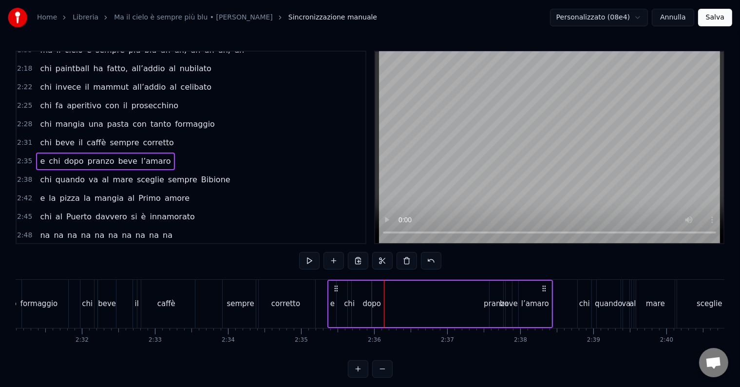
click at [373, 306] on div "dopo" at bounding box center [372, 303] width 18 height 11
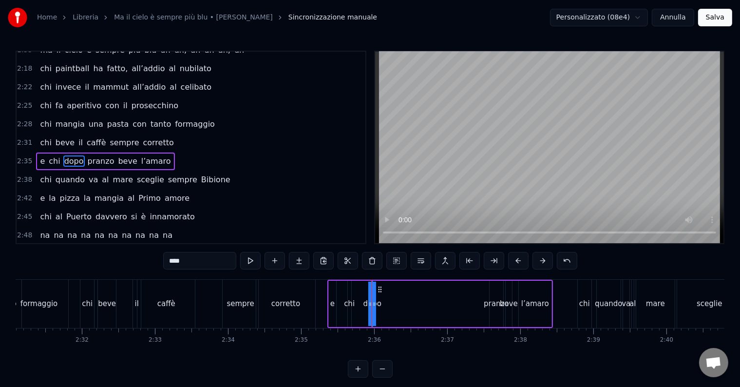
click at [372, 304] on div "dopo" at bounding box center [372, 304] width 0 height 44
drag, startPoint x: 370, startPoint y: 304, endPoint x: 384, endPoint y: 293, distance: 16.7
click at [394, 302] on div "dopo" at bounding box center [383, 304] width 24 height 46
drag, startPoint x: 378, startPoint y: 288, endPoint x: 373, endPoint y: 287, distance: 5.5
click at [373, 287] on icon at bounding box center [374, 290] width 8 height 8
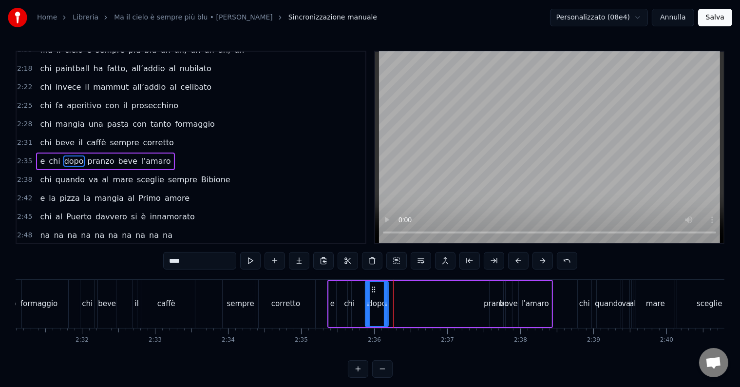
click at [487, 300] on div "pranzo" at bounding box center [496, 303] width 25 height 11
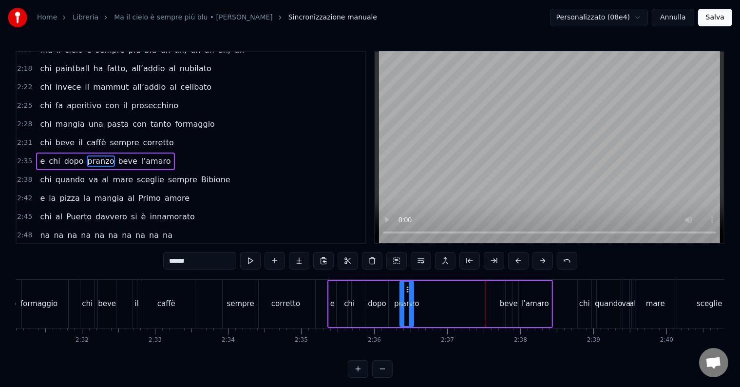
drag, startPoint x: 497, startPoint y: 286, endPoint x: 407, endPoint y: 297, distance: 90.4
click at [407, 297] on div "pranzo" at bounding box center [407, 304] width 13 height 44
click at [509, 300] on div "beve" at bounding box center [509, 303] width 18 height 11
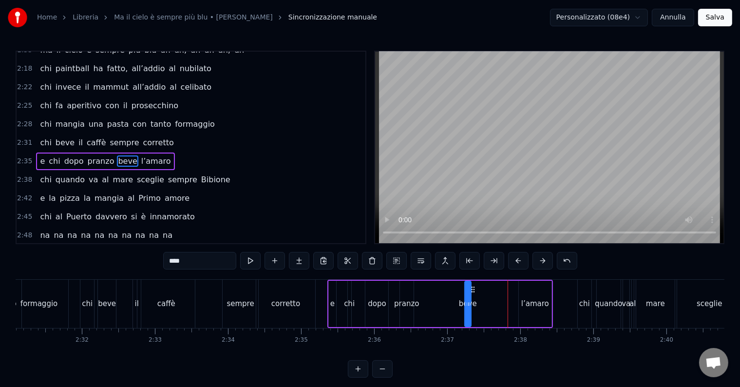
drag, startPoint x: 512, startPoint y: 289, endPoint x: 471, endPoint y: 290, distance: 41.0
click at [471, 290] on icon at bounding box center [473, 290] width 8 height 8
click at [532, 300] on div "l’amaro" at bounding box center [536, 303] width 28 height 11
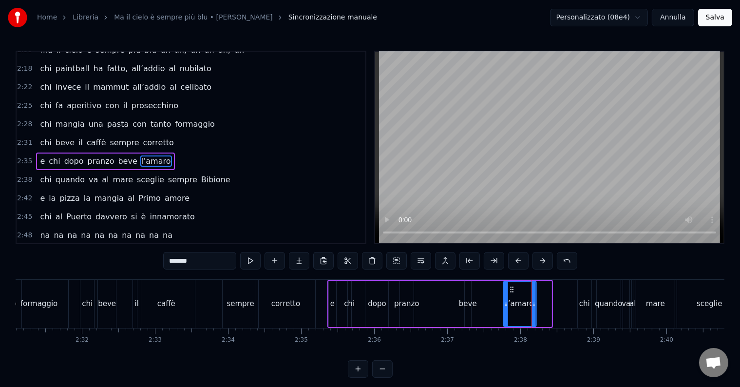
drag, startPoint x: 526, startPoint y: 289, endPoint x: 511, endPoint y: 290, distance: 15.6
click at [511, 290] on icon at bounding box center [512, 290] width 8 height 8
click at [470, 304] on div "beve" at bounding box center [468, 303] width 18 height 11
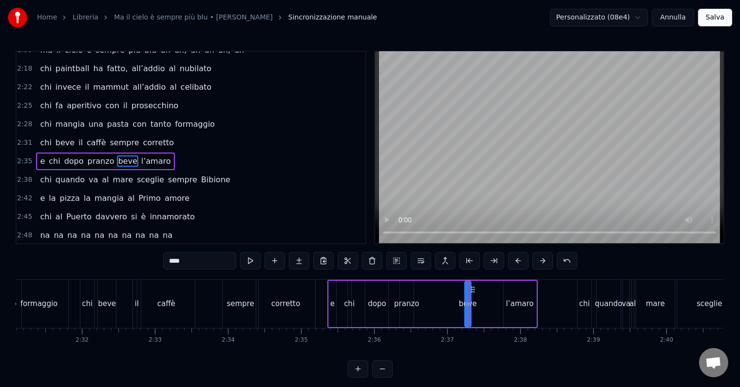
click at [512, 285] on div "l’amaro" at bounding box center [520, 304] width 33 height 46
type input "*******"
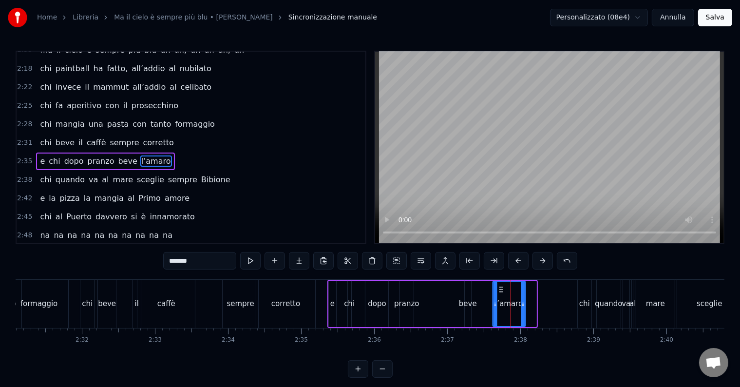
drag, startPoint x: 510, startPoint y: 286, endPoint x: 499, endPoint y: 287, distance: 10.8
click at [499, 287] on icon at bounding box center [501, 290] width 8 height 8
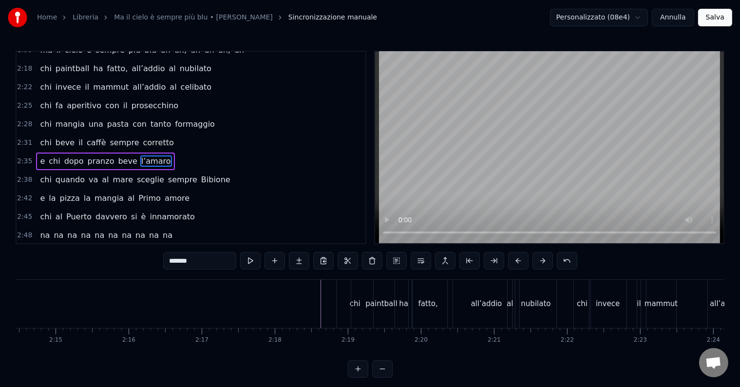
scroll to position [0, 9720]
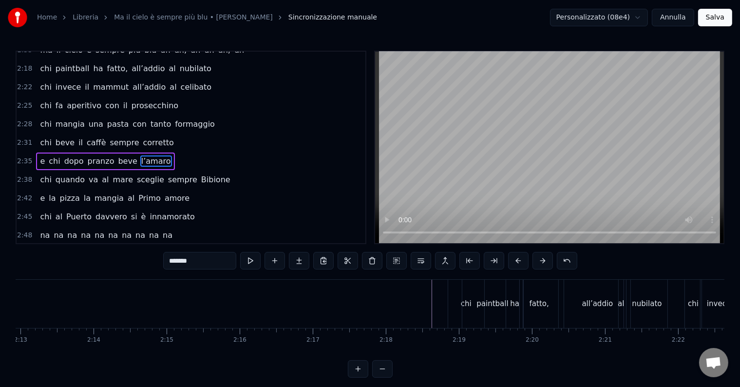
click at [427, 292] on div at bounding box center [208, 304] width 19827 height 48
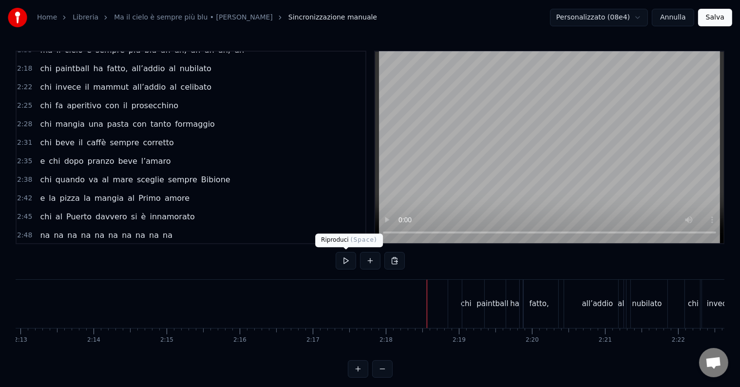
click at [351, 262] on button at bounding box center [346, 261] width 20 height 18
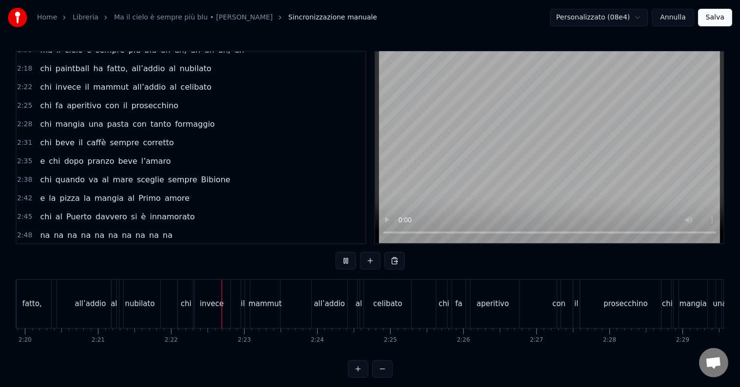
scroll to position [0, 10351]
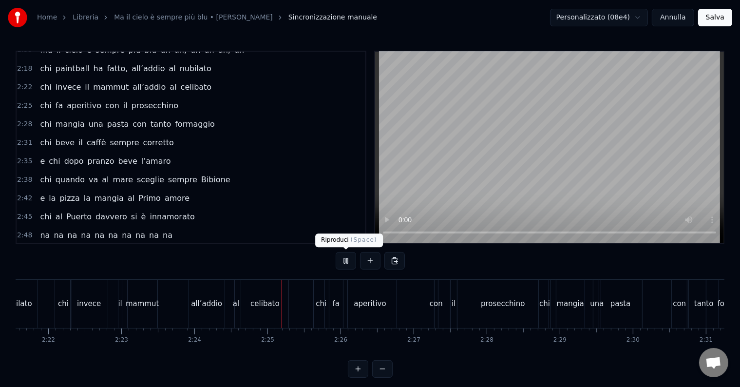
click at [345, 257] on button at bounding box center [346, 261] width 20 height 18
click at [343, 262] on button at bounding box center [346, 261] width 20 height 18
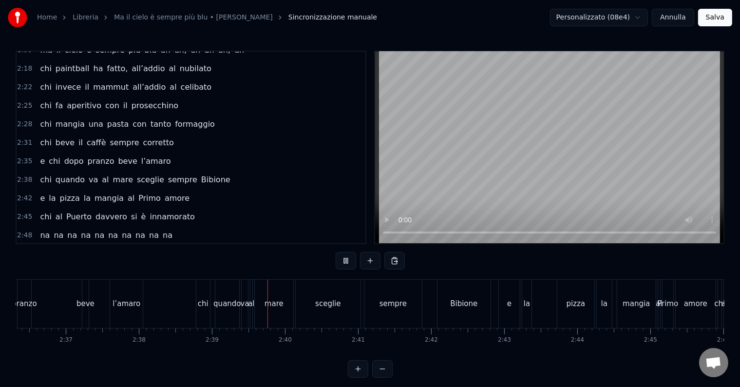
scroll to position [0, 11592]
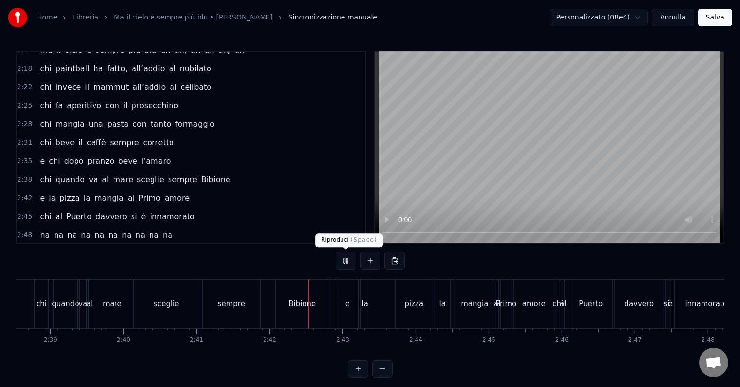
click at [347, 265] on button at bounding box center [346, 261] width 20 height 18
click at [232, 308] on div "sempre" at bounding box center [231, 303] width 27 height 11
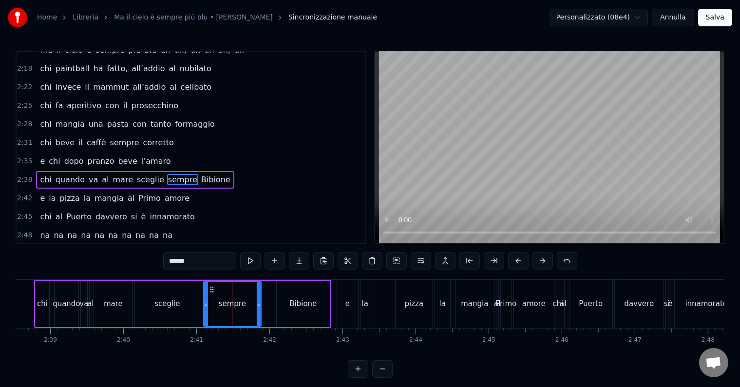
scroll to position [343, 0]
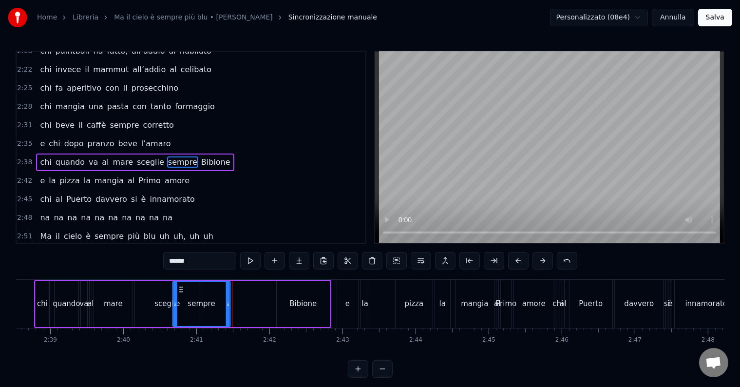
drag, startPoint x: 199, startPoint y: 287, endPoint x: 193, endPoint y: 289, distance: 6.3
click at [180, 288] on icon at bounding box center [181, 290] width 8 height 8
click at [309, 303] on div "Bibione" at bounding box center [303, 303] width 27 height 11
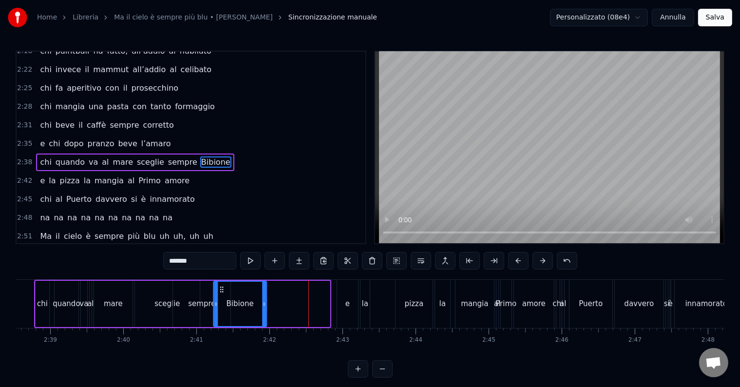
drag, startPoint x: 283, startPoint y: 291, endPoint x: 220, endPoint y: 289, distance: 62.9
click at [220, 289] on icon at bounding box center [222, 290] width 8 height 8
click at [340, 307] on div "e" at bounding box center [347, 304] width 21 height 48
type input "*"
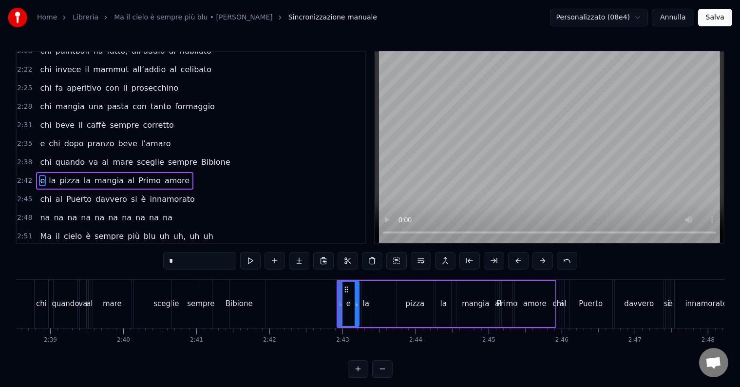
scroll to position [361, 0]
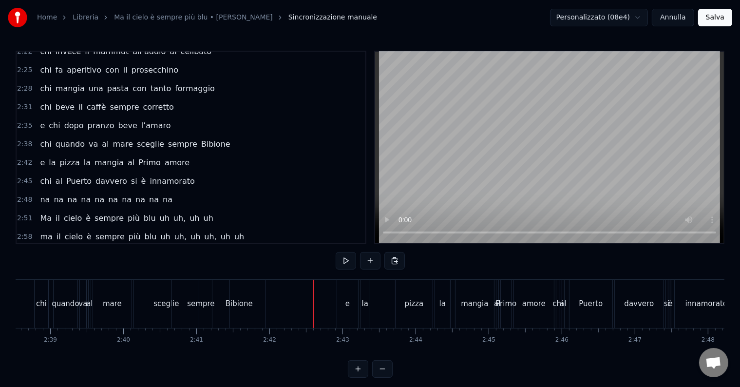
click at [347, 306] on div "e" at bounding box center [348, 303] width 4 height 11
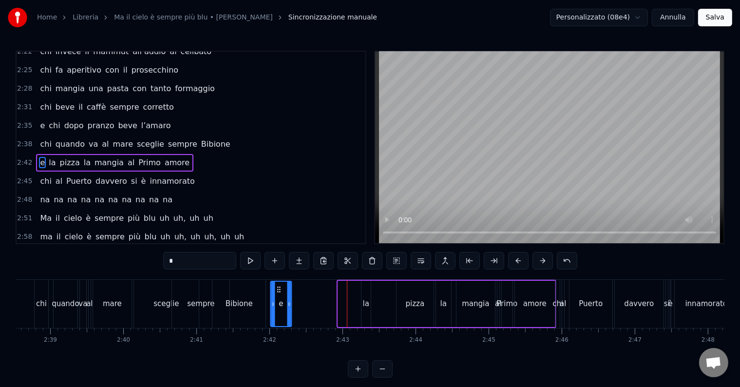
drag, startPoint x: 335, startPoint y: 287, endPoint x: 277, endPoint y: 285, distance: 58.5
click at [277, 286] on icon at bounding box center [279, 290] width 8 height 8
click at [367, 308] on div "la" at bounding box center [366, 303] width 6 height 11
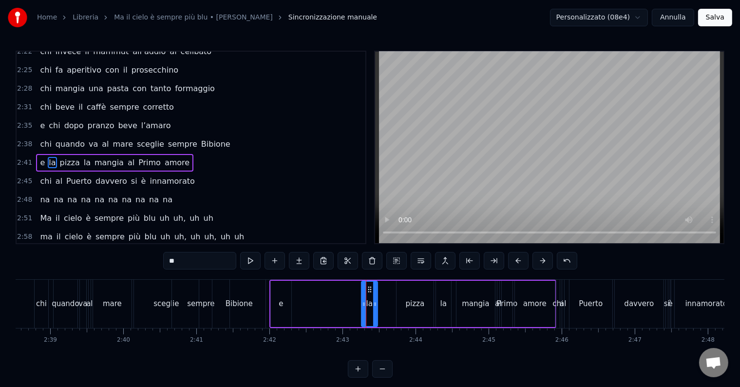
drag, startPoint x: 370, startPoint y: 289, endPoint x: 374, endPoint y: 292, distance: 5.7
click at [376, 292] on div at bounding box center [375, 304] width 4 height 44
drag, startPoint x: 350, startPoint y: 289, endPoint x: 296, endPoint y: 281, distance: 54.1
click at [296, 282] on div "la" at bounding box center [297, 304] width 15 height 44
click at [406, 300] on div "pizza" at bounding box center [415, 304] width 37 height 46
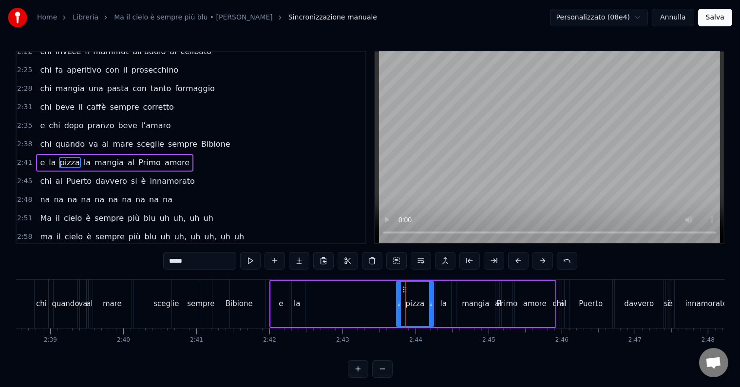
click at [400, 286] on div at bounding box center [399, 304] width 4 height 44
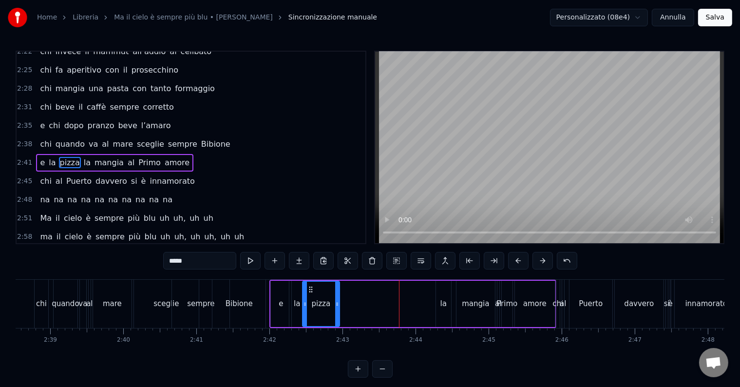
drag, startPoint x: 403, startPoint y: 286, endPoint x: 309, endPoint y: 291, distance: 94.2
click at [309, 291] on icon at bounding box center [311, 290] width 8 height 8
click at [450, 300] on div "la" at bounding box center [443, 304] width 15 height 46
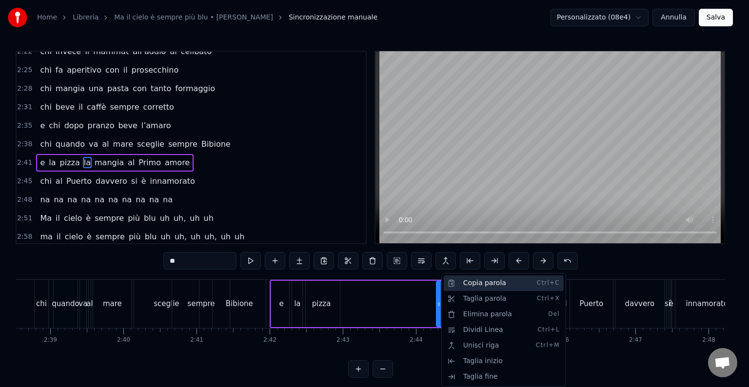
click at [445, 289] on div "Copia parola Ctrl+C" at bounding box center [504, 283] width 120 height 16
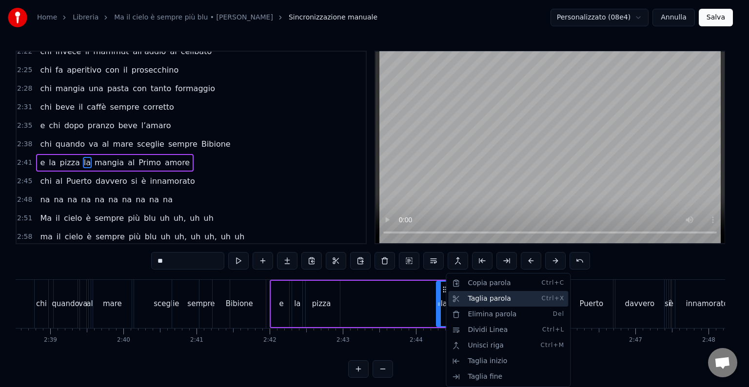
click at [478, 297] on div "Taglia parola Ctrl+X" at bounding box center [508, 299] width 120 height 16
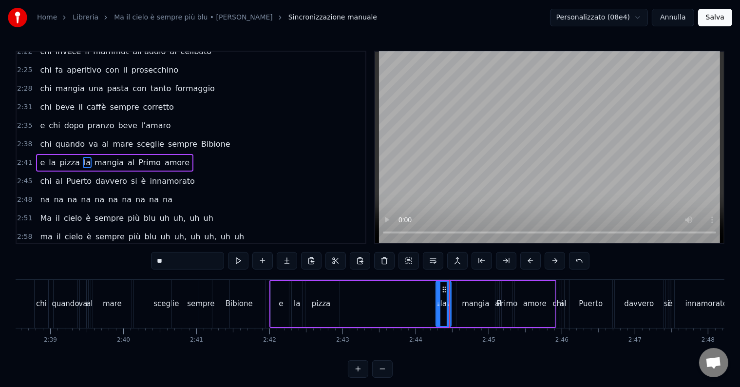
click at [463, 306] on div "mangia" at bounding box center [476, 304] width 39 height 46
type input "******"
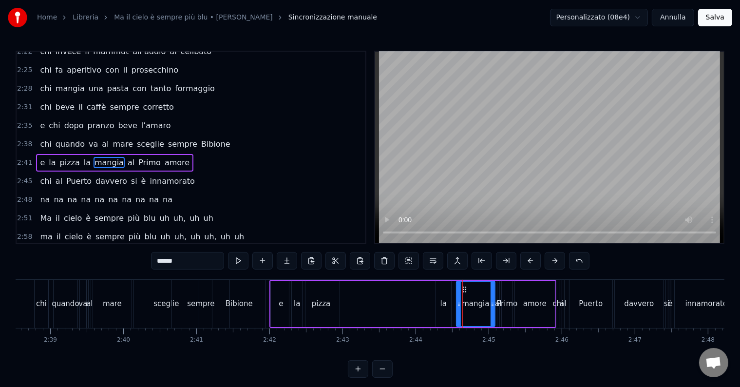
drag, startPoint x: 462, startPoint y: 290, endPoint x: 386, endPoint y: 289, distance: 76.1
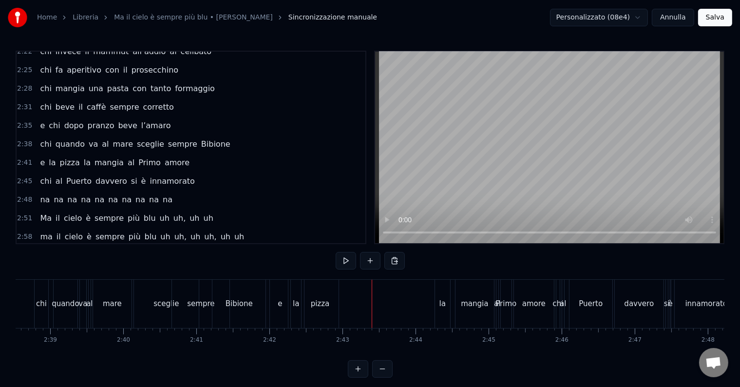
click at [472, 301] on div "mangia" at bounding box center [474, 303] width 27 height 11
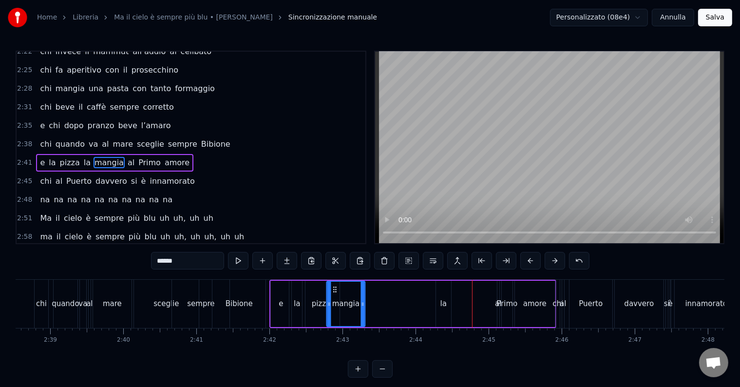
drag, startPoint x: 395, startPoint y: 292, endPoint x: 334, endPoint y: 297, distance: 61.2
click at [333, 297] on div "mangia" at bounding box center [346, 304] width 38 height 44
click at [446, 302] on div "la" at bounding box center [444, 303] width 6 height 11
type input "**"
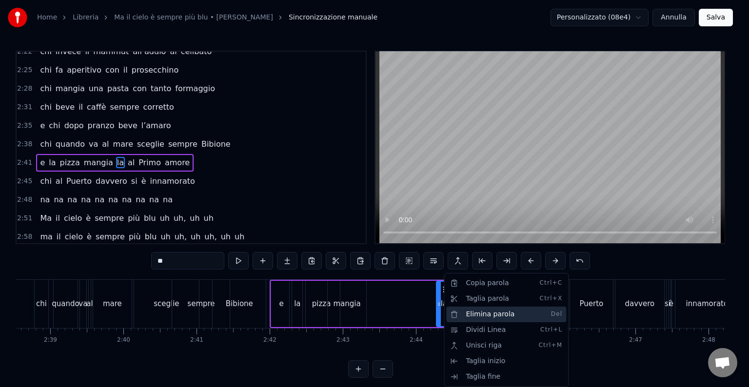
click at [477, 319] on div "Elimina parola Del" at bounding box center [506, 315] width 120 height 16
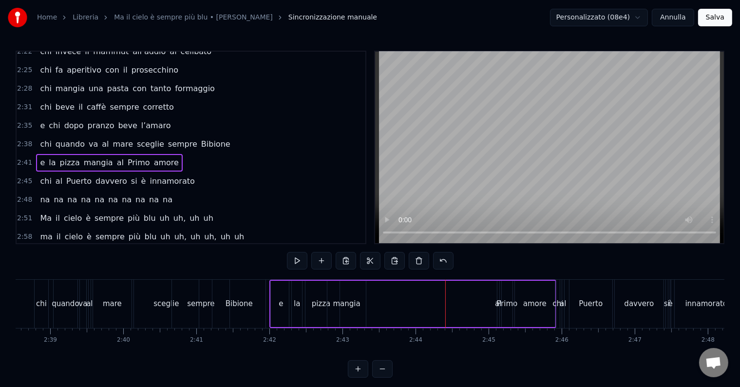
click at [505, 298] on div "Primo" at bounding box center [507, 303] width 21 height 11
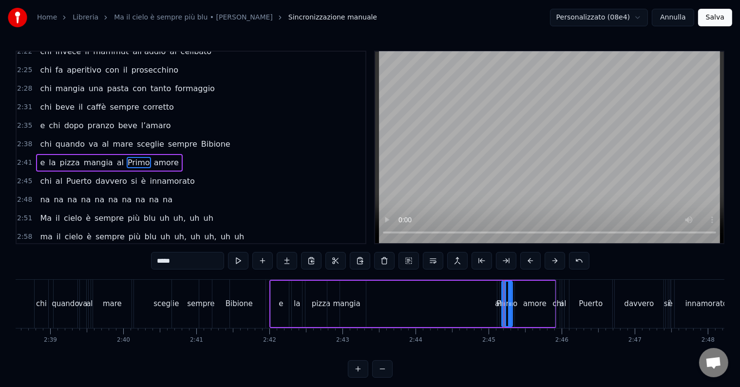
click at [496, 304] on div "al" at bounding box center [498, 303] width 6 height 11
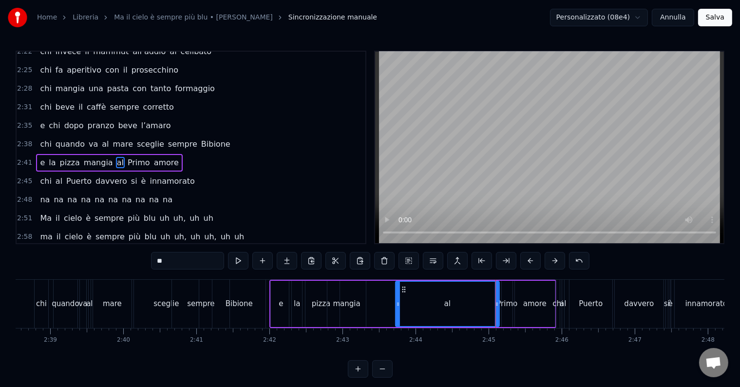
drag, startPoint x: 499, startPoint y: 297, endPoint x: 397, endPoint y: 303, distance: 102.1
click at [397, 303] on div at bounding box center [398, 304] width 4 height 44
drag, startPoint x: 495, startPoint y: 303, endPoint x: 418, endPoint y: 312, distance: 78.0
click at [419, 311] on div at bounding box center [421, 304] width 4 height 44
click at [505, 300] on div "Primo" at bounding box center [507, 303] width 21 height 11
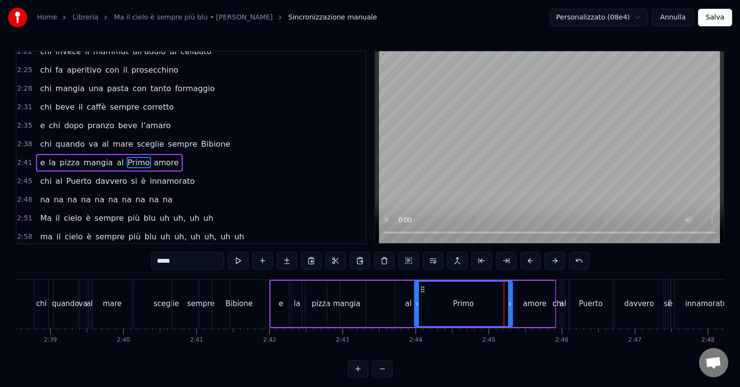
drag, startPoint x: 502, startPoint y: 309, endPoint x: 415, endPoint y: 312, distance: 87.3
click at [415, 312] on div at bounding box center [417, 304] width 4 height 44
drag, startPoint x: 509, startPoint y: 304, endPoint x: 448, endPoint y: 310, distance: 60.8
click at [448, 310] on div at bounding box center [450, 304] width 4 height 44
click at [535, 306] on div "amore" at bounding box center [535, 303] width 23 height 11
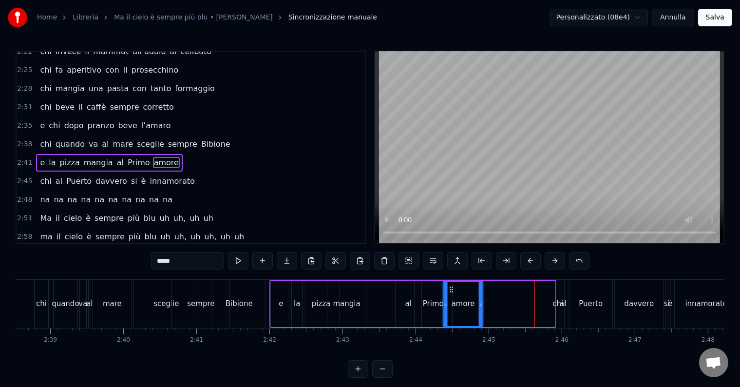
drag, startPoint x: 522, startPoint y: 289, endPoint x: 450, endPoint y: 290, distance: 71.7
click at [450, 290] on icon at bounding box center [452, 290] width 8 height 8
click at [556, 305] on div "chi" at bounding box center [558, 303] width 11 height 11
type input "***"
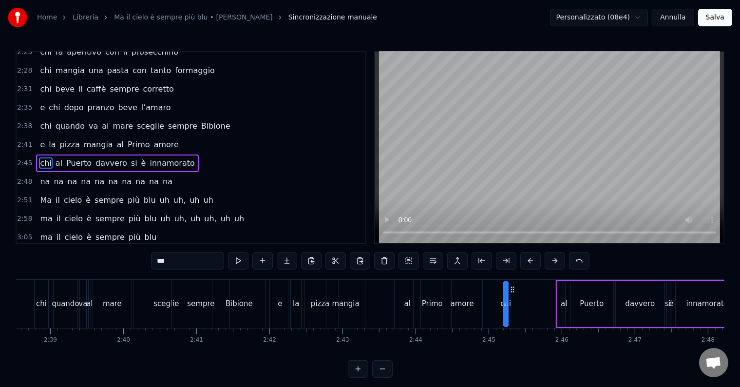
drag, startPoint x: 562, startPoint y: 289, endPoint x: 509, endPoint y: 292, distance: 53.2
click at [509, 292] on icon at bounding box center [513, 290] width 8 height 8
click at [560, 306] on div "chi al Puerto davvero si è [PERSON_NAME]" at bounding box center [622, 304] width 238 height 48
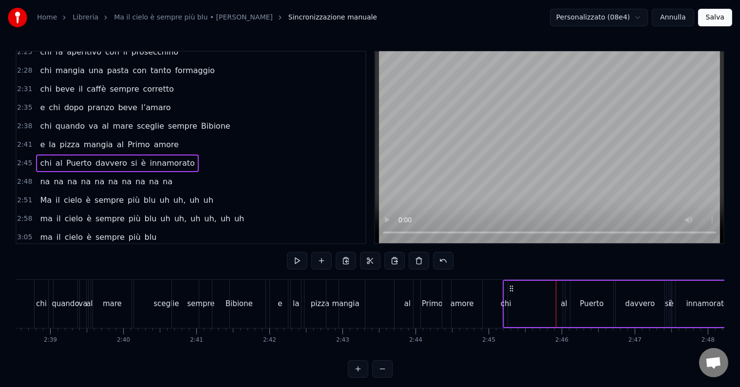
click at [563, 306] on div "al" at bounding box center [564, 303] width 6 height 11
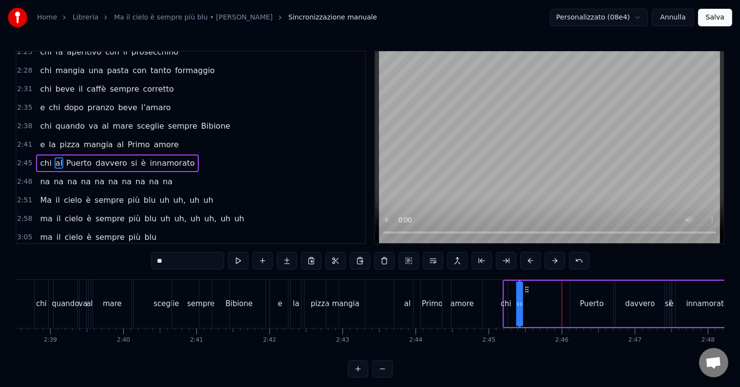
drag, startPoint x: 571, startPoint y: 286, endPoint x: 527, endPoint y: 289, distance: 43.9
click at [527, 289] on icon at bounding box center [528, 290] width 8 height 8
click at [588, 304] on div "Puerto" at bounding box center [593, 303] width 24 height 11
drag, startPoint x: 577, startPoint y: 287, endPoint x: 524, endPoint y: 293, distance: 53.5
click at [524, 293] on div "Puerto" at bounding box center [539, 304] width 42 height 44
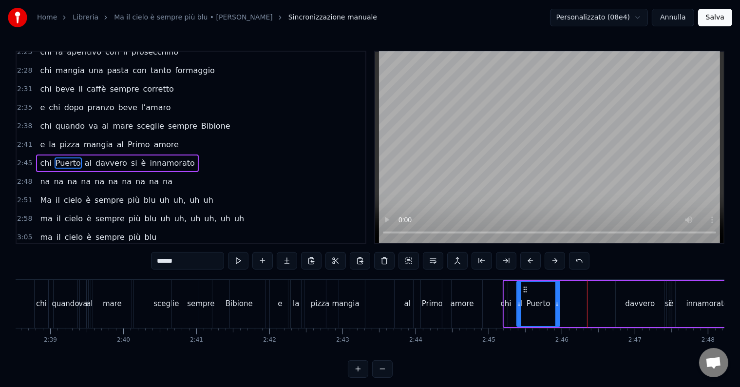
click at [637, 305] on div "davvero" at bounding box center [641, 303] width 30 height 11
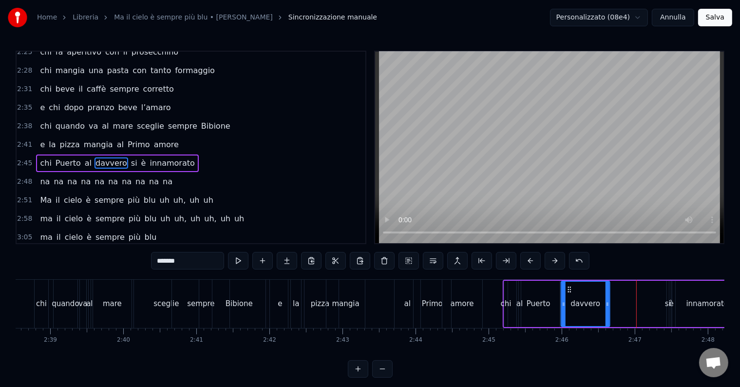
drag, startPoint x: 614, startPoint y: 291, endPoint x: 552, endPoint y: 297, distance: 62.3
click at [567, 287] on icon at bounding box center [570, 290] width 8 height 8
click at [540, 307] on div "Puerto" at bounding box center [539, 303] width 24 height 11
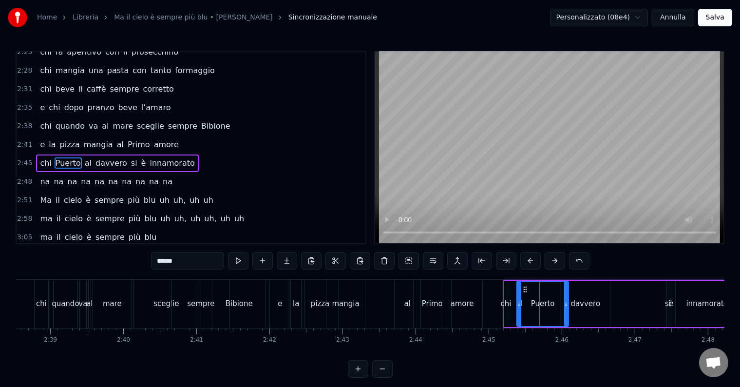
drag, startPoint x: 559, startPoint y: 303, endPoint x: 567, endPoint y: 303, distance: 8.8
click at [567, 303] on icon at bounding box center [567, 304] width 4 height 8
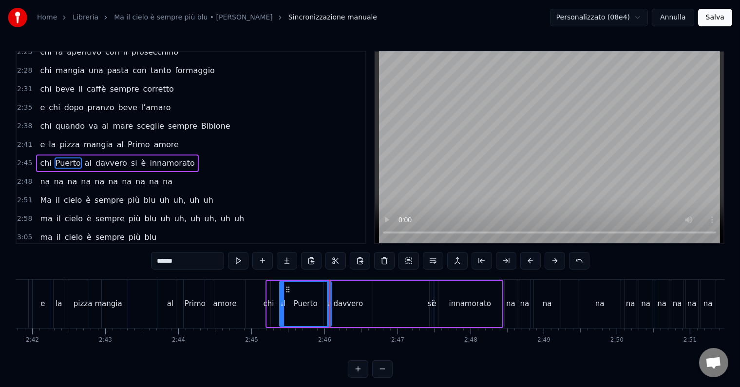
scroll to position [0, 11953]
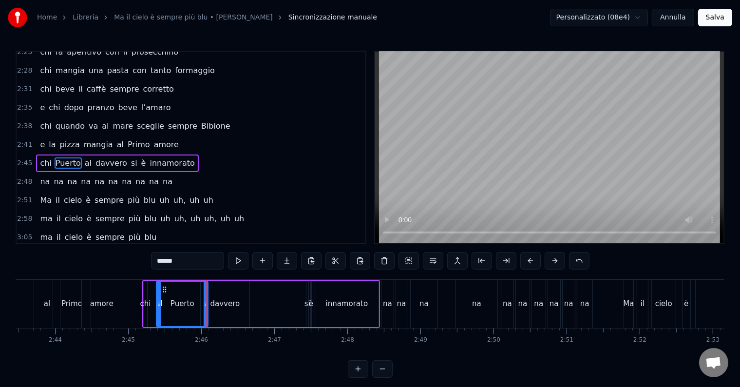
click at [305, 305] on div "si" at bounding box center [308, 303] width 6 height 11
type input "**"
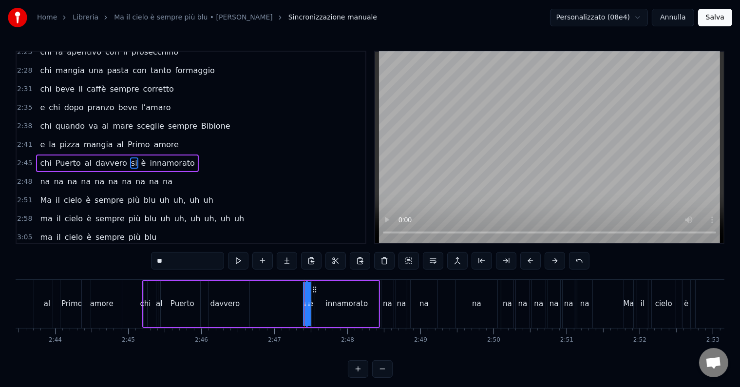
drag, startPoint x: 308, startPoint y: 305, endPoint x: 304, endPoint y: 310, distance: 5.6
click at [284, 303] on div "chi Puerto al davvero si è [PERSON_NAME]" at bounding box center [261, 304] width 238 height 48
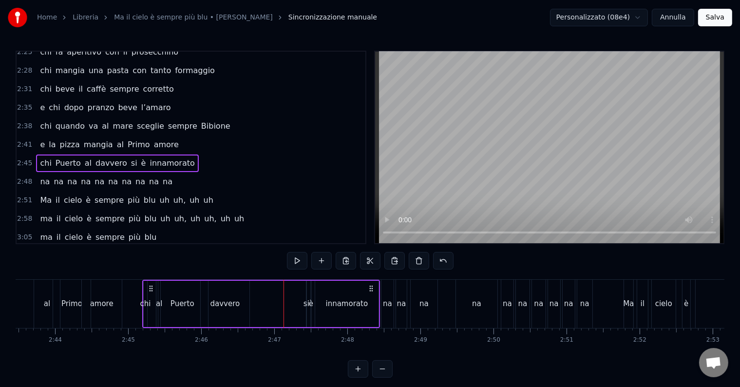
click at [306, 302] on div "si" at bounding box center [307, 303] width 6 height 11
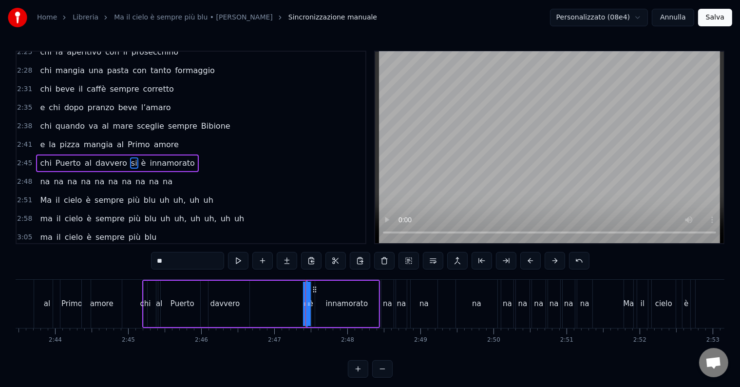
drag, startPoint x: 305, startPoint y: 302, endPoint x: 322, endPoint y: 303, distance: 17.1
click at [275, 303] on div "chi Puerto al davvero si è [PERSON_NAME]" at bounding box center [261, 304] width 238 height 48
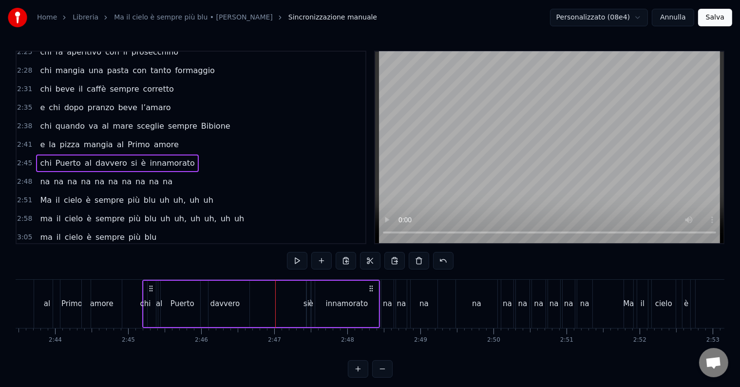
click at [305, 306] on div "si" at bounding box center [307, 303] width 6 height 11
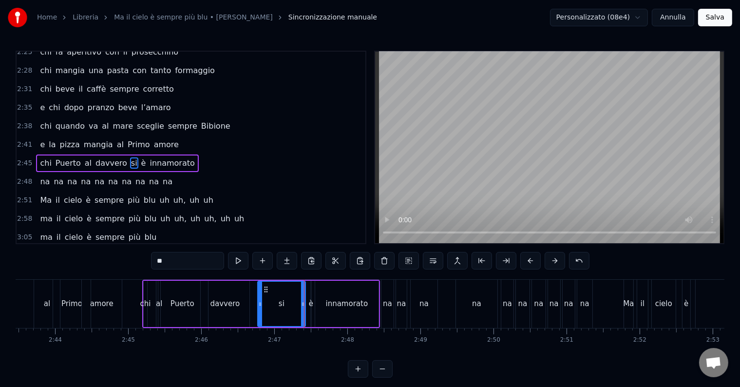
drag, startPoint x: 310, startPoint y: 303, endPoint x: 263, endPoint y: 306, distance: 46.9
click at [262, 306] on icon at bounding box center [260, 304] width 4 height 8
drag, startPoint x: 301, startPoint y: 304, endPoint x: 281, endPoint y: 305, distance: 19.5
click at [282, 305] on icon at bounding box center [284, 304] width 4 height 8
drag, startPoint x: 267, startPoint y: 287, endPoint x: 272, endPoint y: 287, distance: 4.9
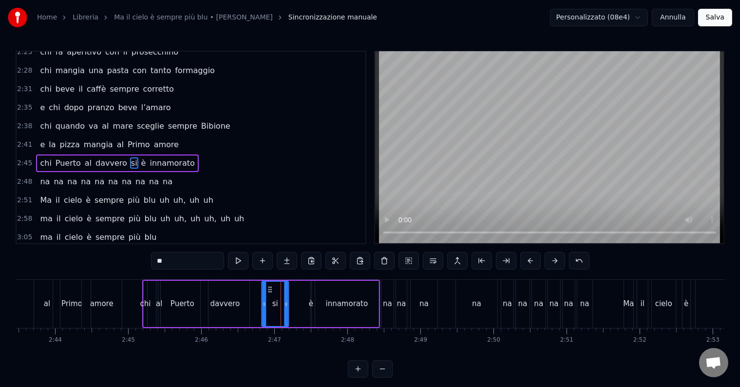
click at [271, 287] on icon at bounding box center [270, 290] width 8 height 8
click at [309, 305] on div "è" at bounding box center [311, 303] width 4 height 11
drag, startPoint x: 318, startPoint y: 289, endPoint x: 304, endPoint y: 289, distance: 13.7
click at [304, 289] on circle at bounding box center [304, 289] width 0 height 0
click at [335, 304] on div "innamorato" at bounding box center [347, 303] width 42 height 11
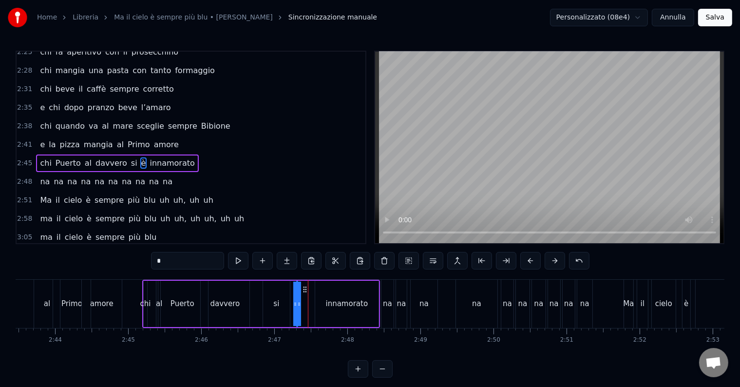
type input "**********"
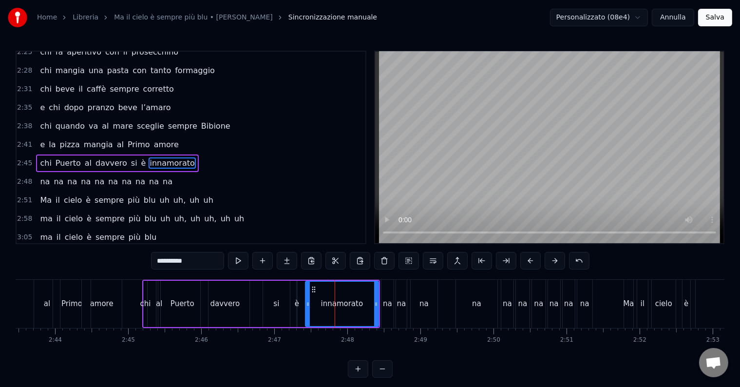
drag, startPoint x: 316, startPoint y: 307, endPoint x: 308, endPoint y: 306, distance: 8.8
click at [307, 306] on icon at bounding box center [308, 304] width 4 height 8
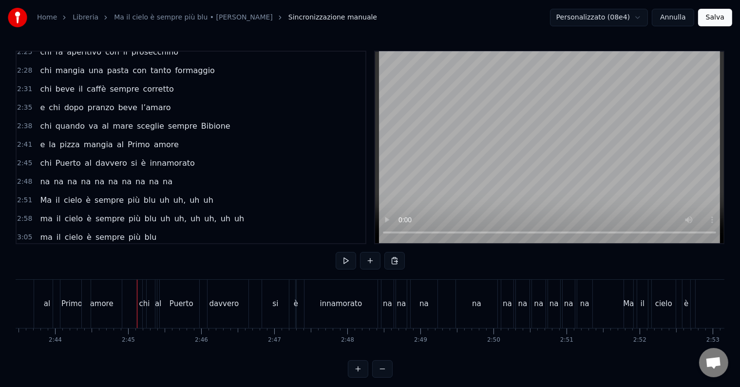
click at [112, 285] on div "amore" at bounding box center [102, 304] width 40 height 48
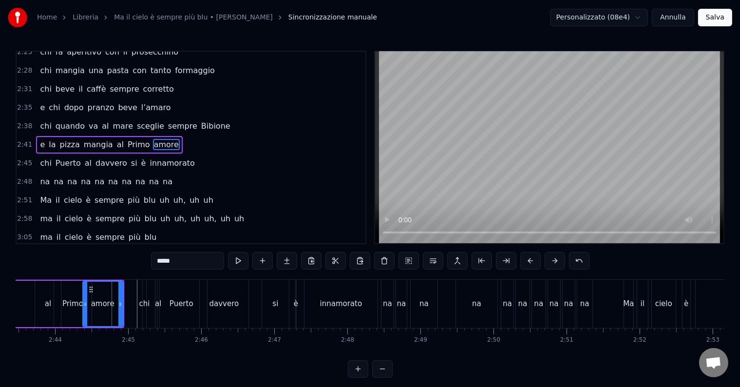
scroll to position [361, 0]
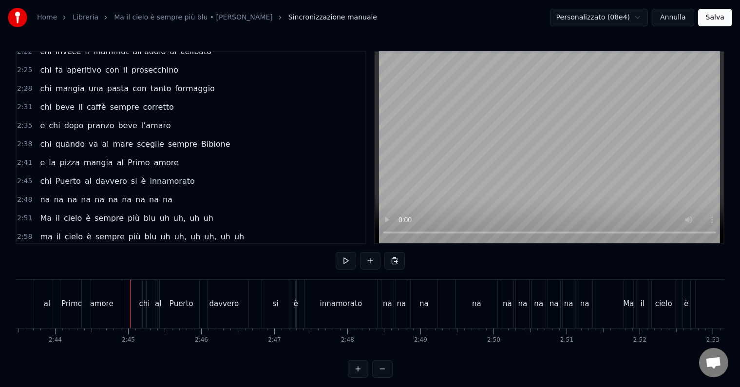
click at [144, 291] on div "chi" at bounding box center [144, 304] width 3 height 48
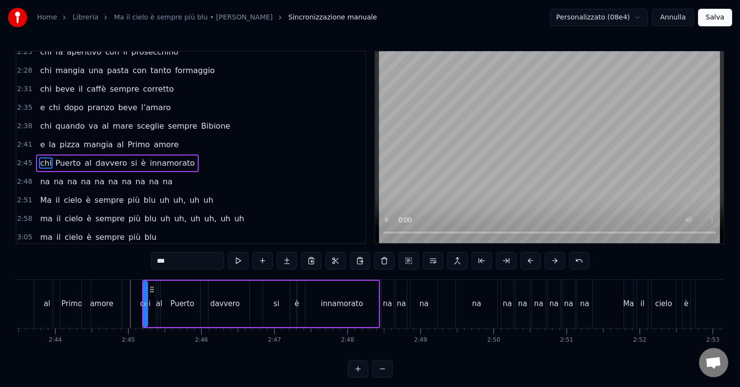
click at [721, 19] on button "Salva" at bounding box center [716, 18] width 34 height 18
